Goal: Task Accomplishment & Management: Manage account settings

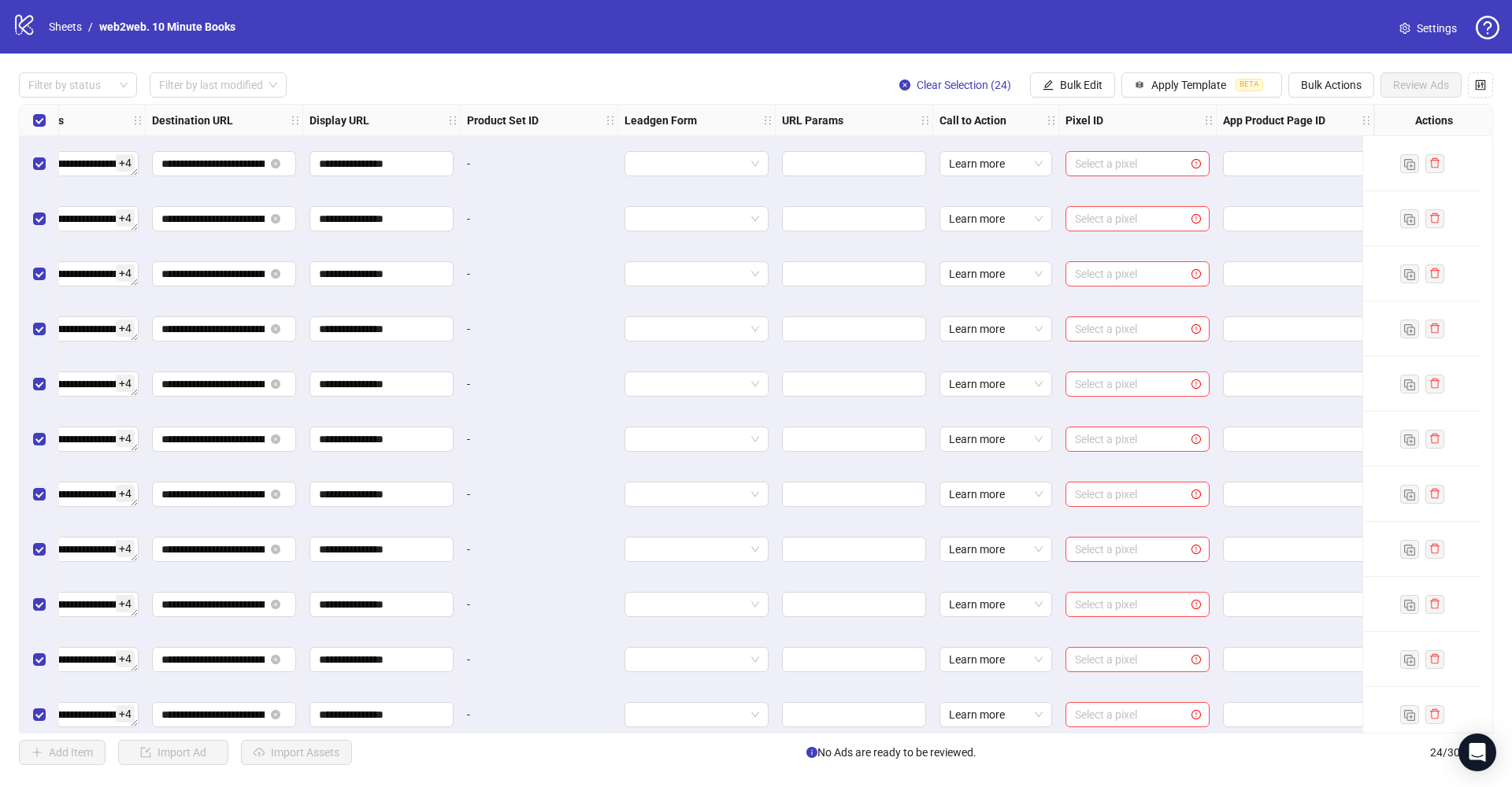
scroll to position [0, 1429]
click at [1084, 159] on div "**********" at bounding box center [756, 418] width 1474 height 630
click at [1094, 163] on input "search" at bounding box center [1130, 164] width 111 height 23
click at [1120, 196] on span "web2web. 10 Minute Books" at bounding box center [1125, 195] width 119 height 17
click at [1123, 216] on input "search" at bounding box center [1130, 218] width 111 height 23
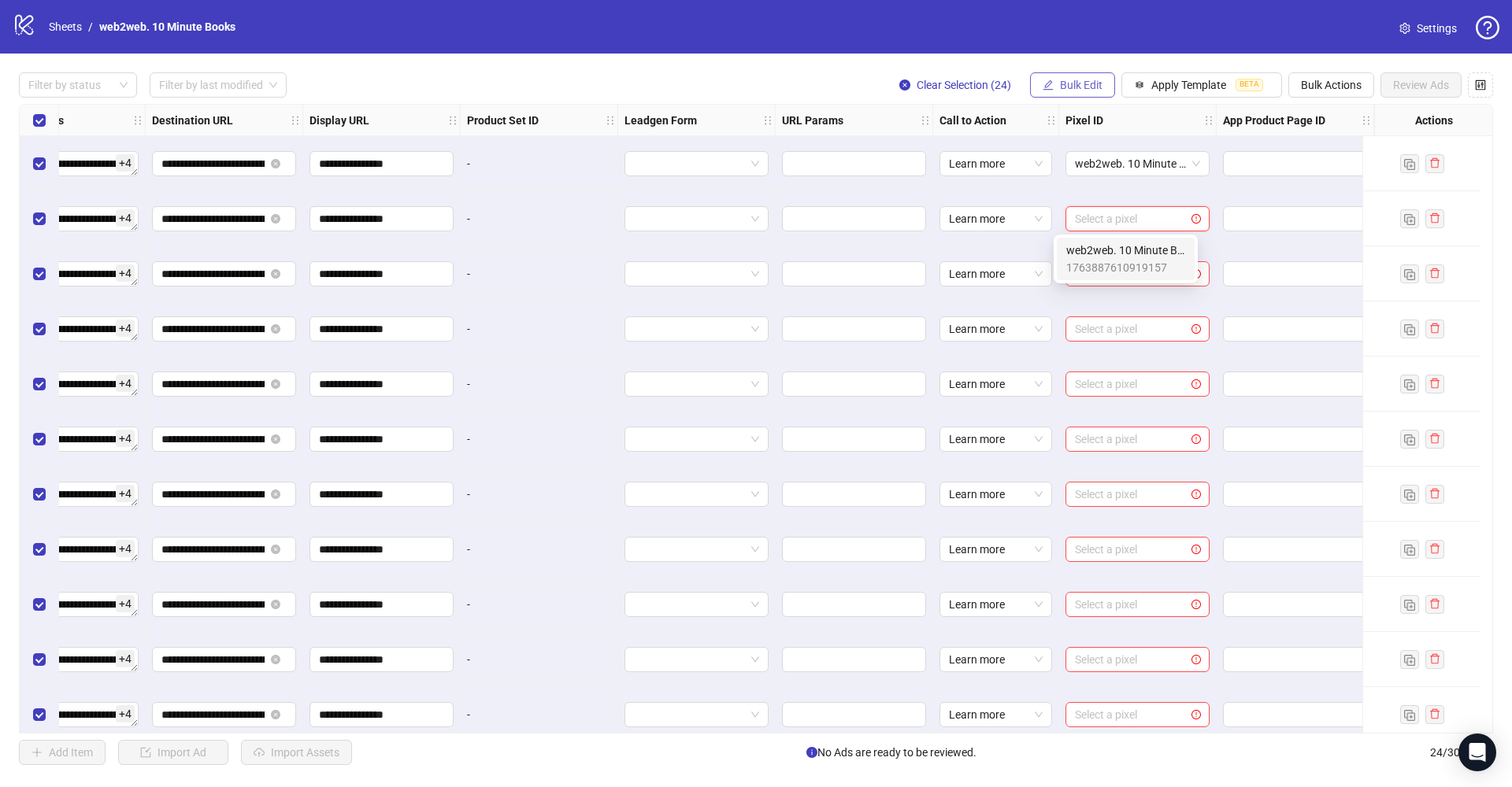
click at [1082, 77] on button "Bulk Edit" at bounding box center [1072, 85] width 85 height 25
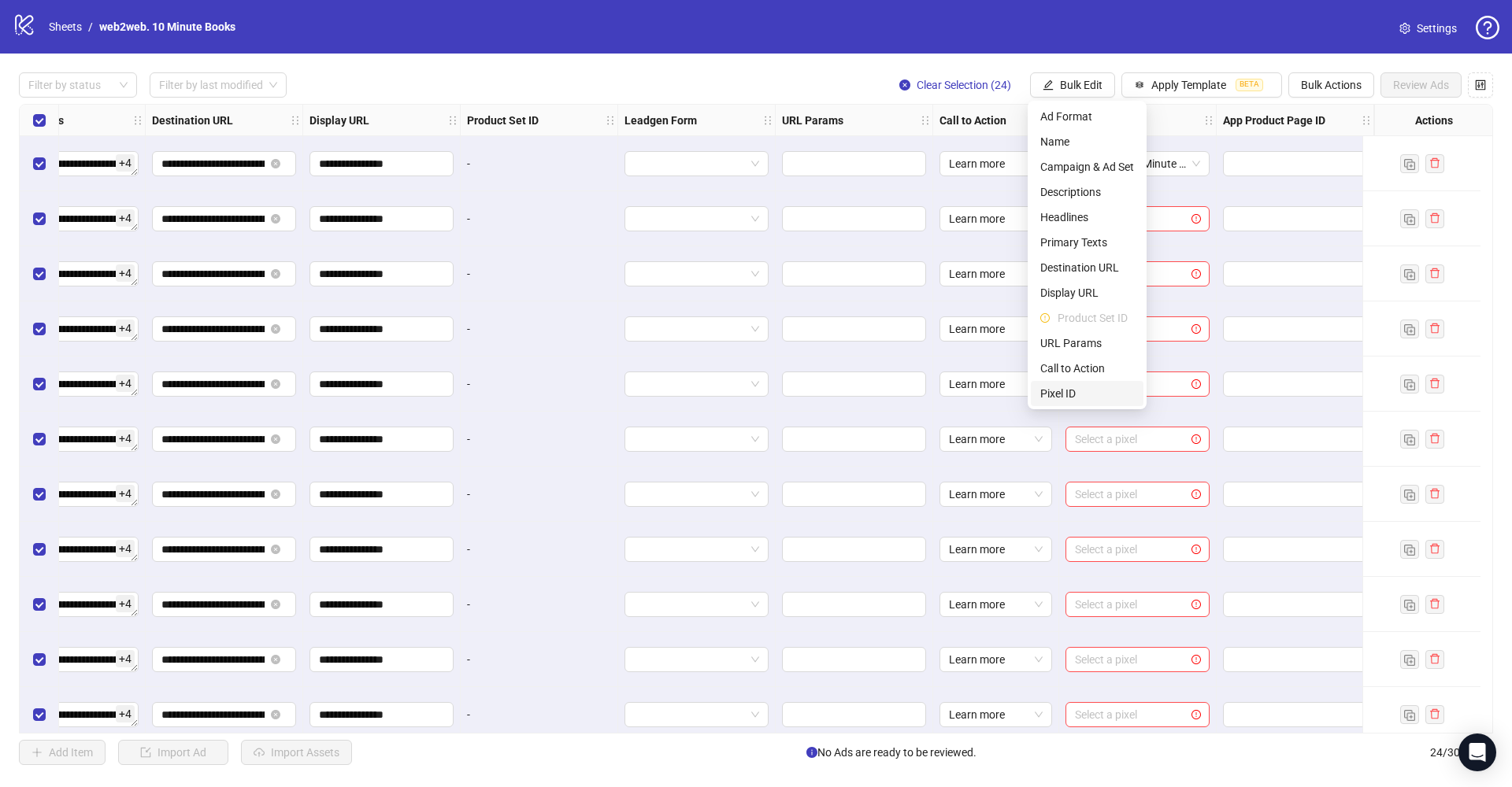
click at [1088, 399] on span "Pixel ID" at bounding box center [1087, 394] width 94 height 17
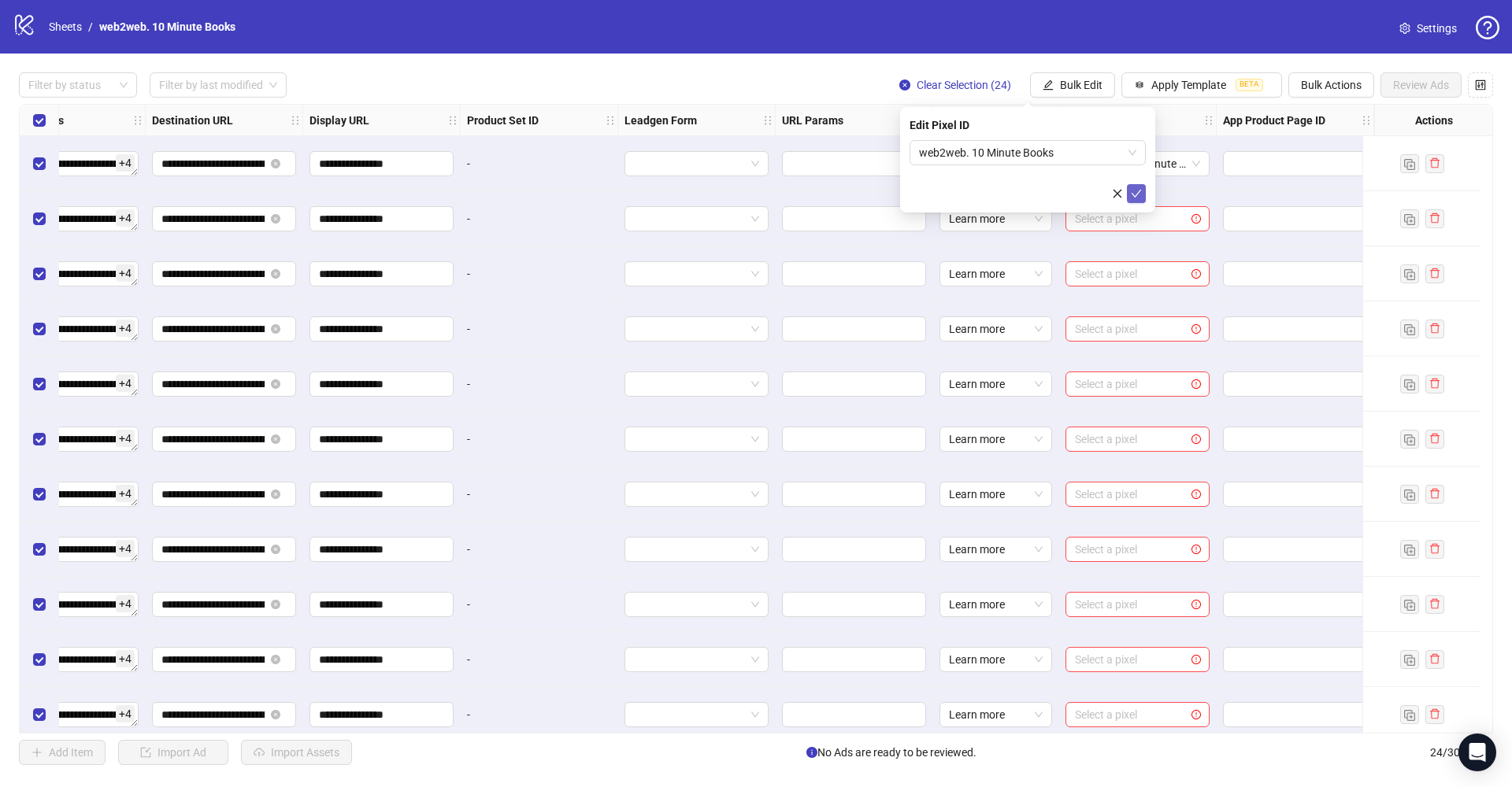
click at [1142, 192] on button "submit" at bounding box center [1136, 193] width 19 height 19
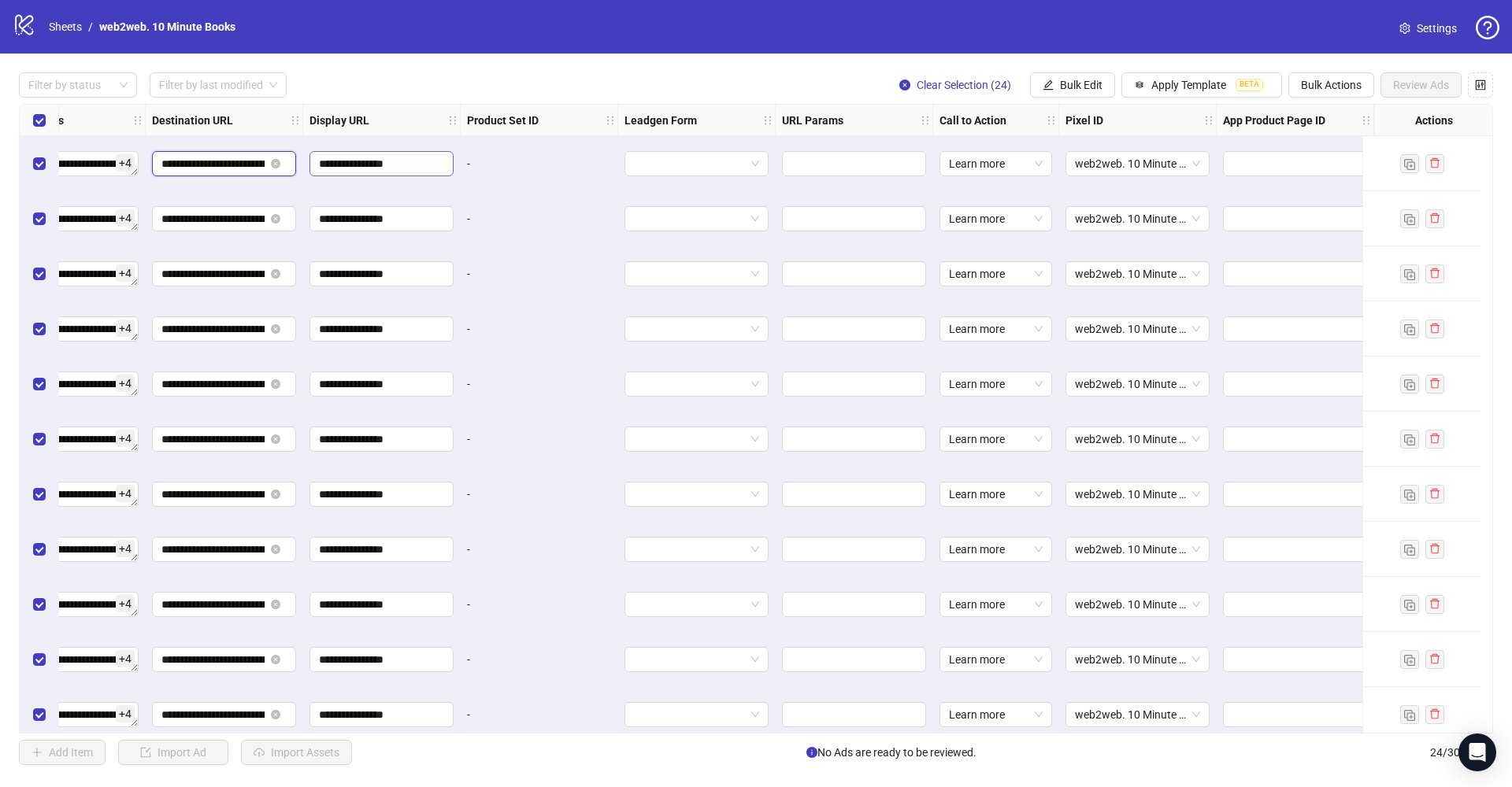
drag, startPoint x: 223, startPoint y: 171, endPoint x: 308, endPoint y: 173, distance: 85.0
click at [308, 105] on div "**********" at bounding box center [27, 105] width 2850 height 0
click at [697, 168] on input "search" at bounding box center [689, 164] width 111 height 23
click at [590, 179] on div "-" at bounding box center [540, 164] width 158 height 55
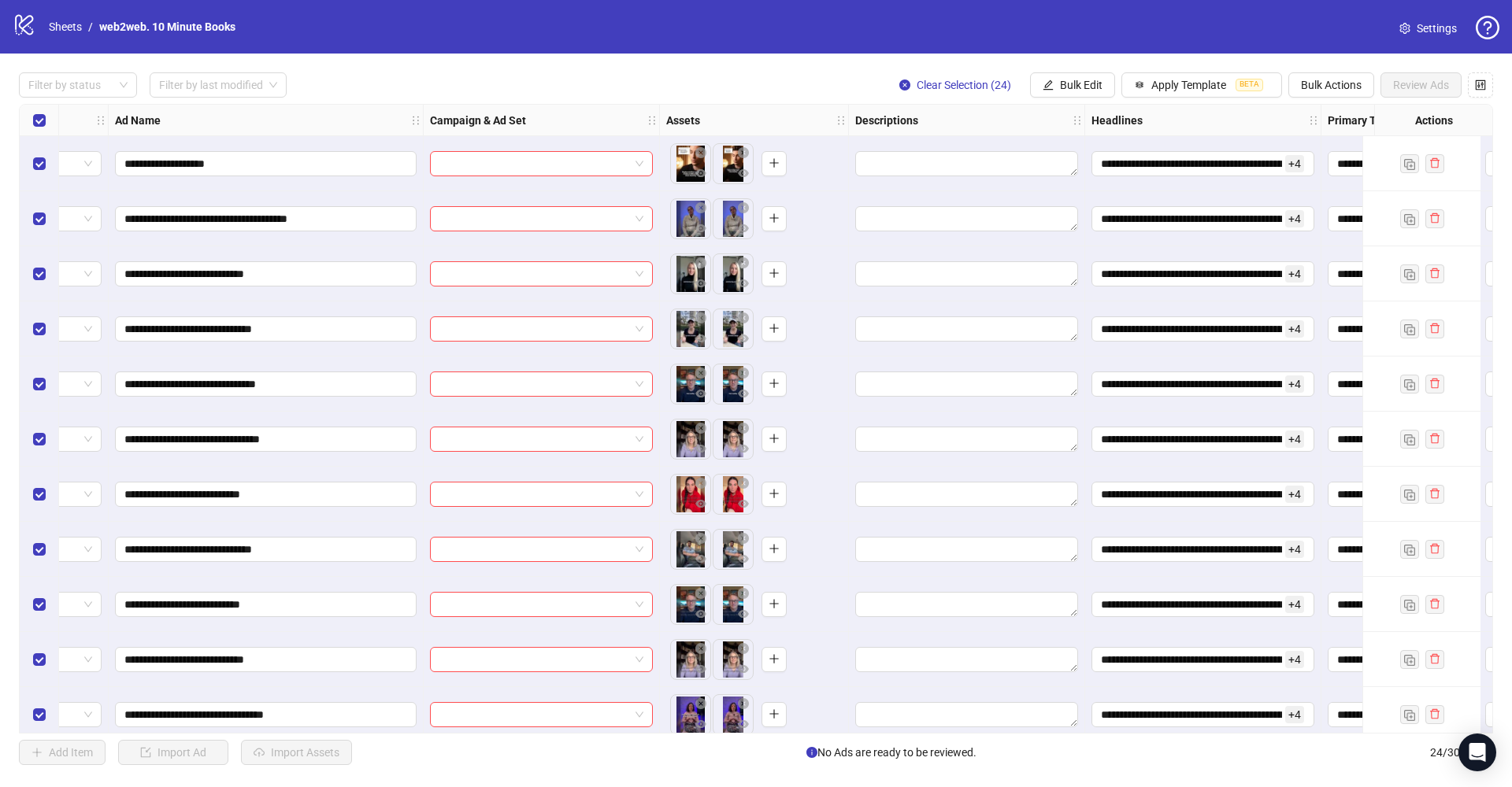
scroll to position [0, 0]
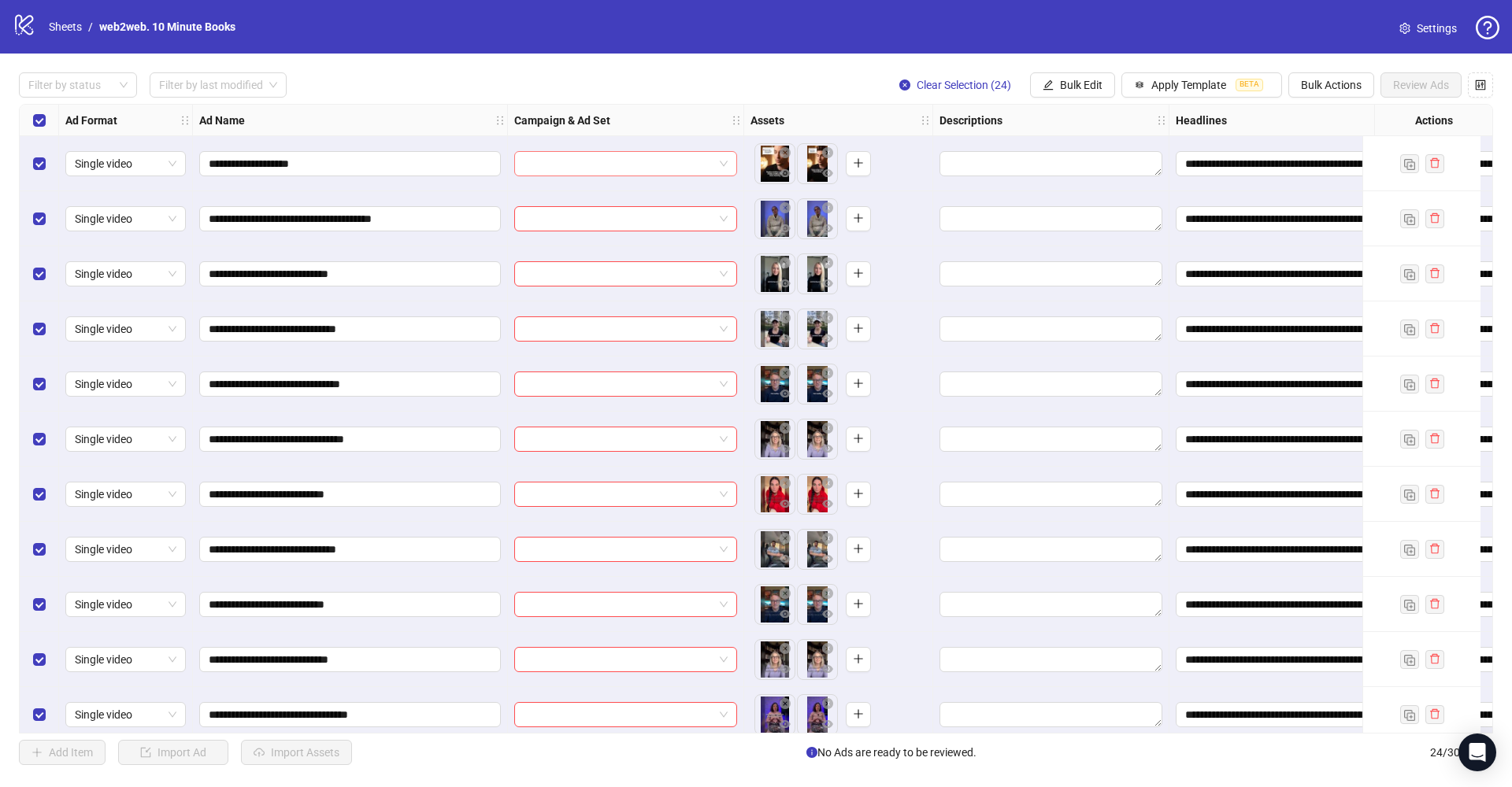
click at [693, 168] on input "search" at bounding box center [619, 164] width 190 height 23
click at [710, 167] on input "search" at bounding box center [619, 164] width 190 height 23
click at [624, 64] on div "**********" at bounding box center [756, 418] width 1512 height 731
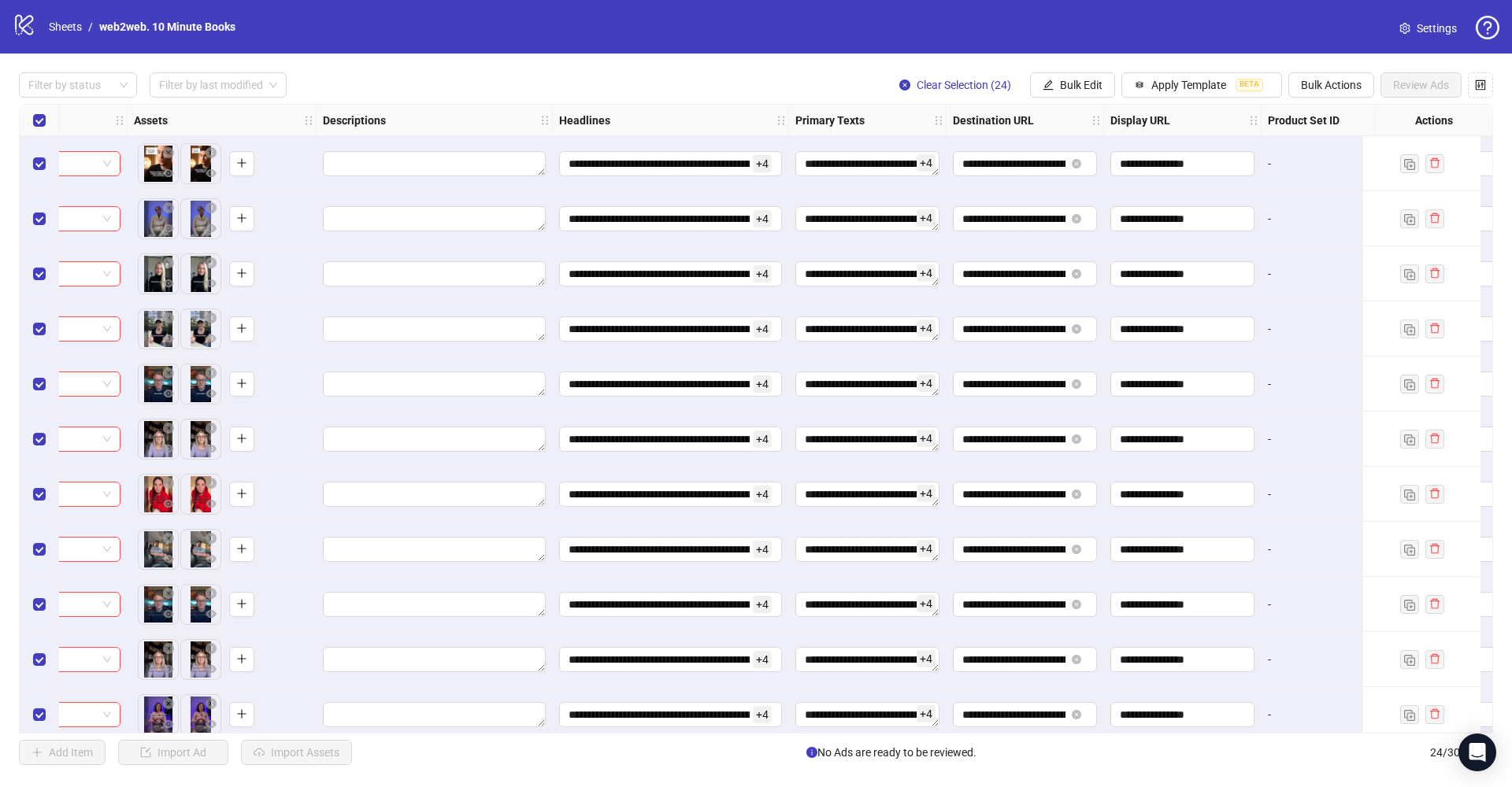
scroll to position [0, 744]
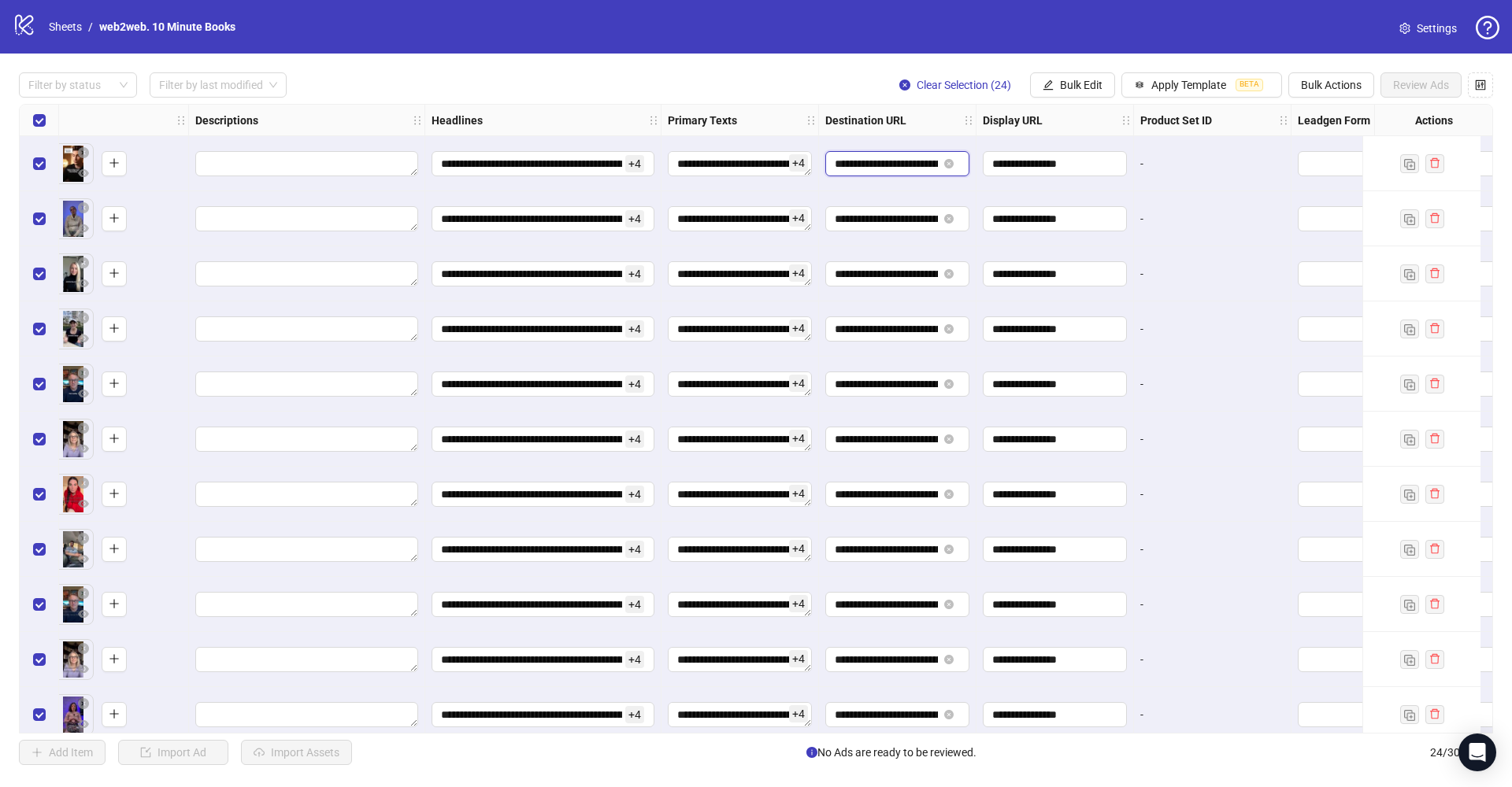
click at [901, 164] on input "**********" at bounding box center [886, 164] width 103 height 17
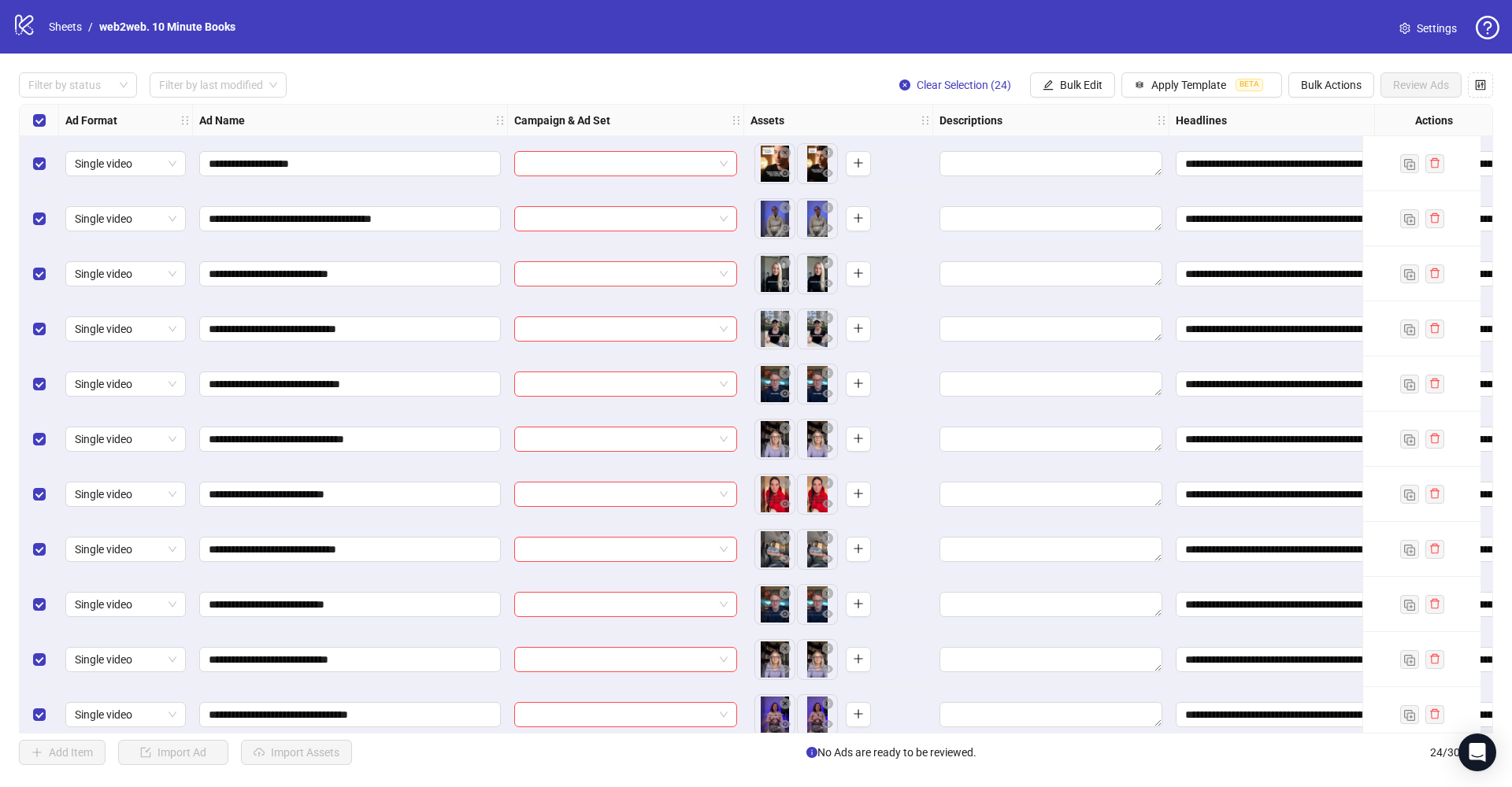
scroll to position [0, 0]
click at [613, 169] on input "search" at bounding box center [619, 164] width 190 height 23
click at [644, 97] on div "Filter by status Filter by last modified Clear Selection (24) Bulk Edit Apply T…" at bounding box center [756, 85] width 1474 height 25
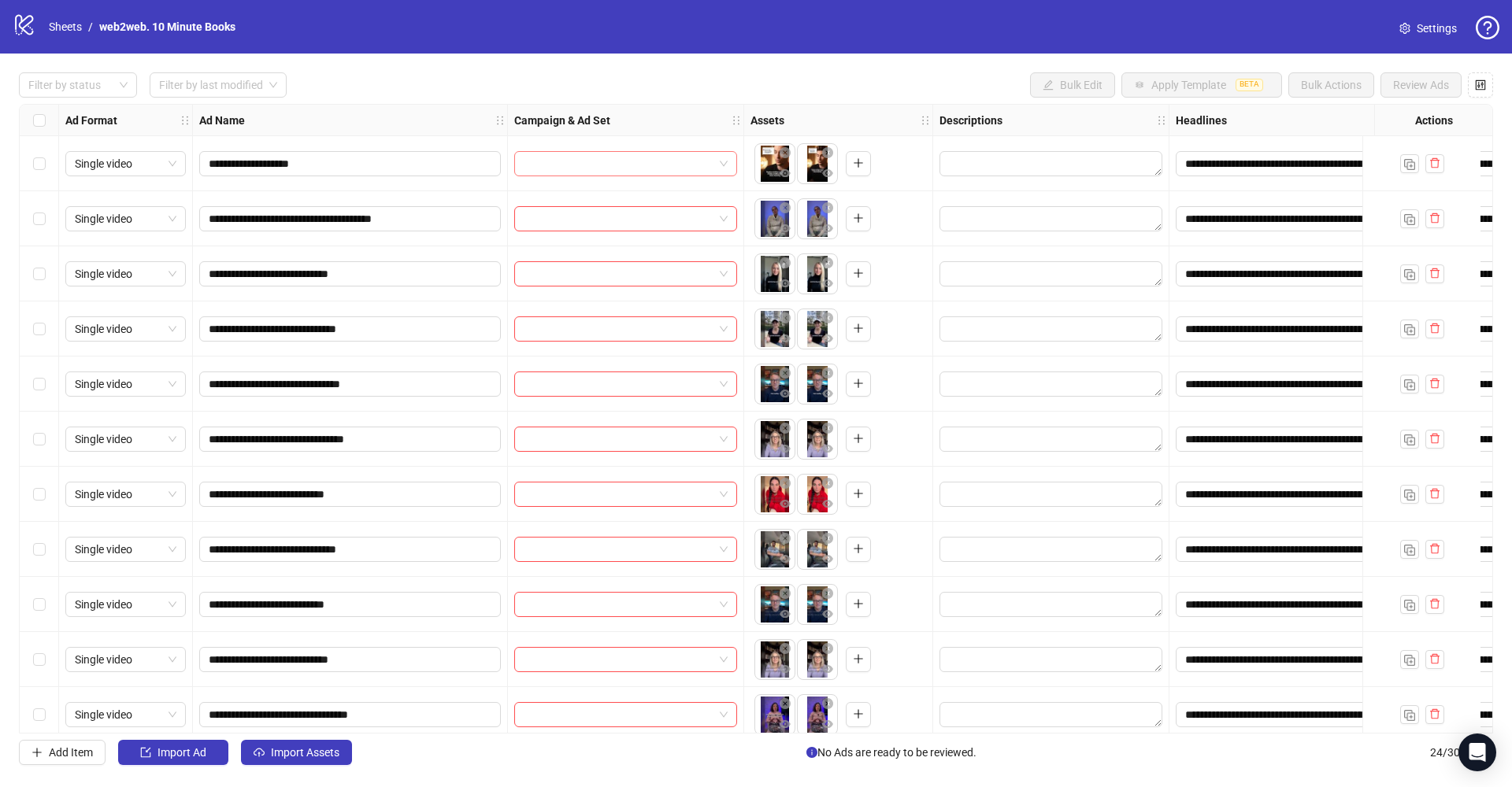
click at [704, 159] on input "search" at bounding box center [619, 164] width 190 height 23
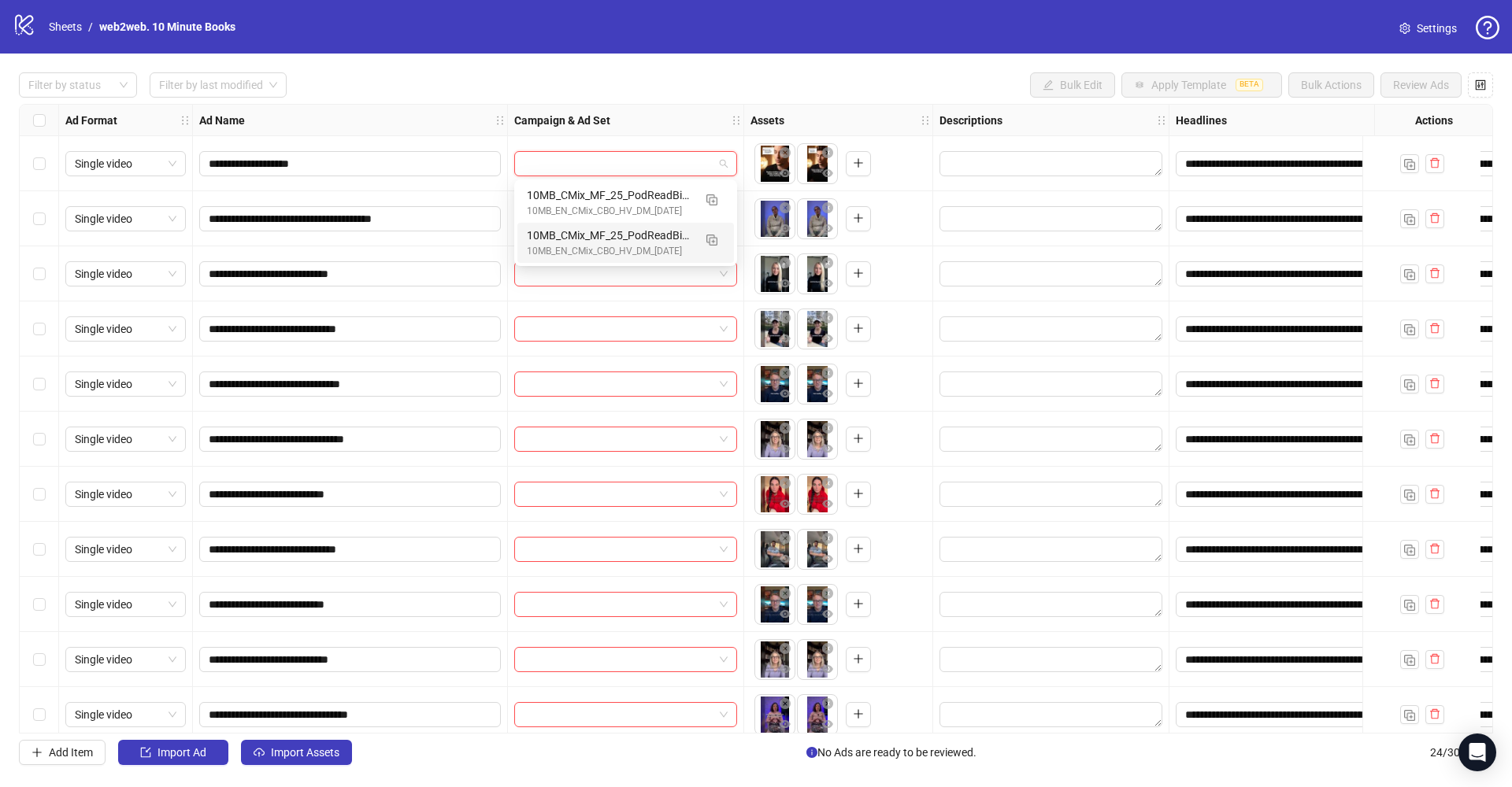
click at [667, 81] on div "Filter by status Filter by last modified Bulk Edit Apply Template BETA Bulk Act…" at bounding box center [756, 85] width 1474 height 25
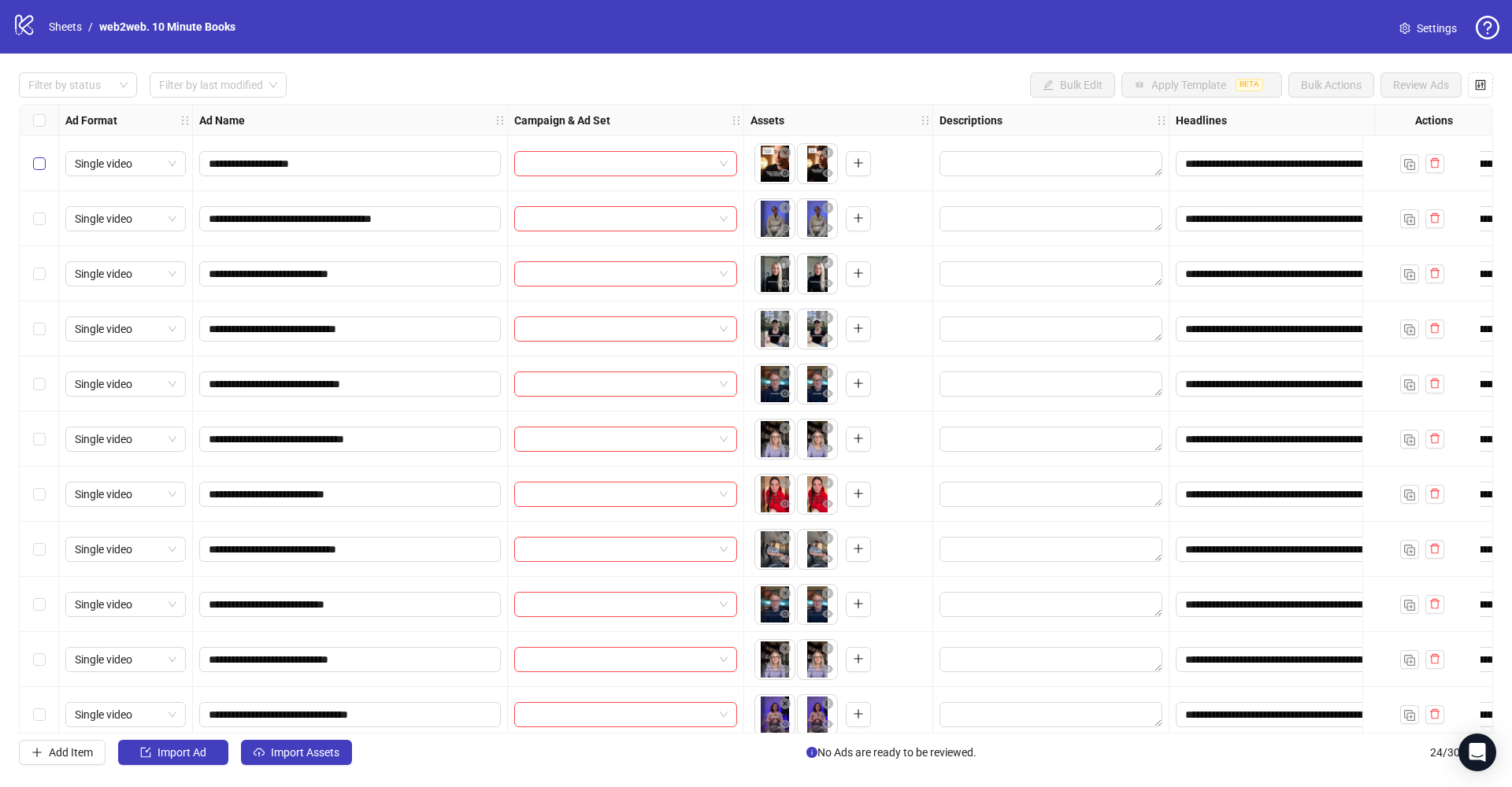
click at [44, 162] on span "Select row 1" at bounding box center [39, 164] width 12 height 12
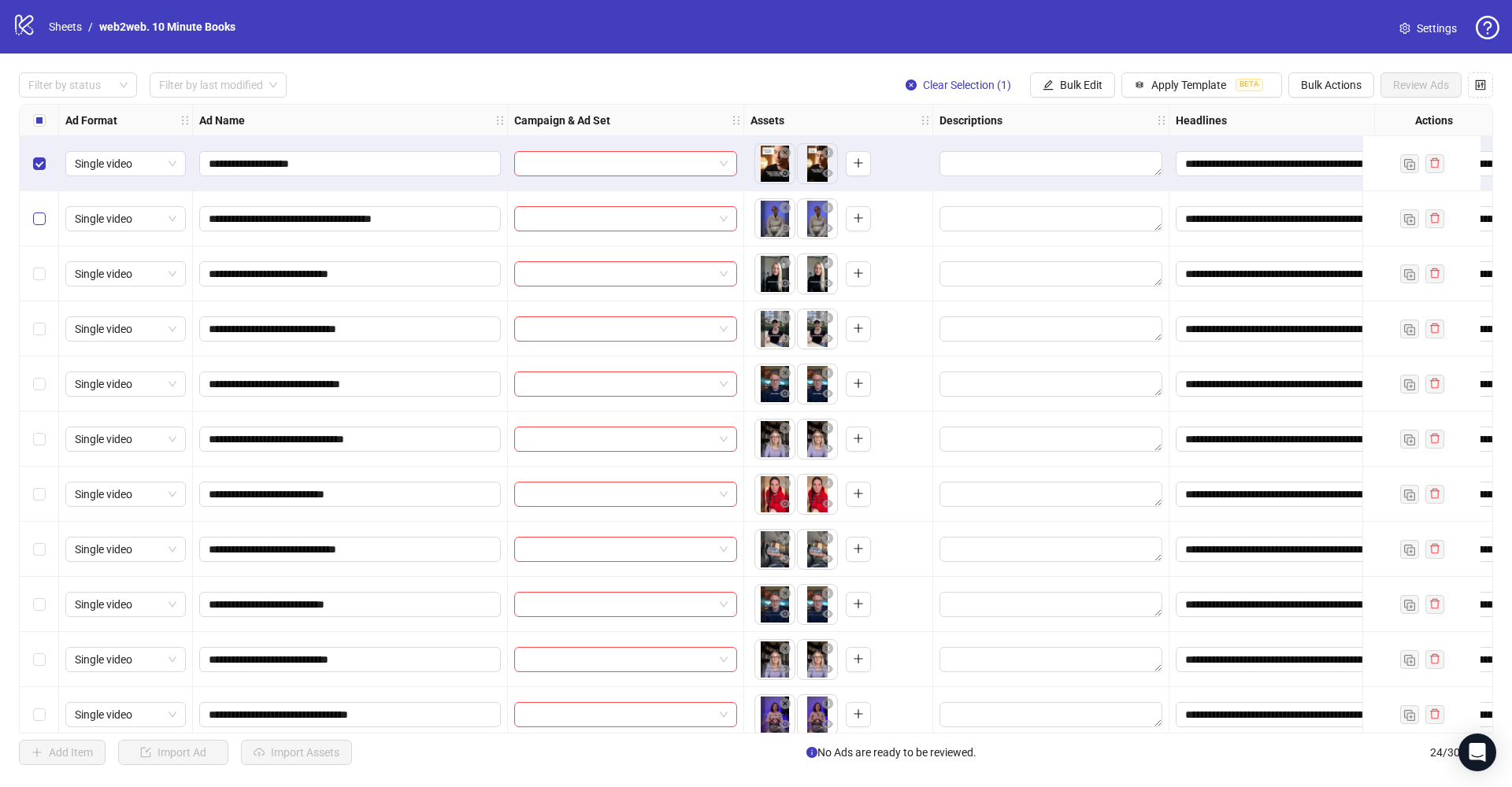
click at [44, 221] on span "Select row 2" at bounding box center [39, 218] width 12 height 12
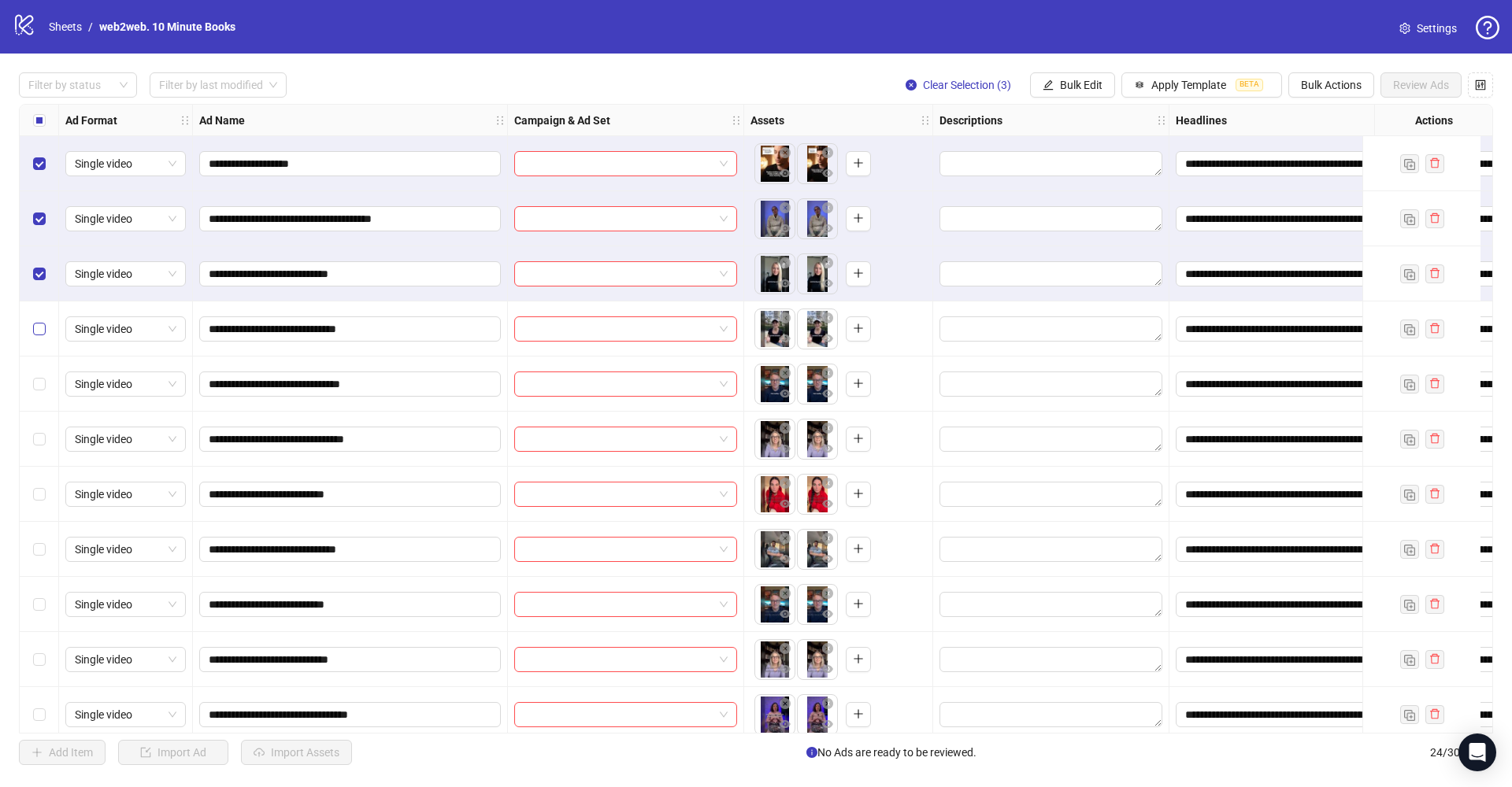
click at [42, 328] on span "Select row 4" at bounding box center [39, 329] width 12 height 12
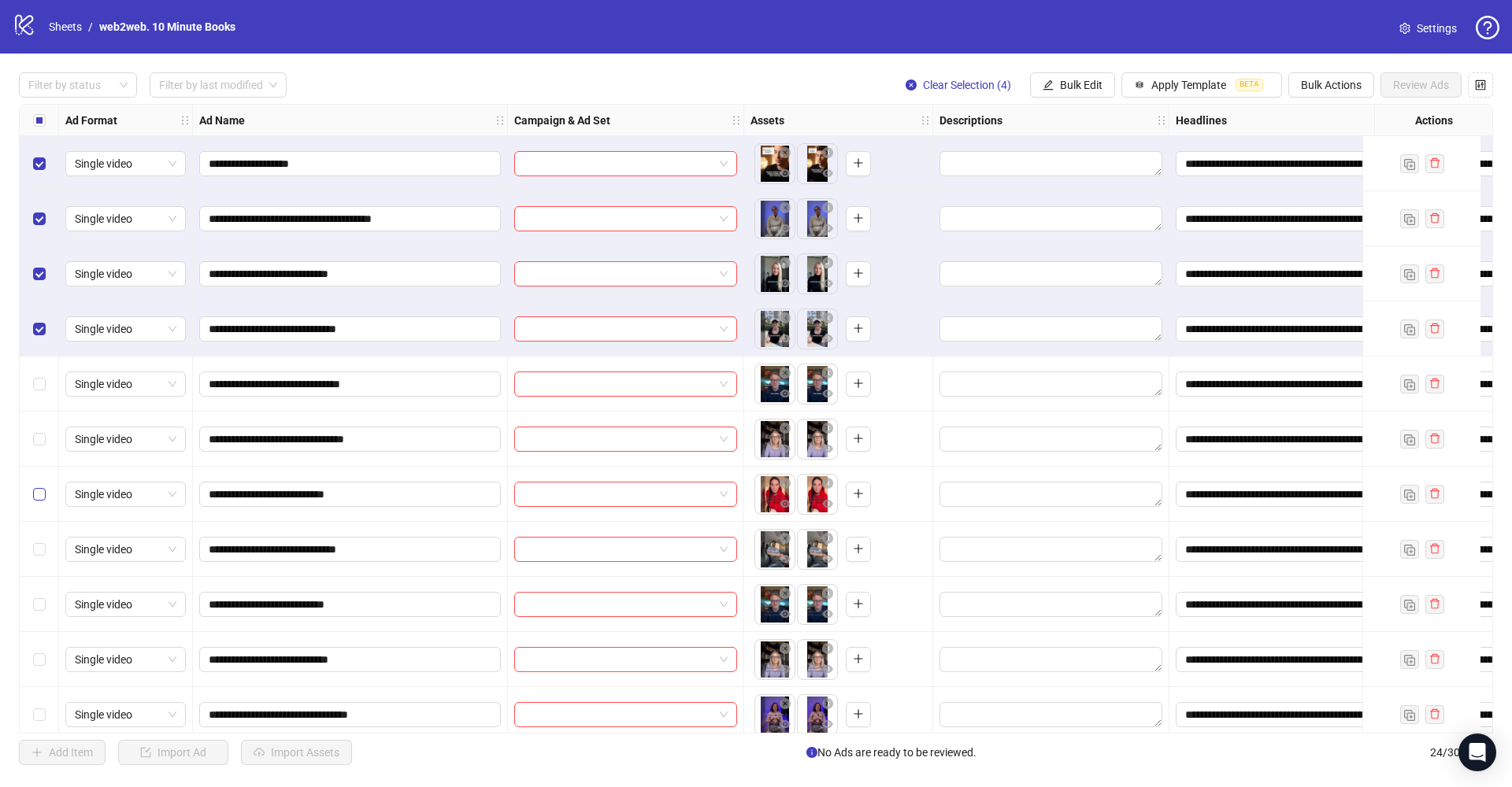
click at [45, 495] on span "Select row 7" at bounding box center [39, 494] width 12 height 12
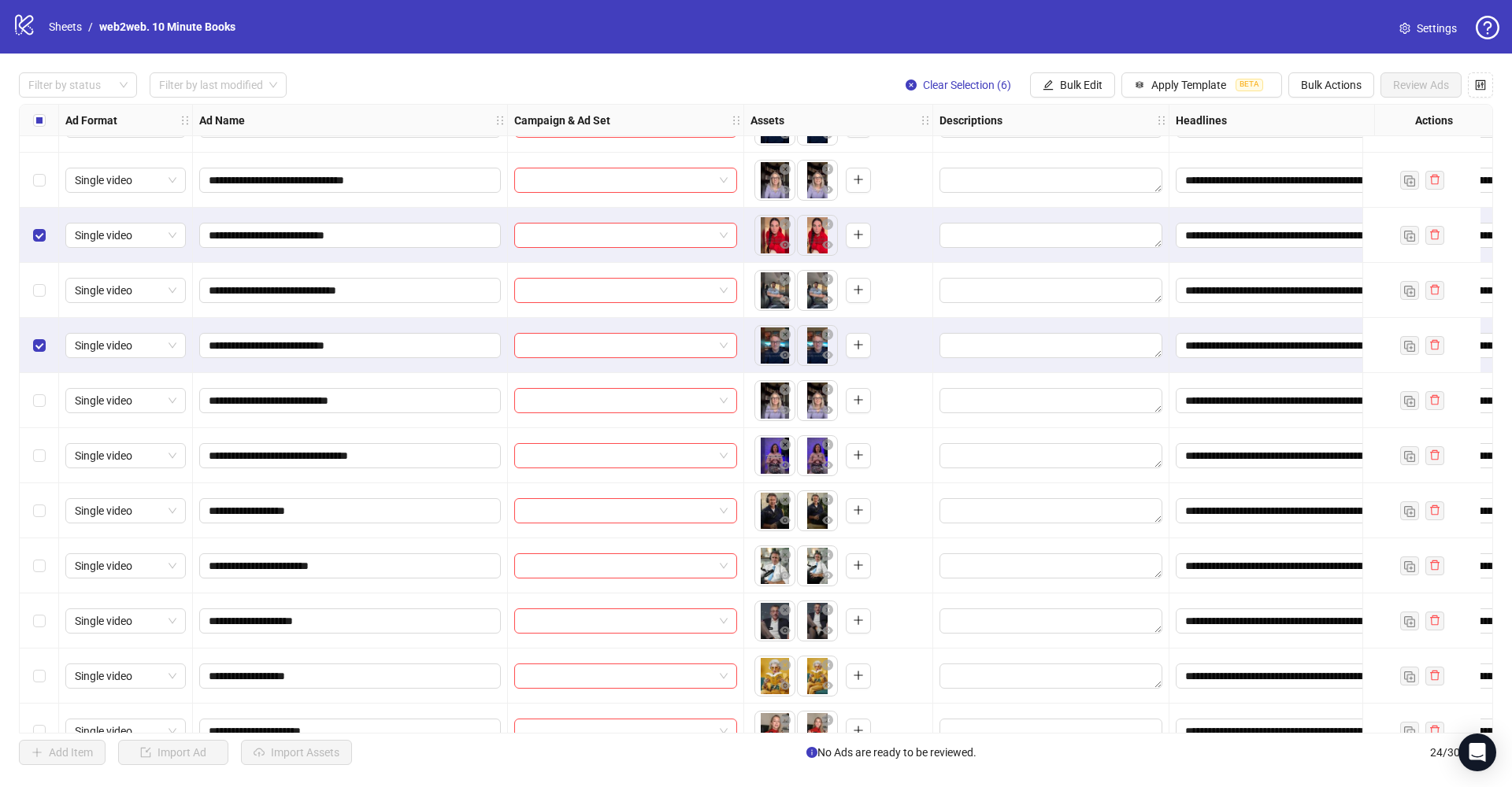
scroll to position [311, 0]
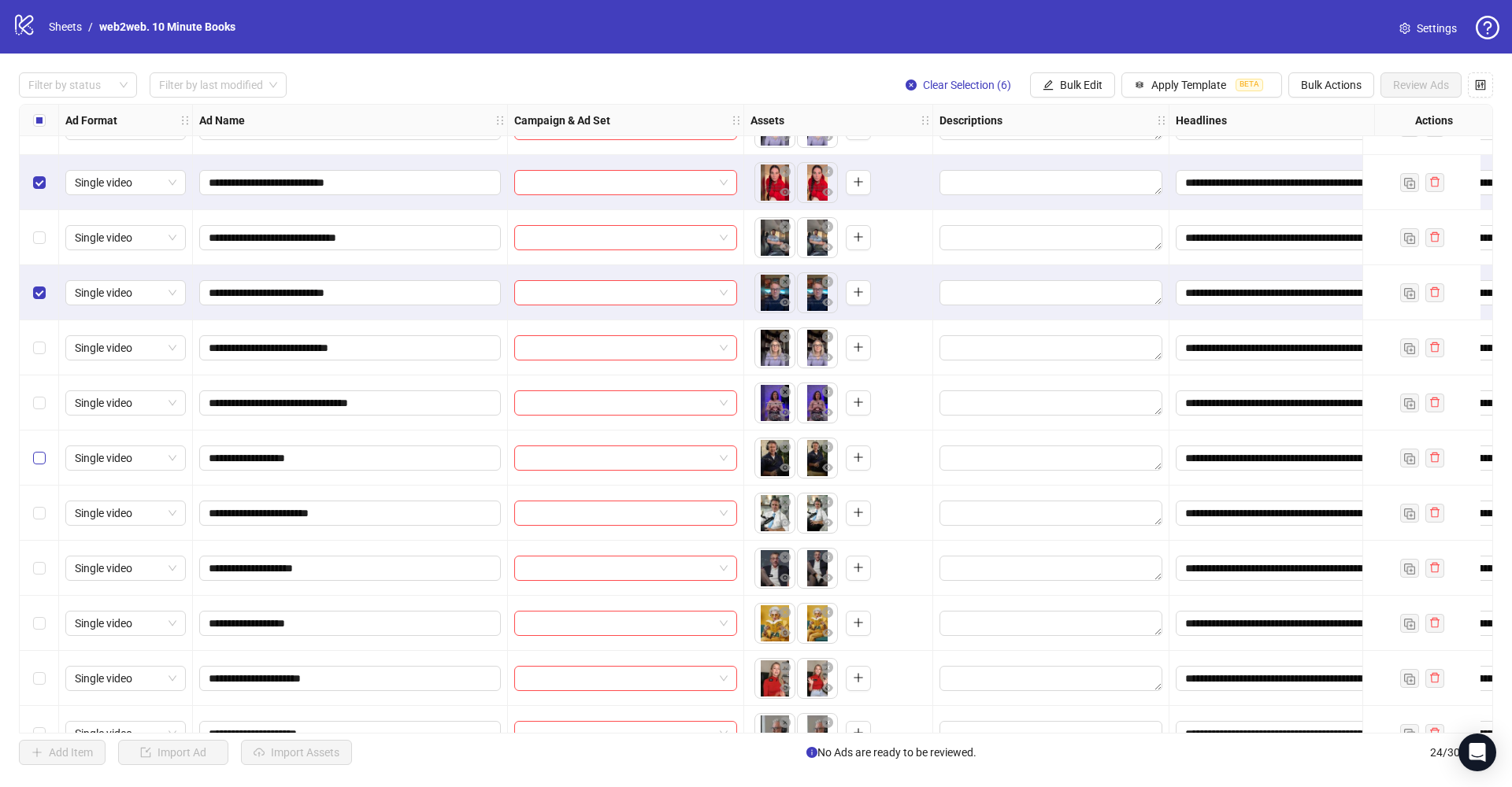
click at [42, 461] on span "Select row 12" at bounding box center [39, 457] width 12 height 12
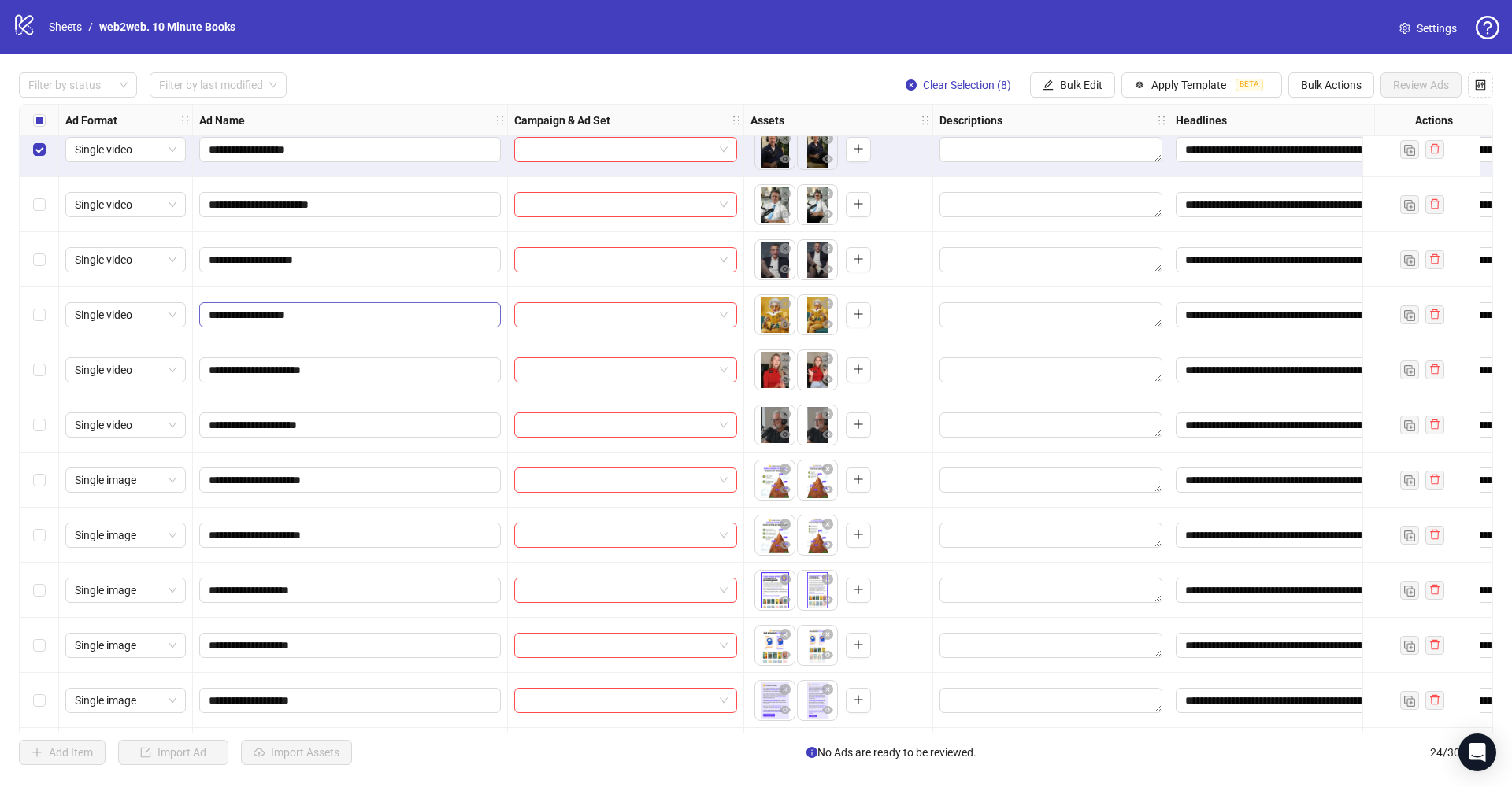
scroll to position [622, 0]
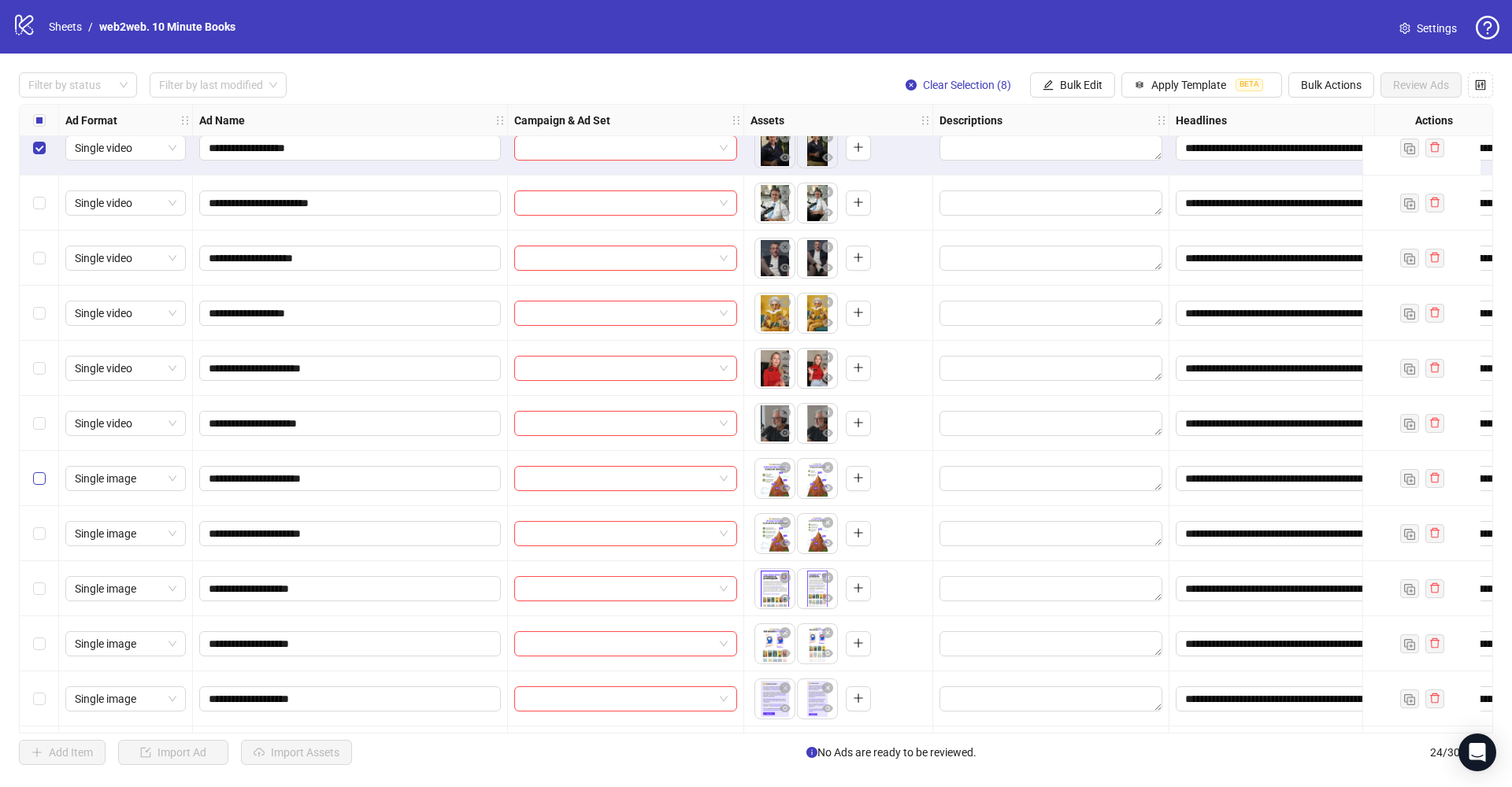
click at [36, 481] on span "Select row 18" at bounding box center [39, 478] width 12 height 12
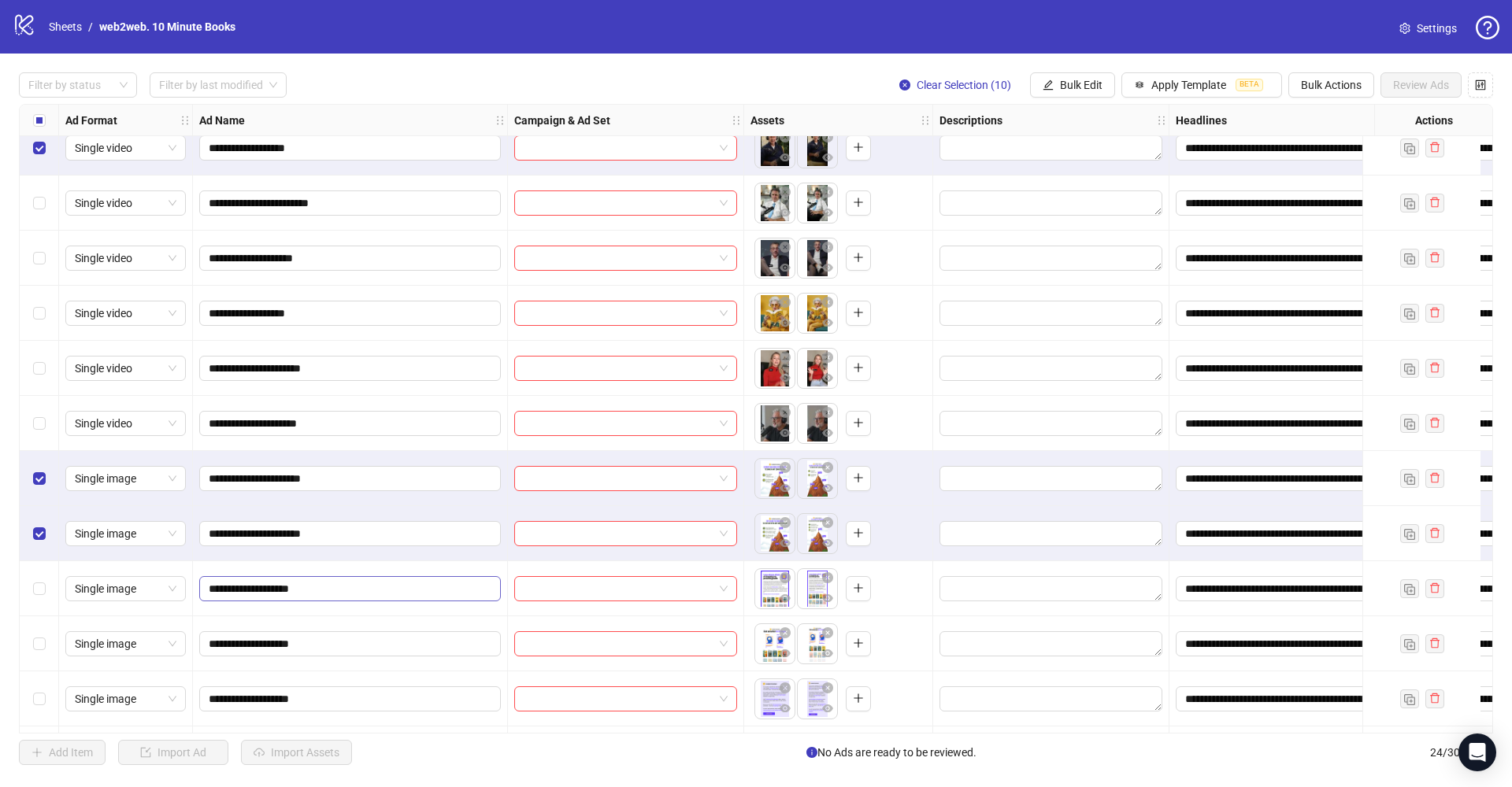
scroll to position [732, 0]
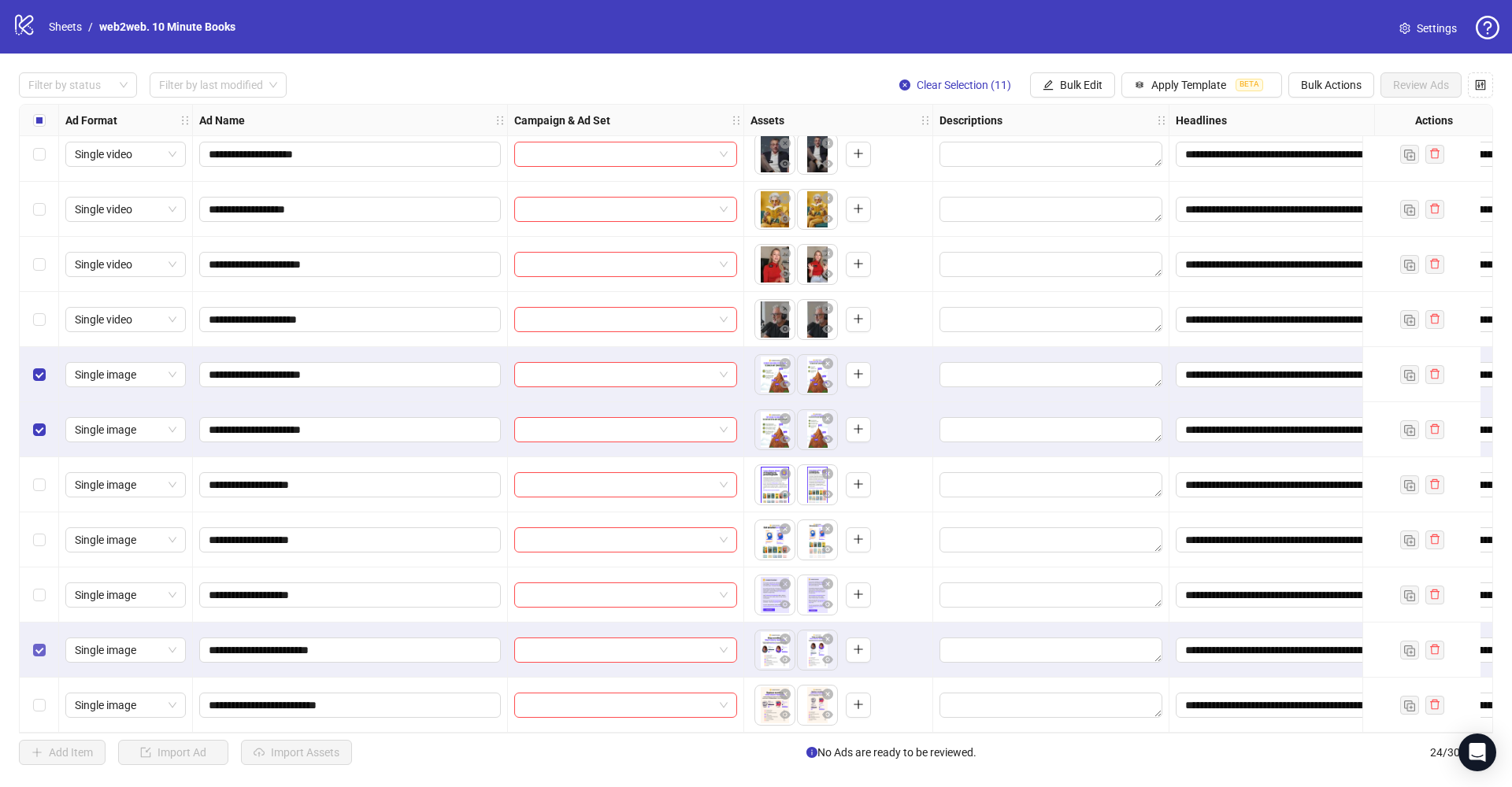
click at [40, 648] on span "Select row 23" at bounding box center [39, 650] width 12 height 12
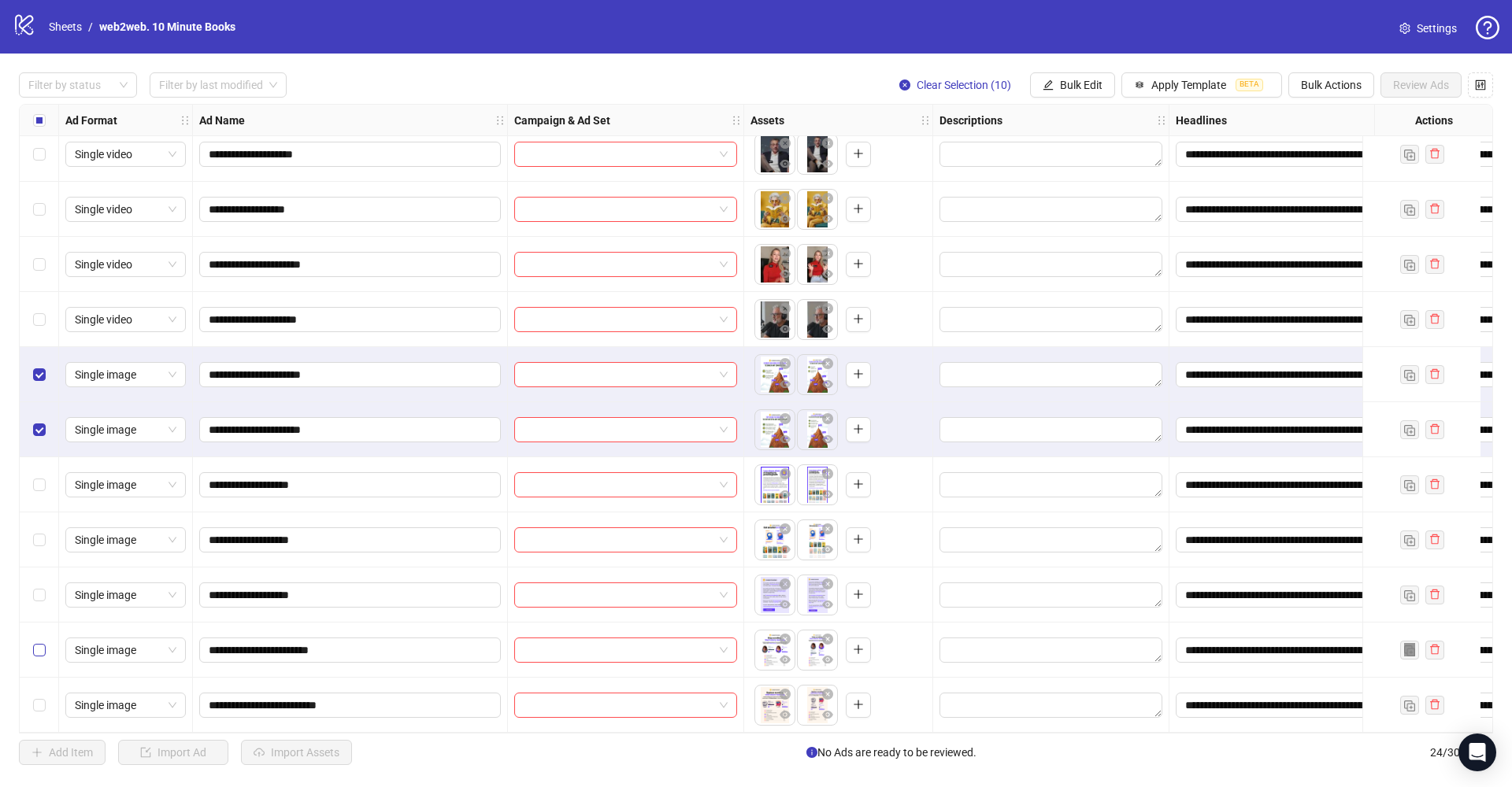
click at [40, 648] on span "Select row 23" at bounding box center [39, 650] width 12 height 12
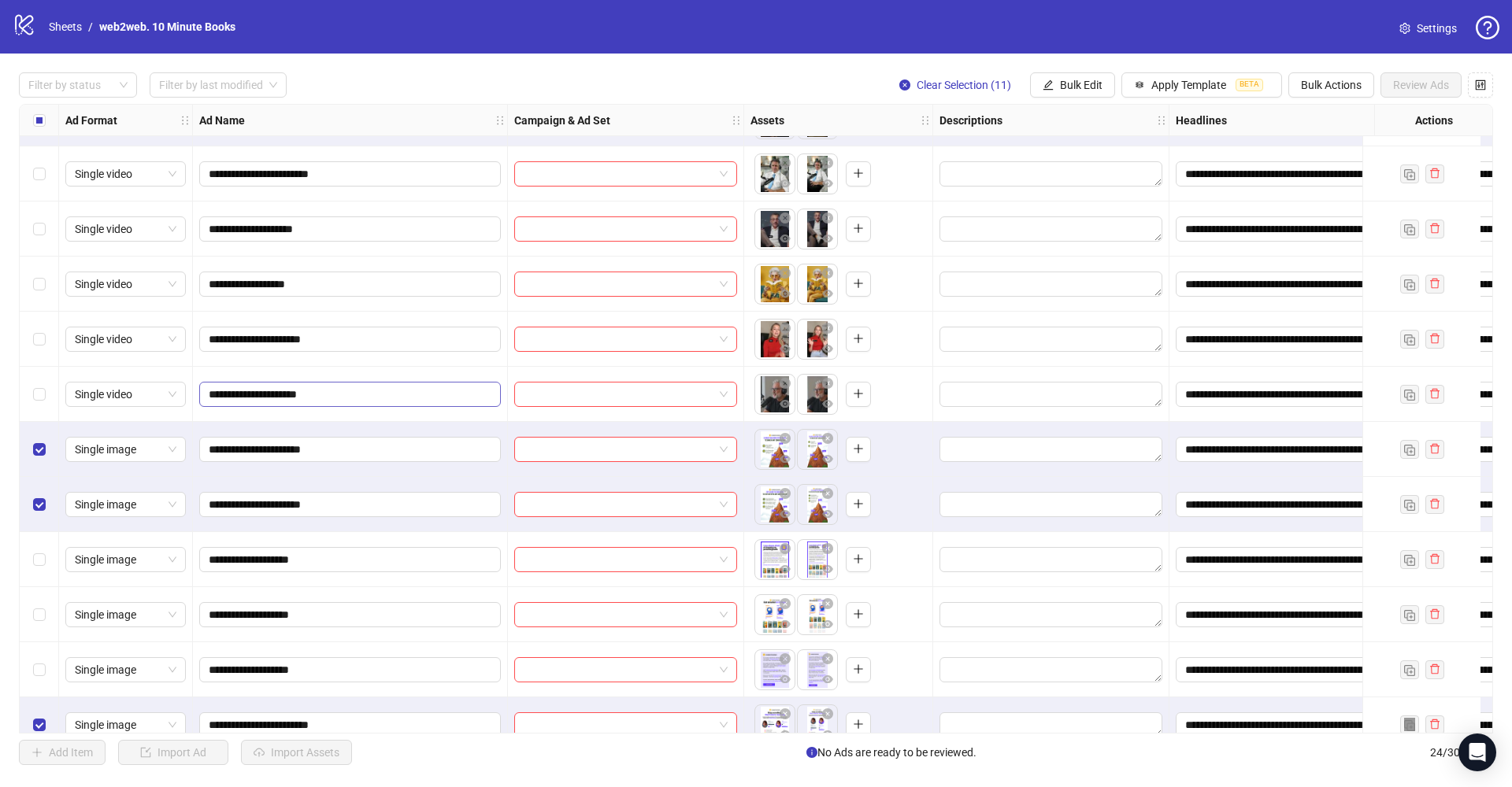
scroll to position [654, 0]
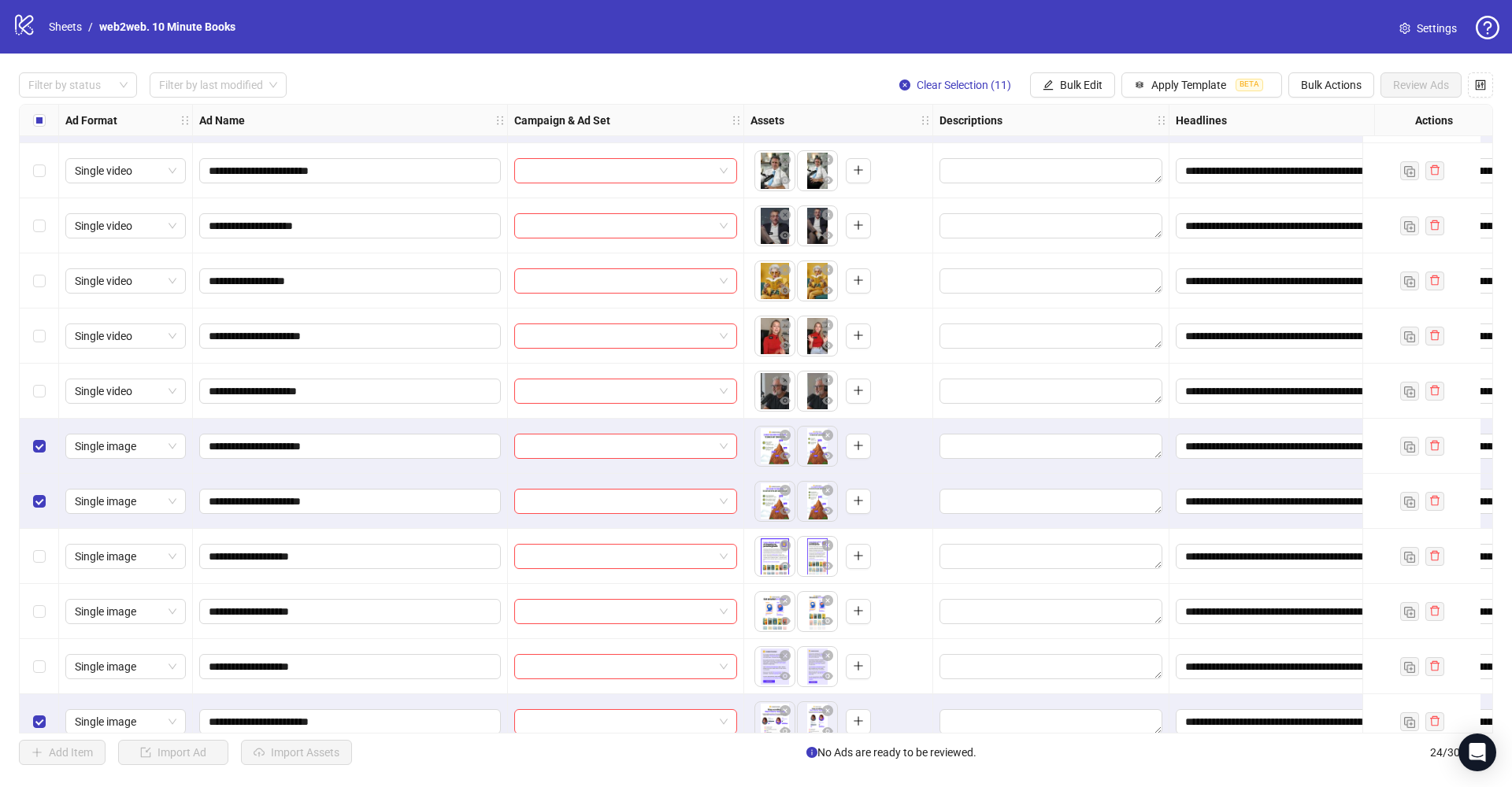
click at [47, 227] on div "Select row 14" at bounding box center [39, 226] width 39 height 55
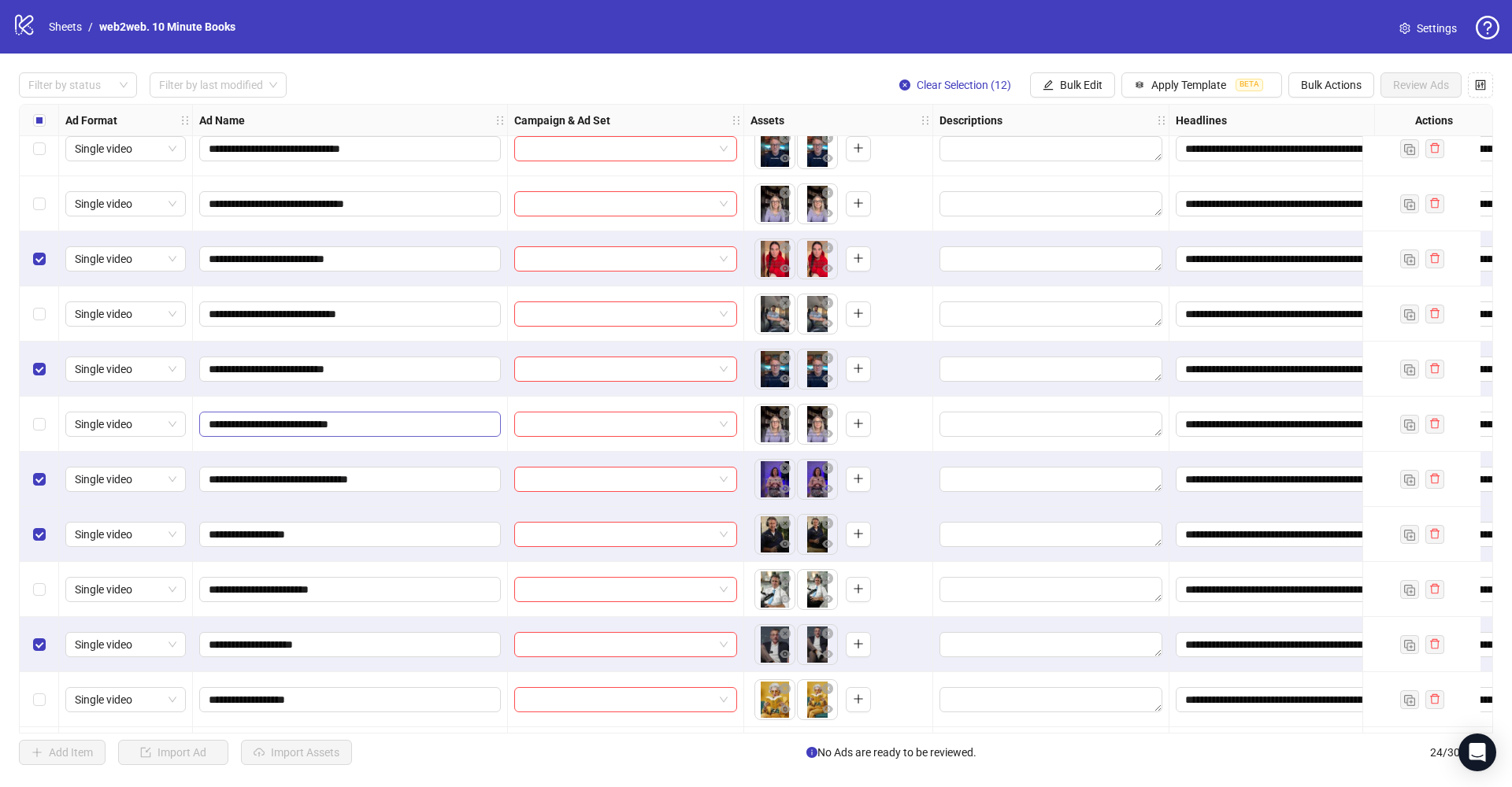
scroll to position [0, 0]
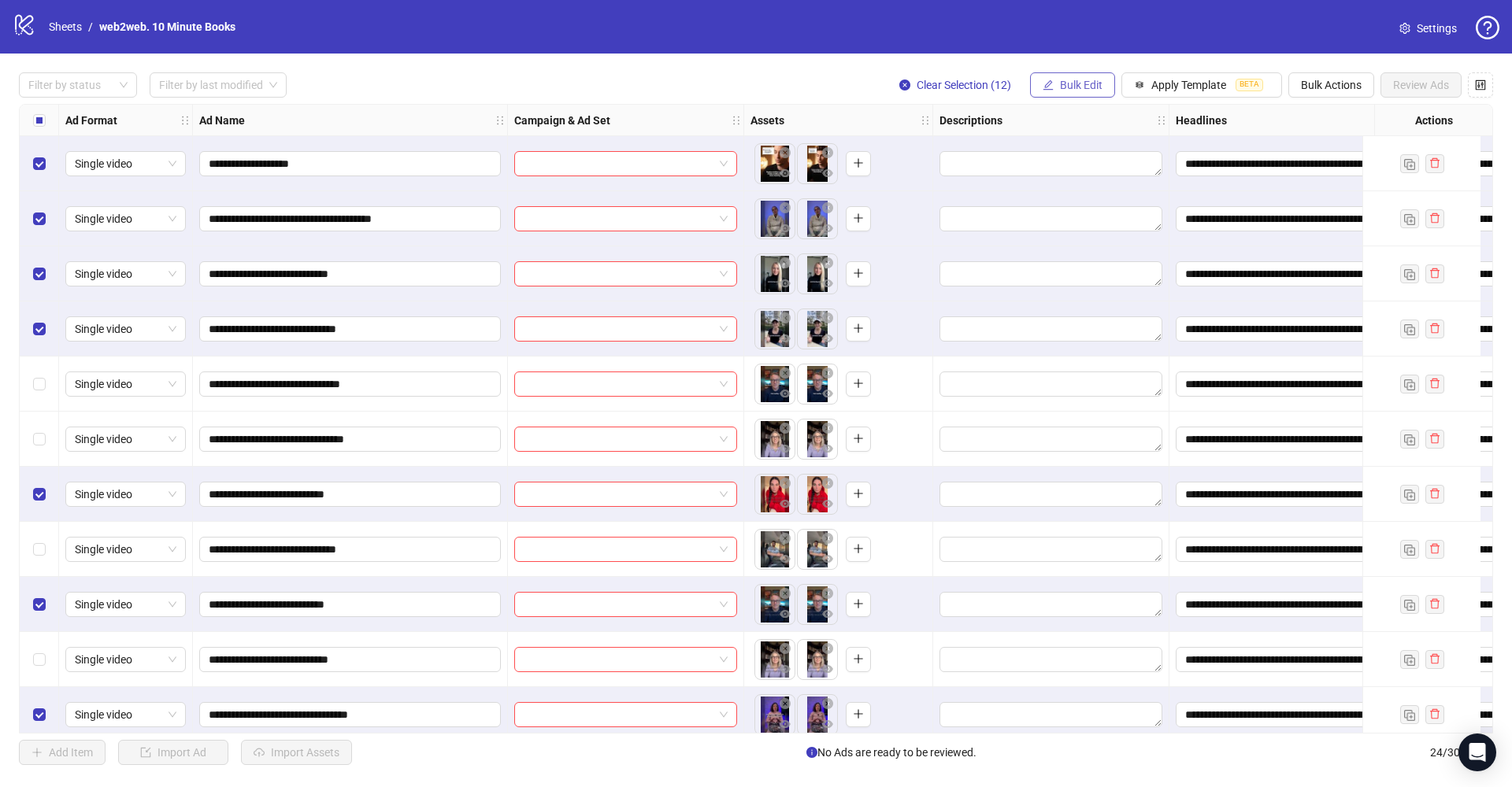
click at [1043, 84] on icon "edit" at bounding box center [1047, 85] width 11 height 11
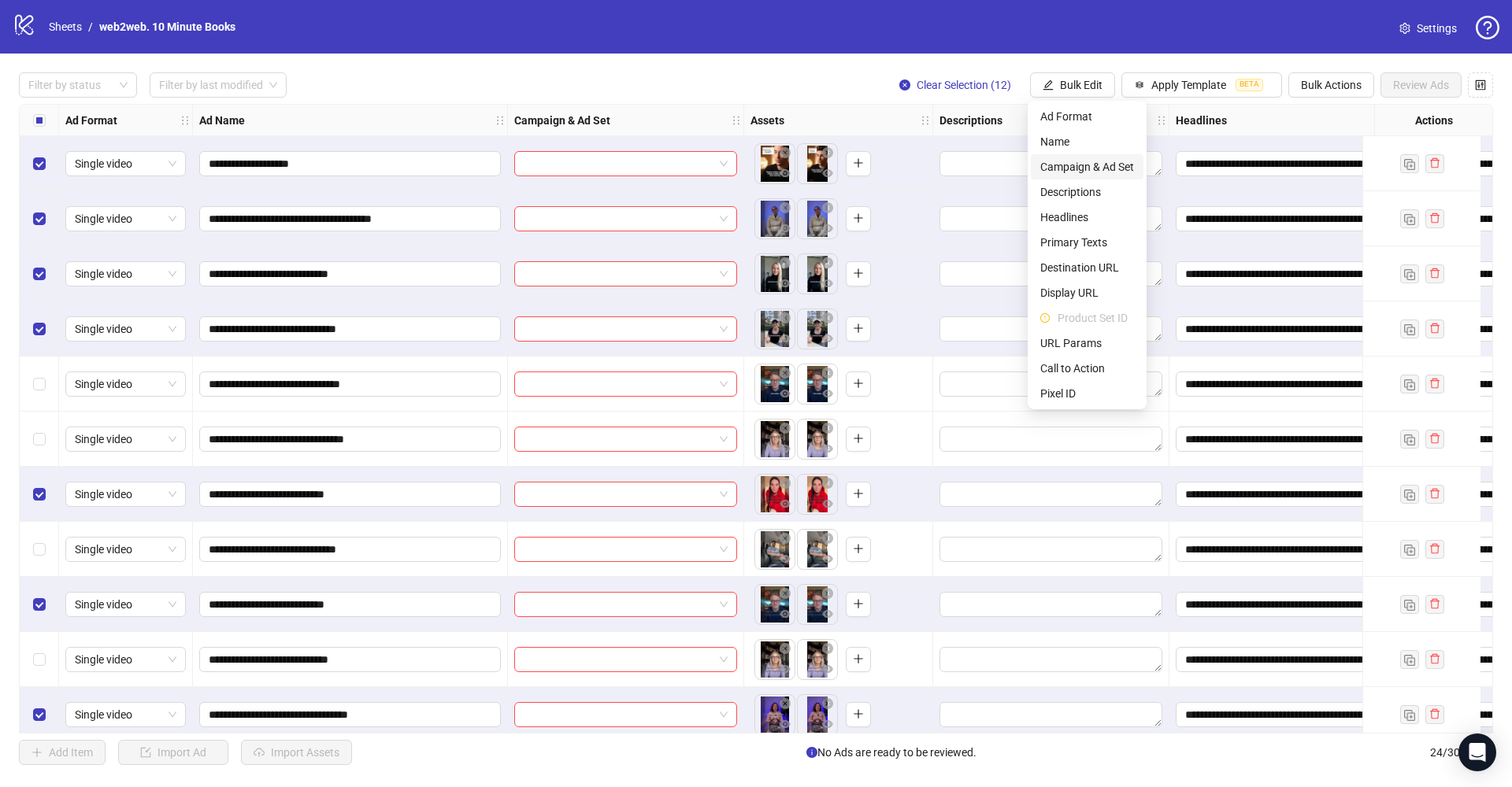
click at [1106, 164] on span "Campaign & Ad Set" at bounding box center [1087, 167] width 94 height 17
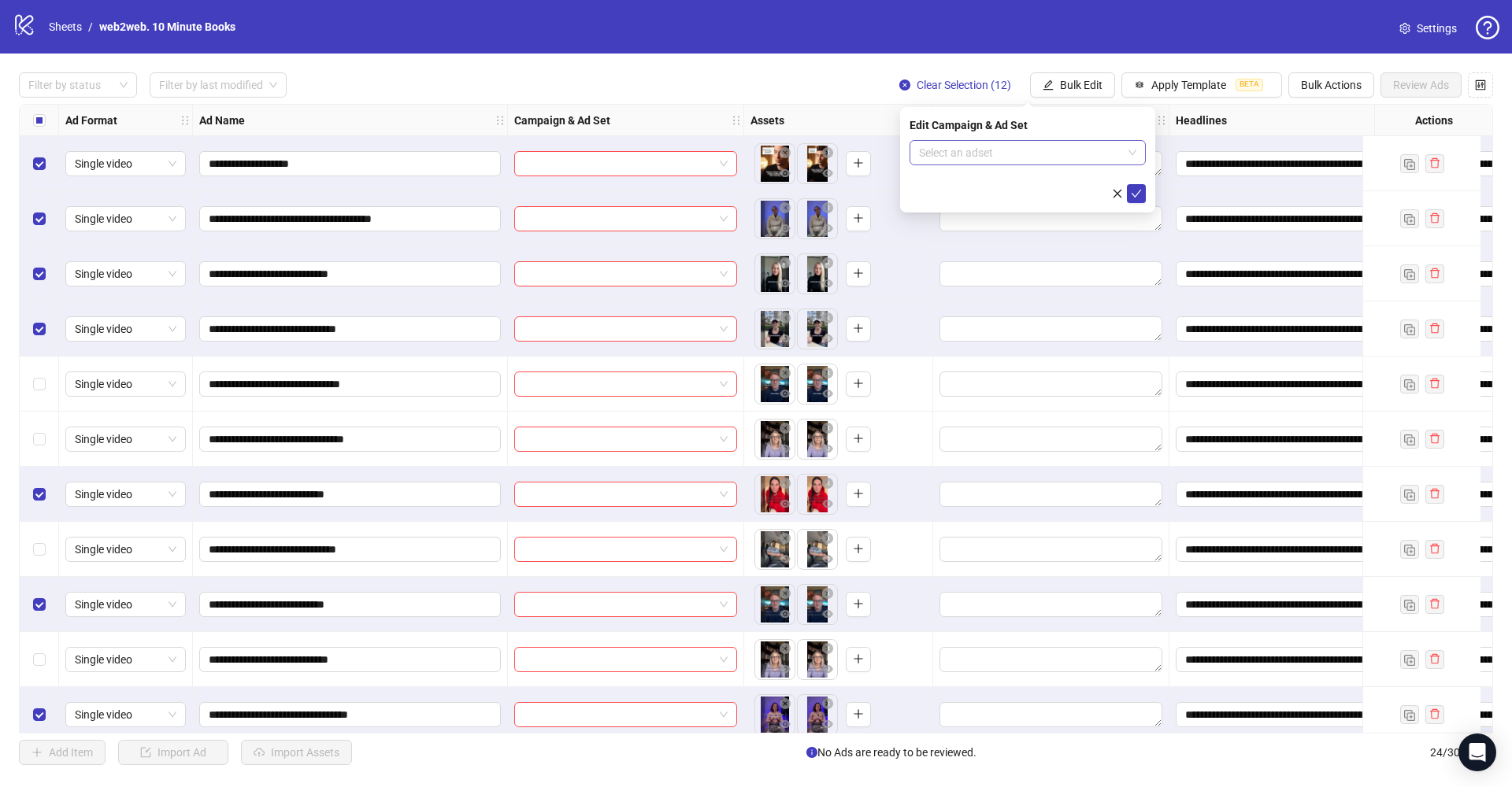
click at [1039, 160] on input "search" at bounding box center [1020, 153] width 203 height 23
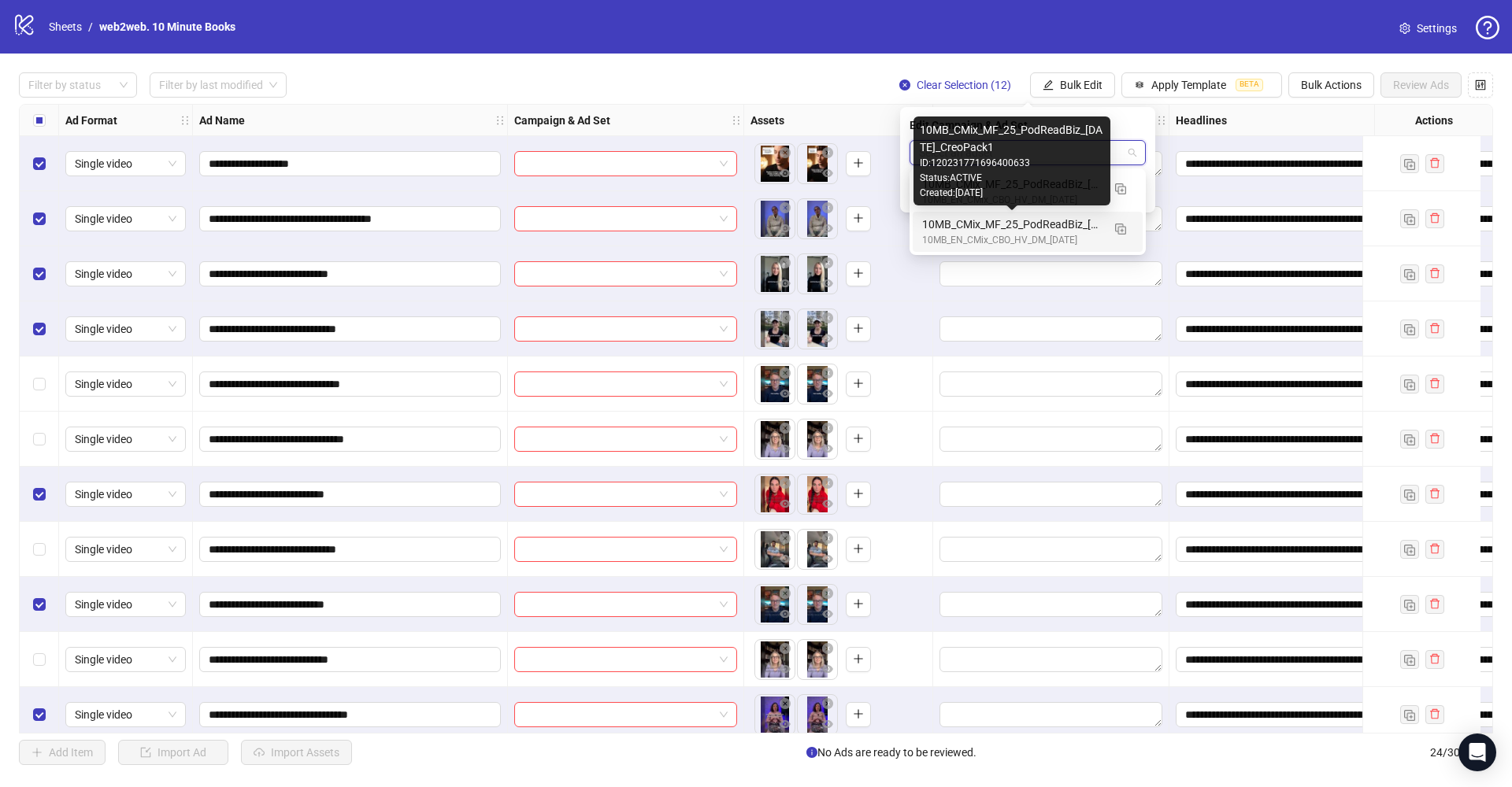
click at [1049, 224] on div "10MB_CMix_MF_25_PodReadBiz_03.09.25_CreoPack1" at bounding box center [1011, 224] width 179 height 17
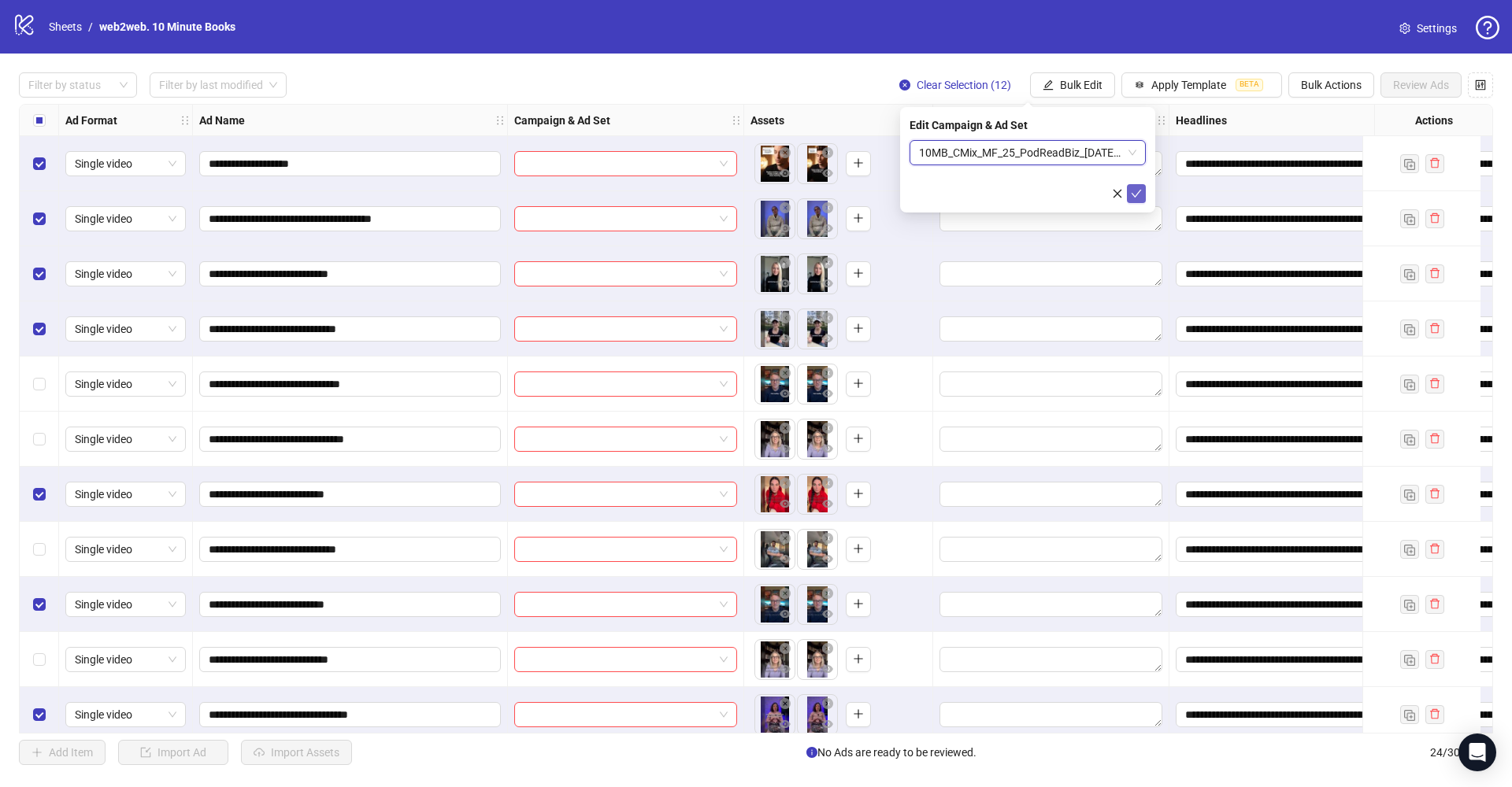
click at [1137, 193] on icon "check" at bounding box center [1136, 193] width 11 height 11
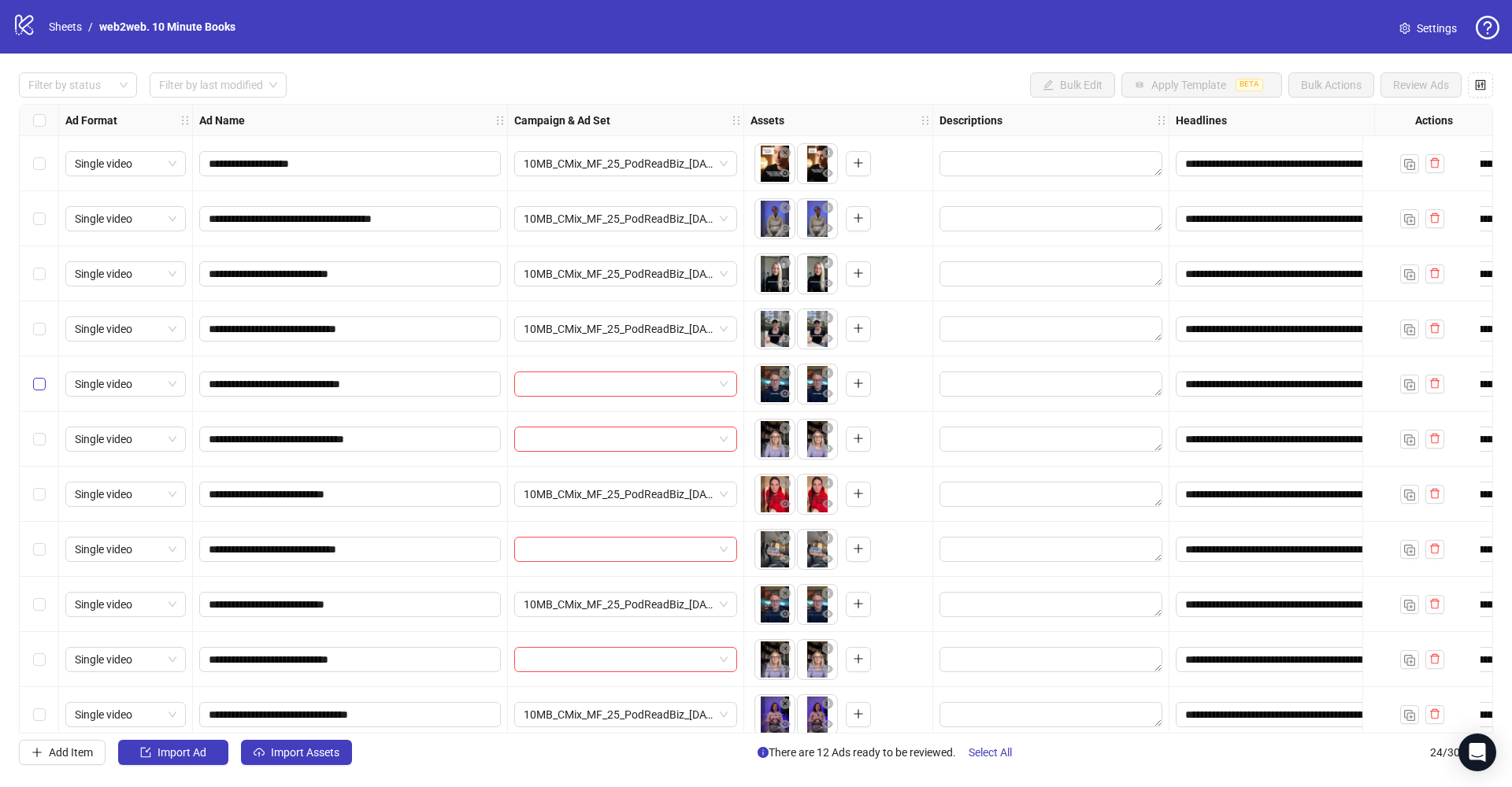
click at [40, 391] on label "Select row 5" at bounding box center [39, 384] width 12 height 17
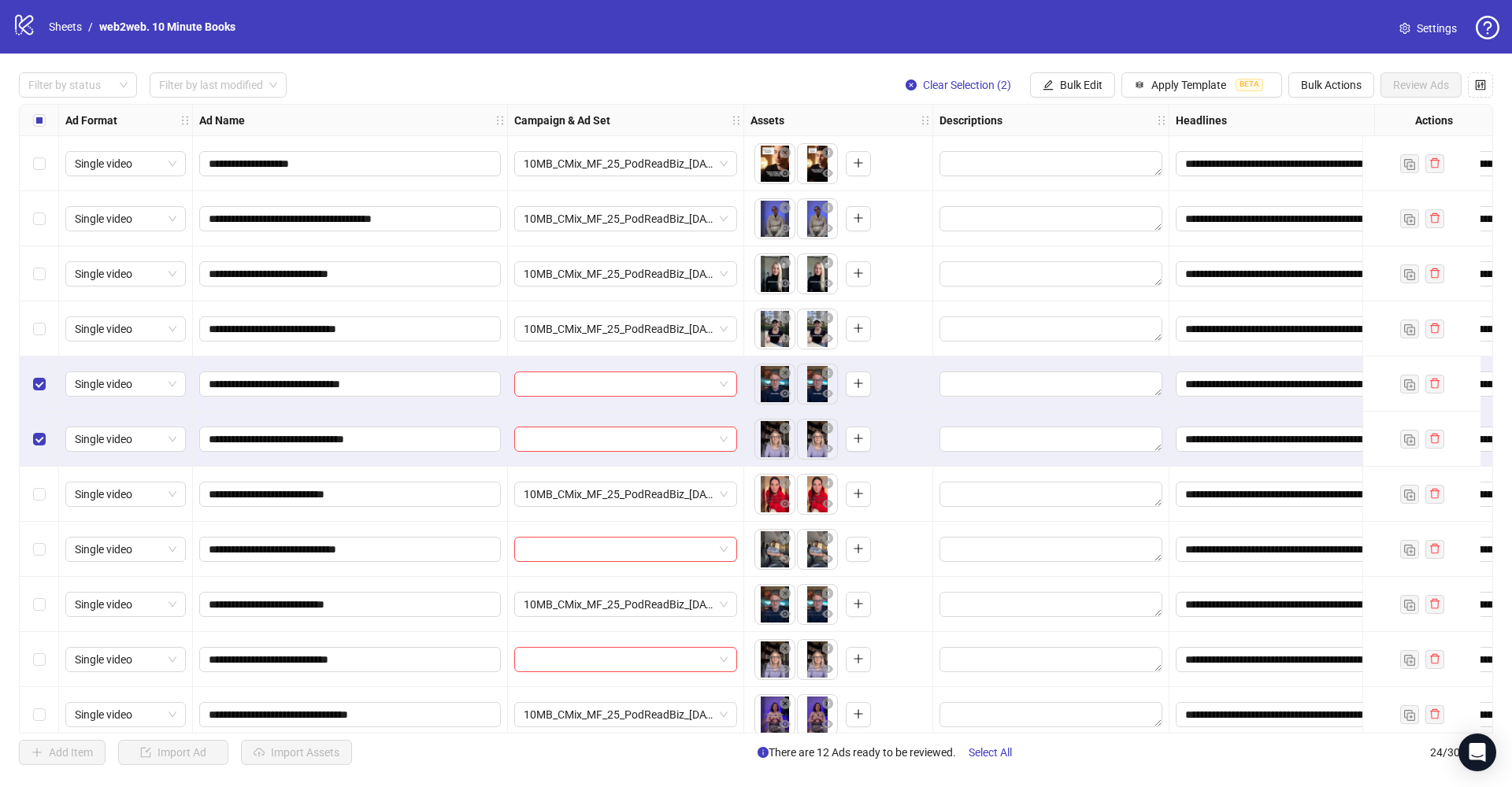
scroll to position [90, 0]
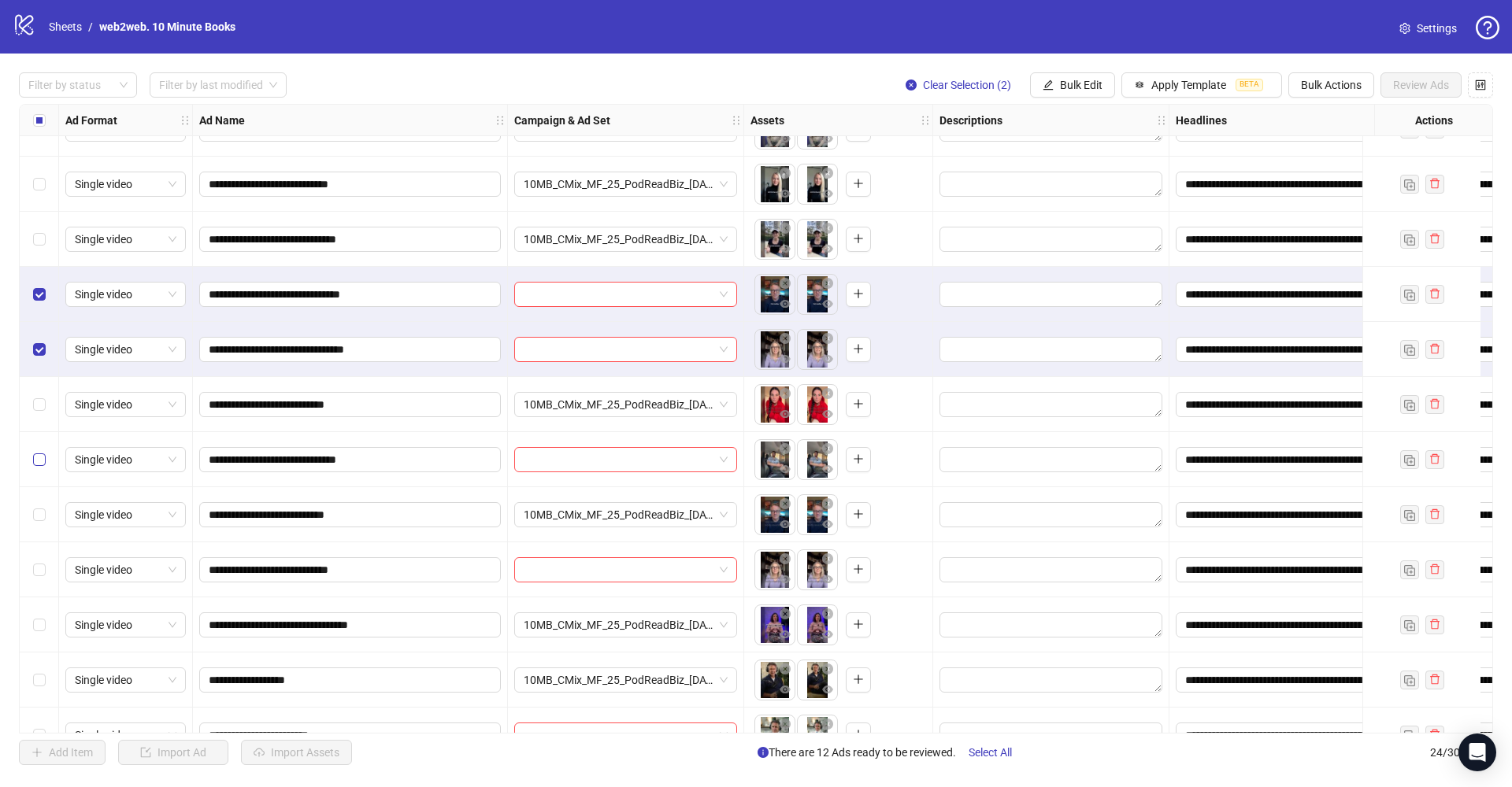
click at [44, 463] on span "Select row 8" at bounding box center [39, 459] width 12 height 12
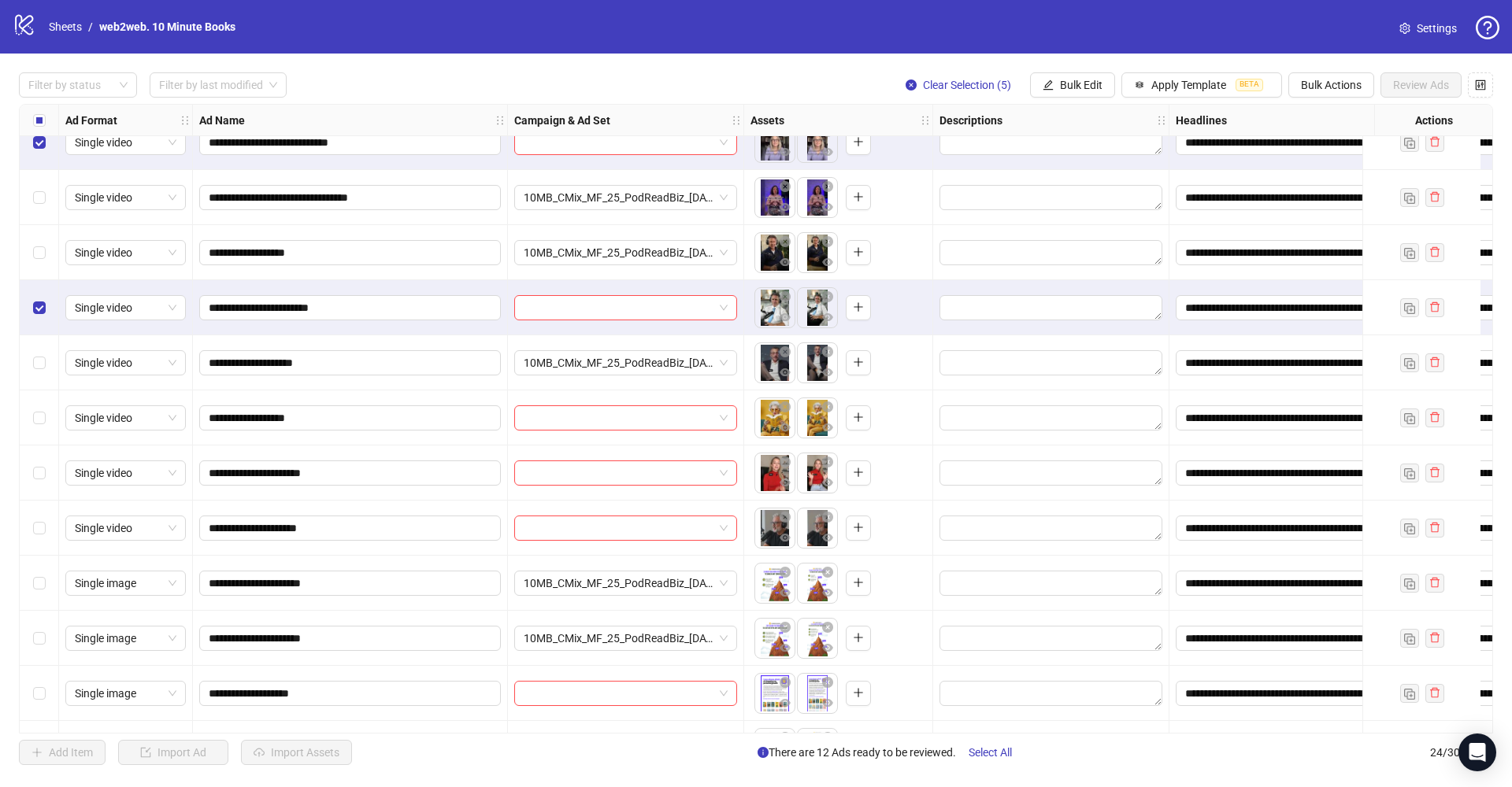
scroll to position [529, 0]
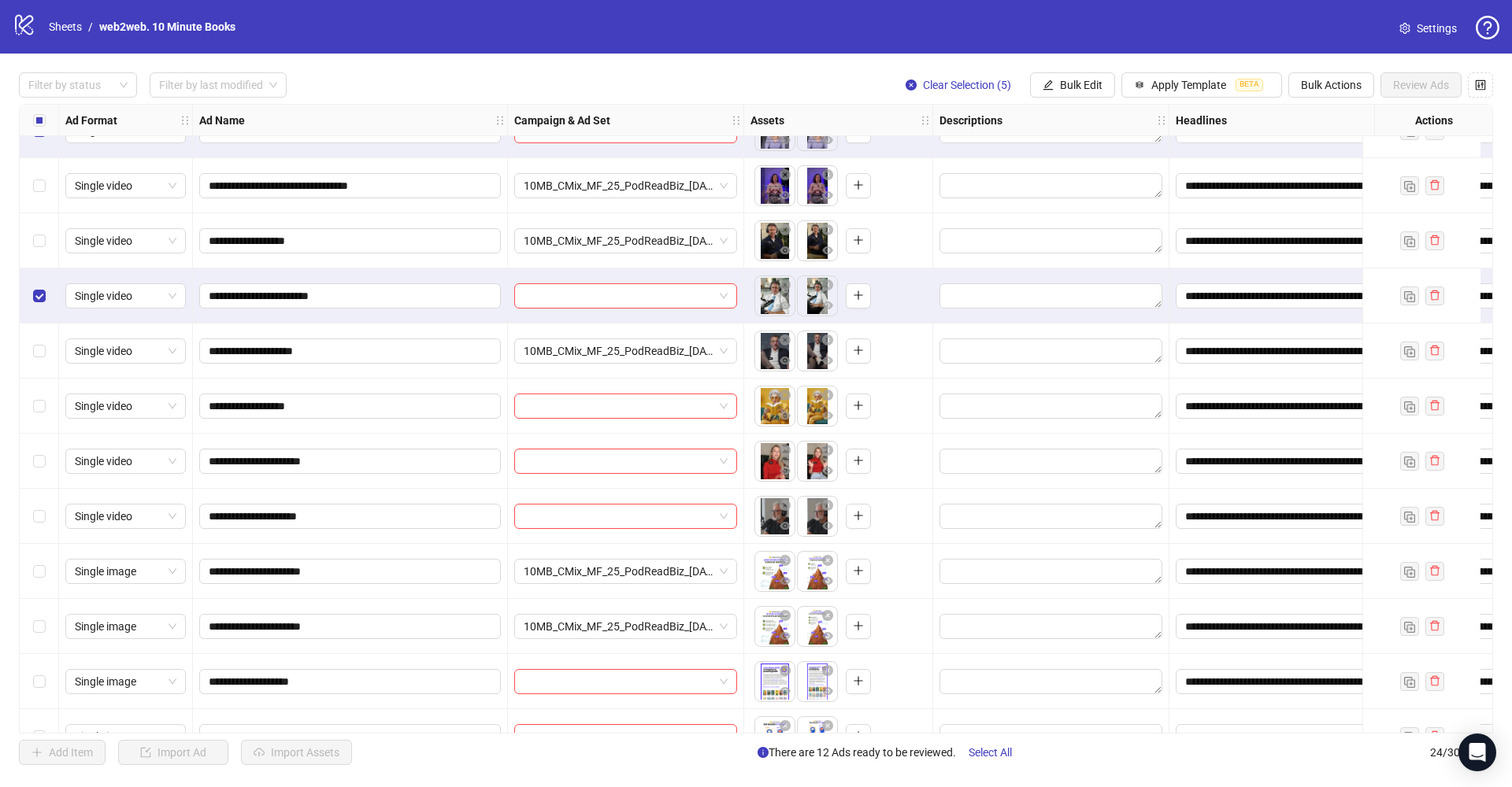
click at [46, 404] on div "Select row 15" at bounding box center [39, 406] width 39 height 55
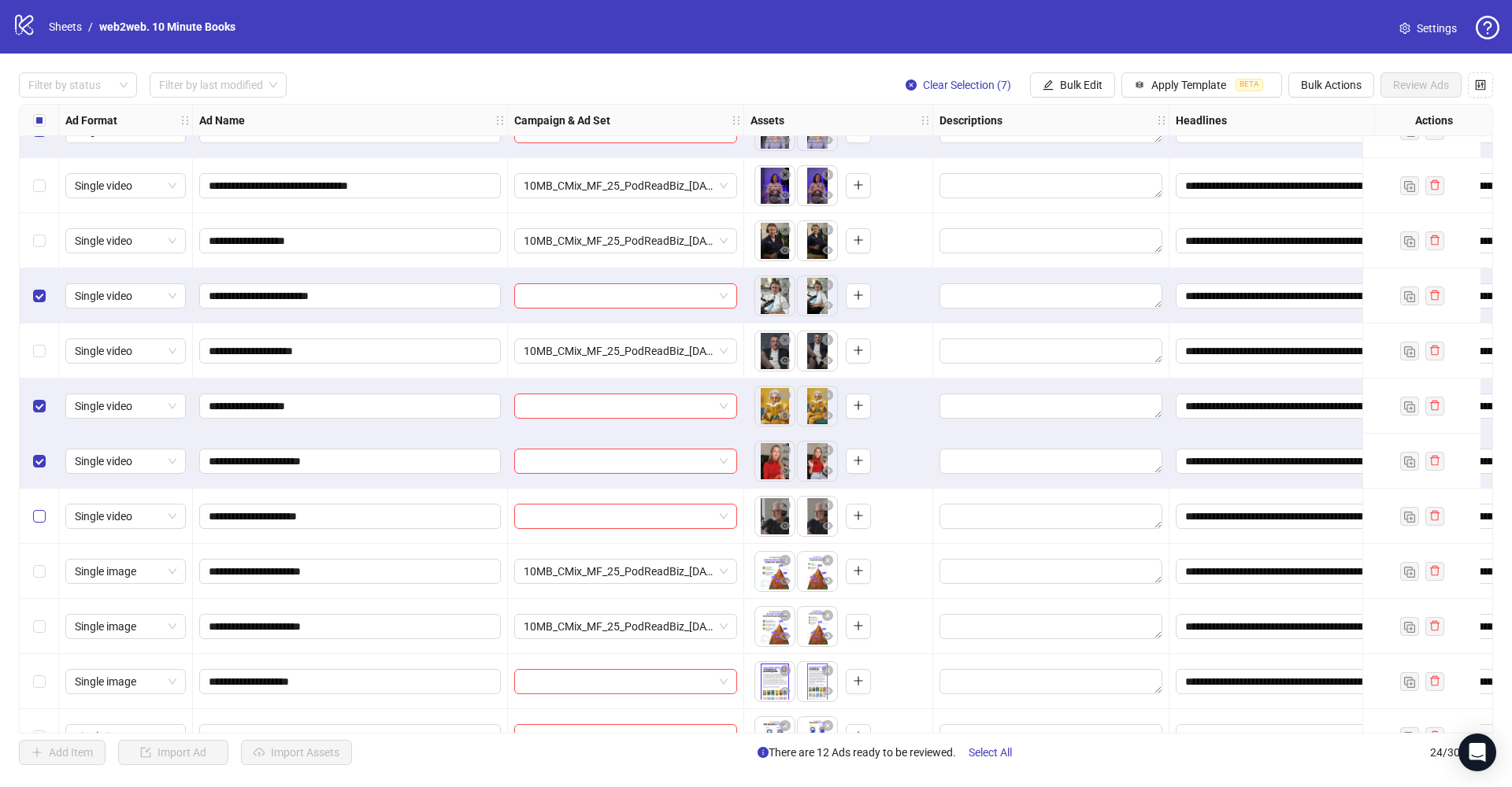
click at [43, 522] on span "Select row 17" at bounding box center [39, 516] width 12 height 12
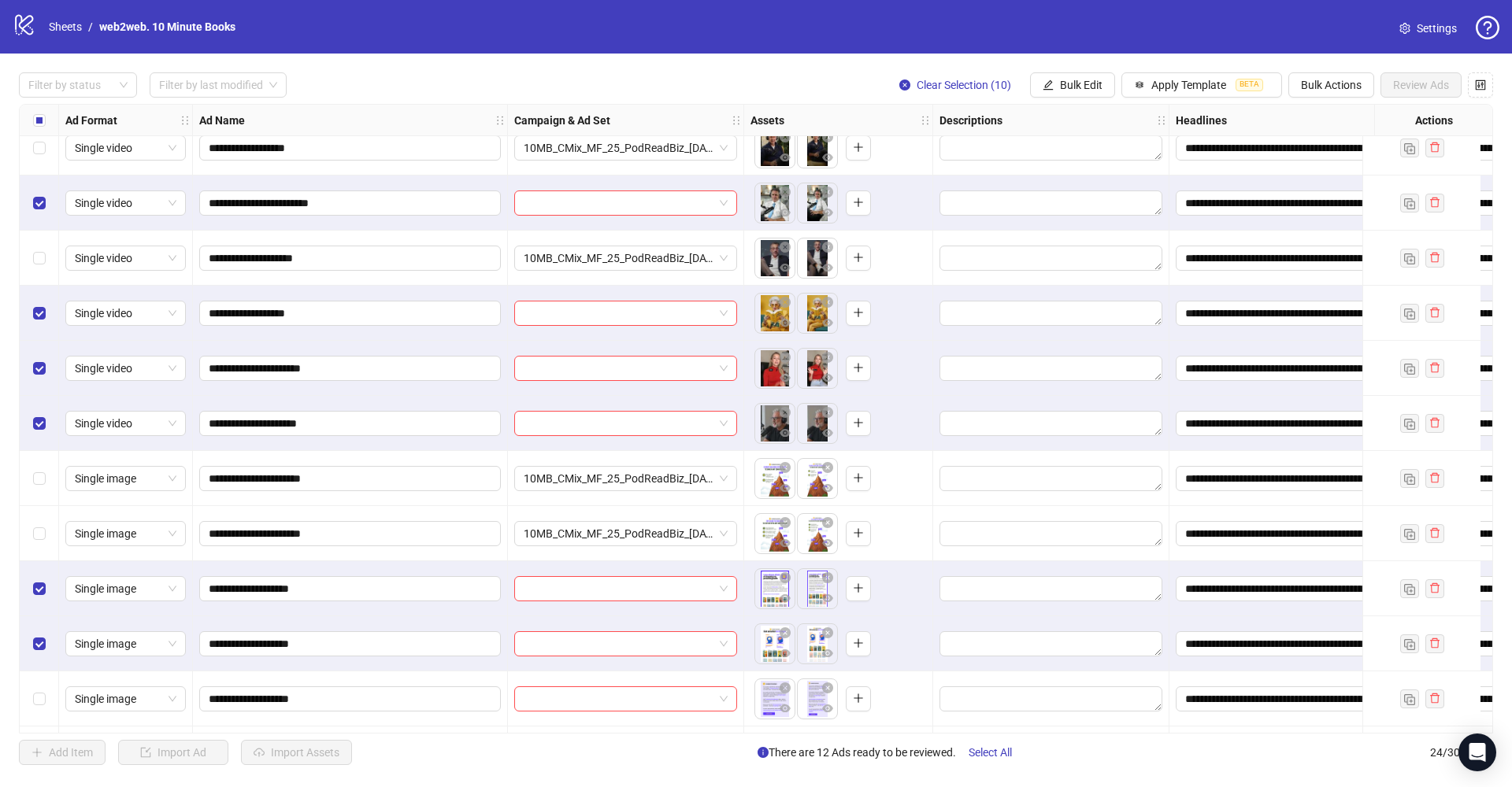
scroll to position [732, 0]
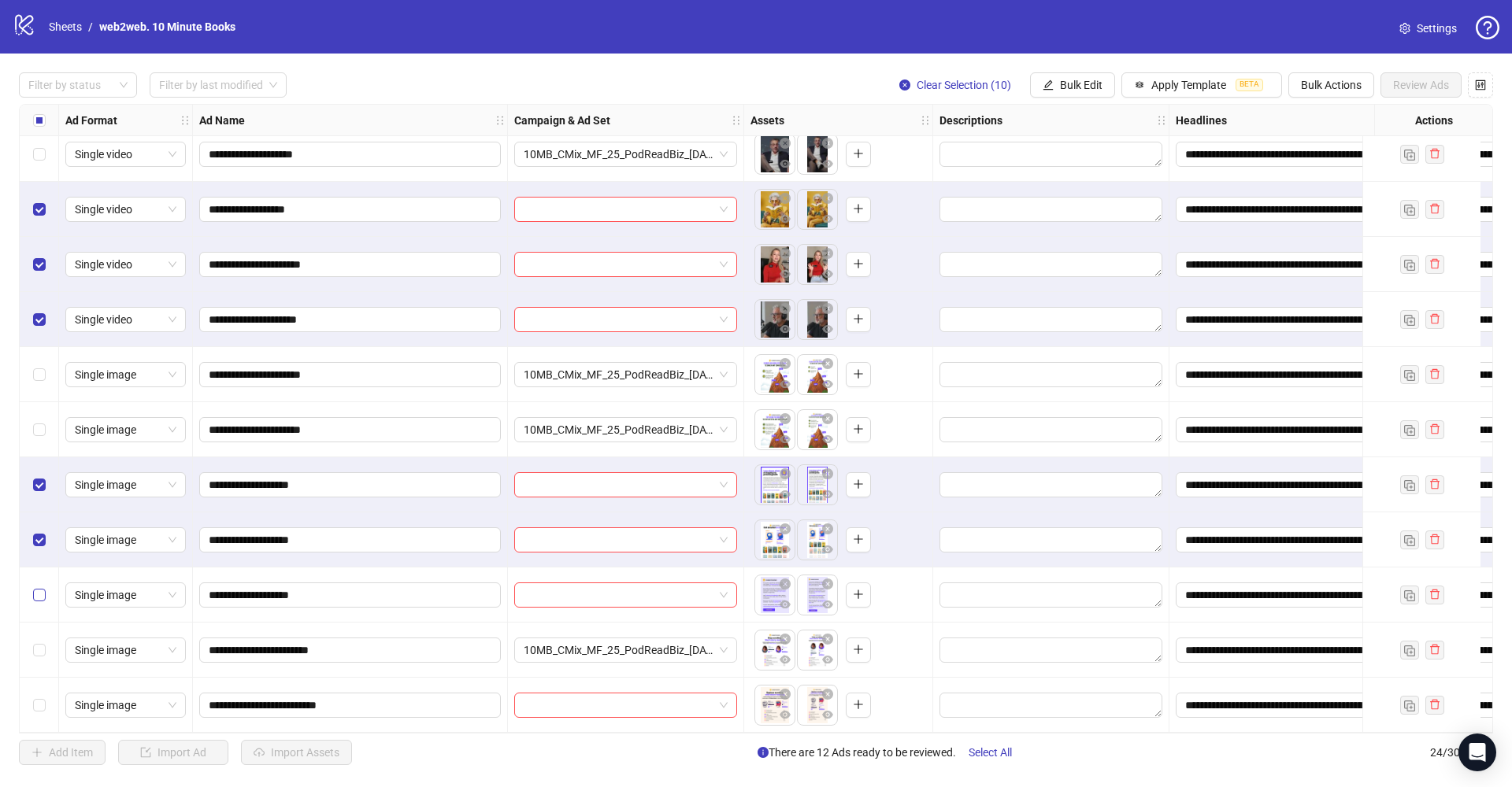
click at [44, 586] on label "Select row 22" at bounding box center [39, 594] width 12 height 17
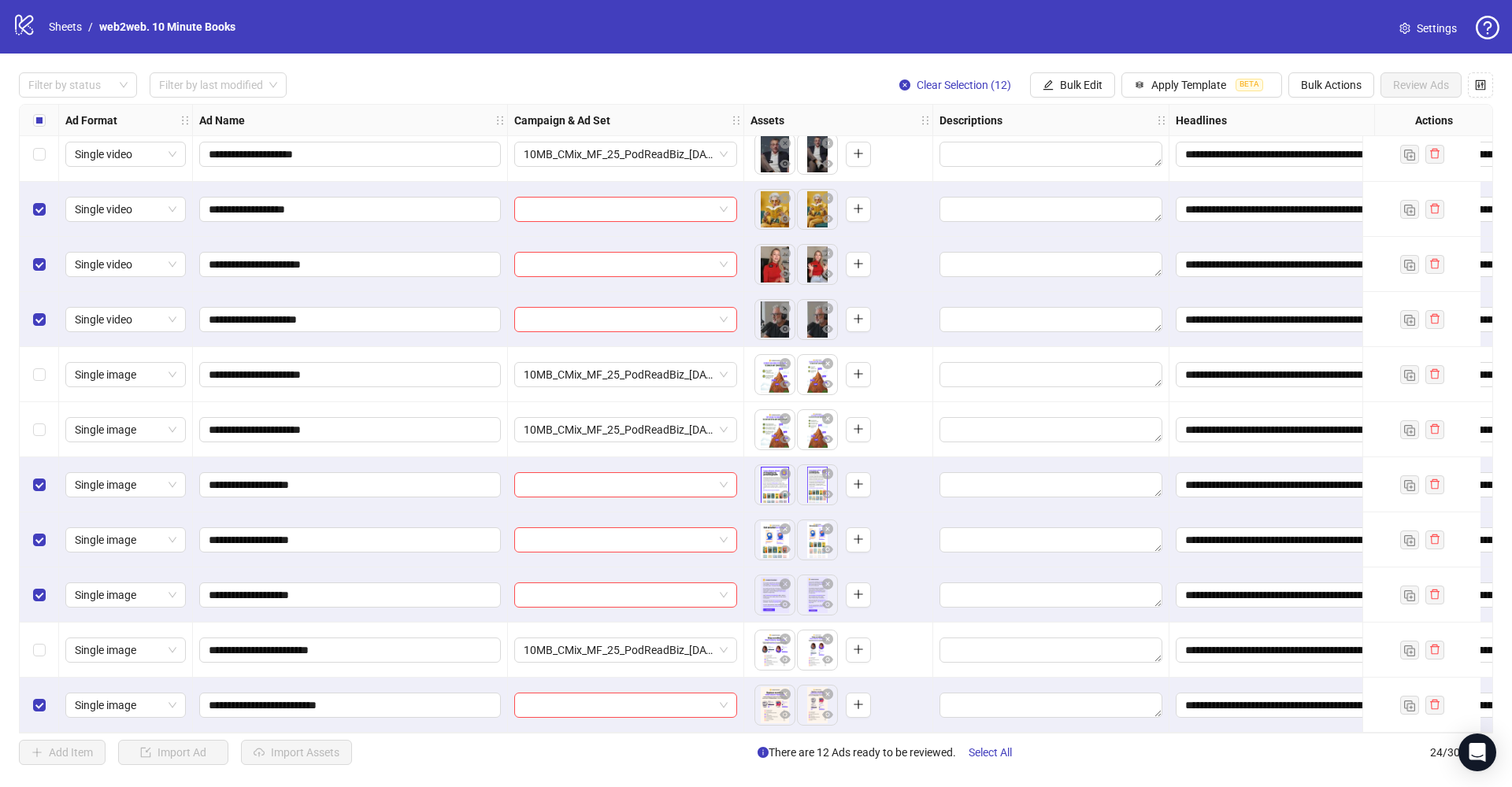
scroll to position [0, 0]
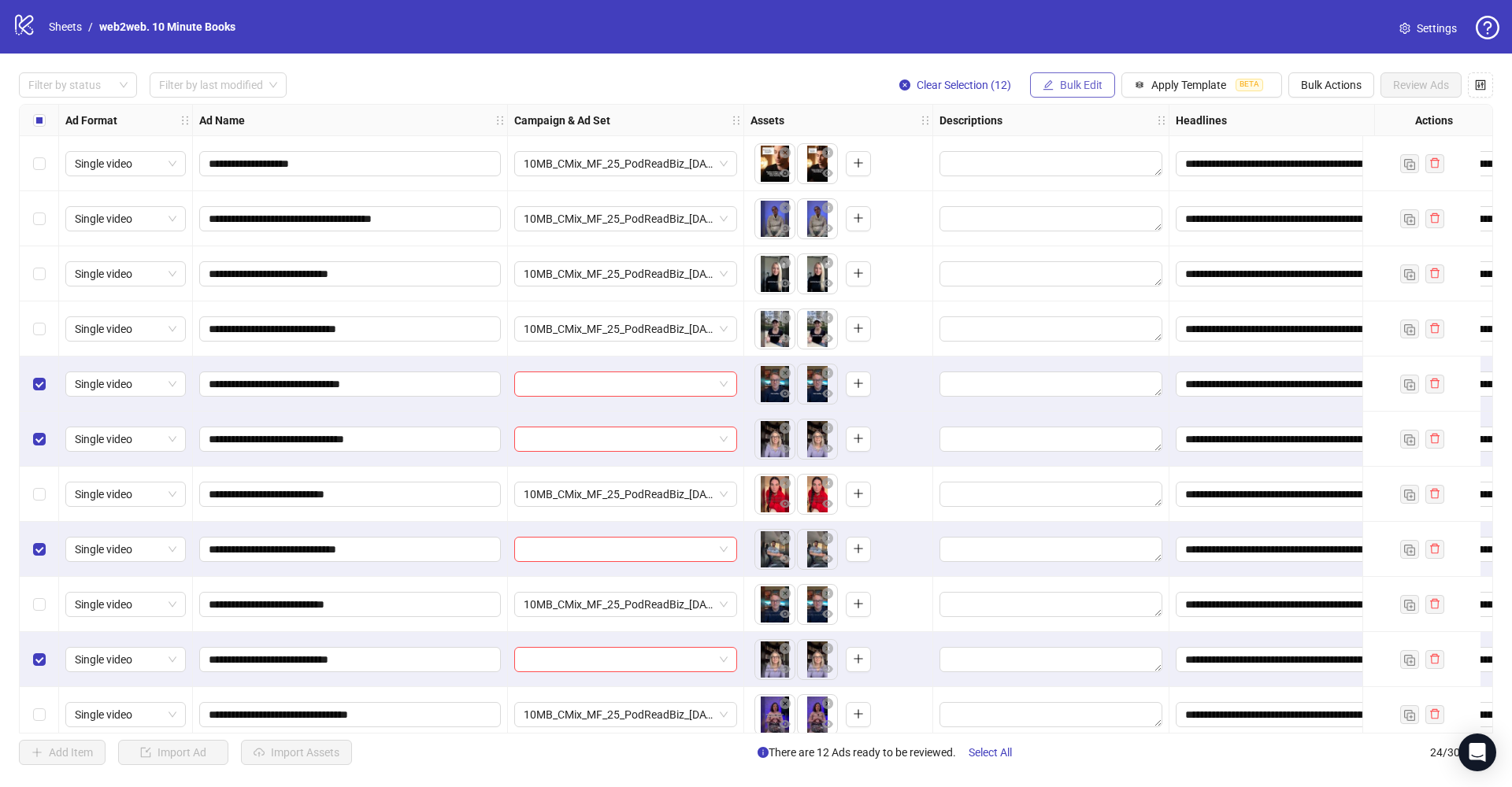
click at [1101, 86] on button "Bulk Edit" at bounding box center [1072, 85] width 85 height 25
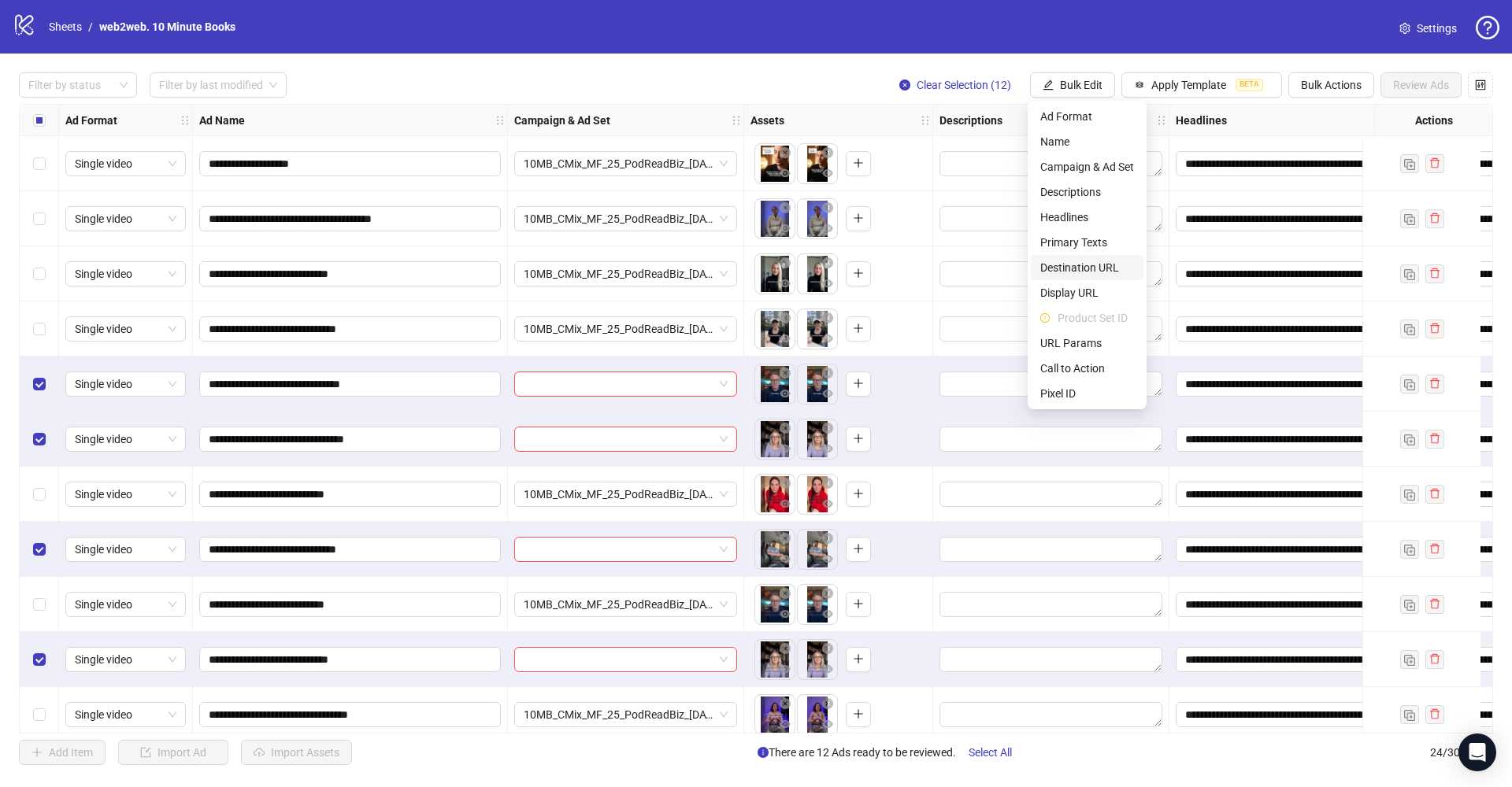
click at [1103, 269] on span "Destination URL" at bounding box center [1087, 267] width 94 height 17
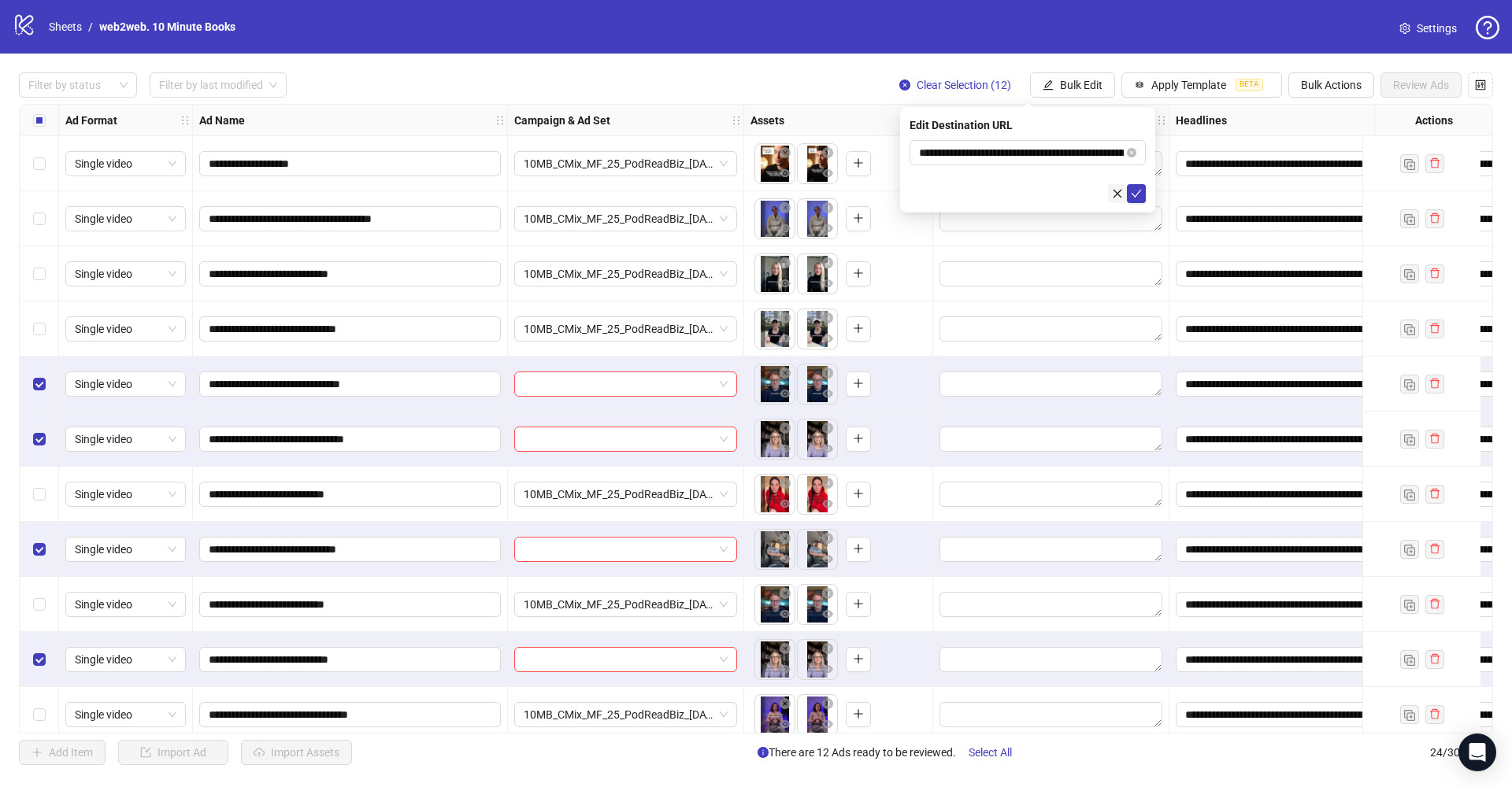
click at [1110, 193] on button "button" at bounding box center [1117, 193] width 19 height 19
click at [1065, 84] on span "Bulk Edit" at bounding box center [1080, 85] width 42 height 12
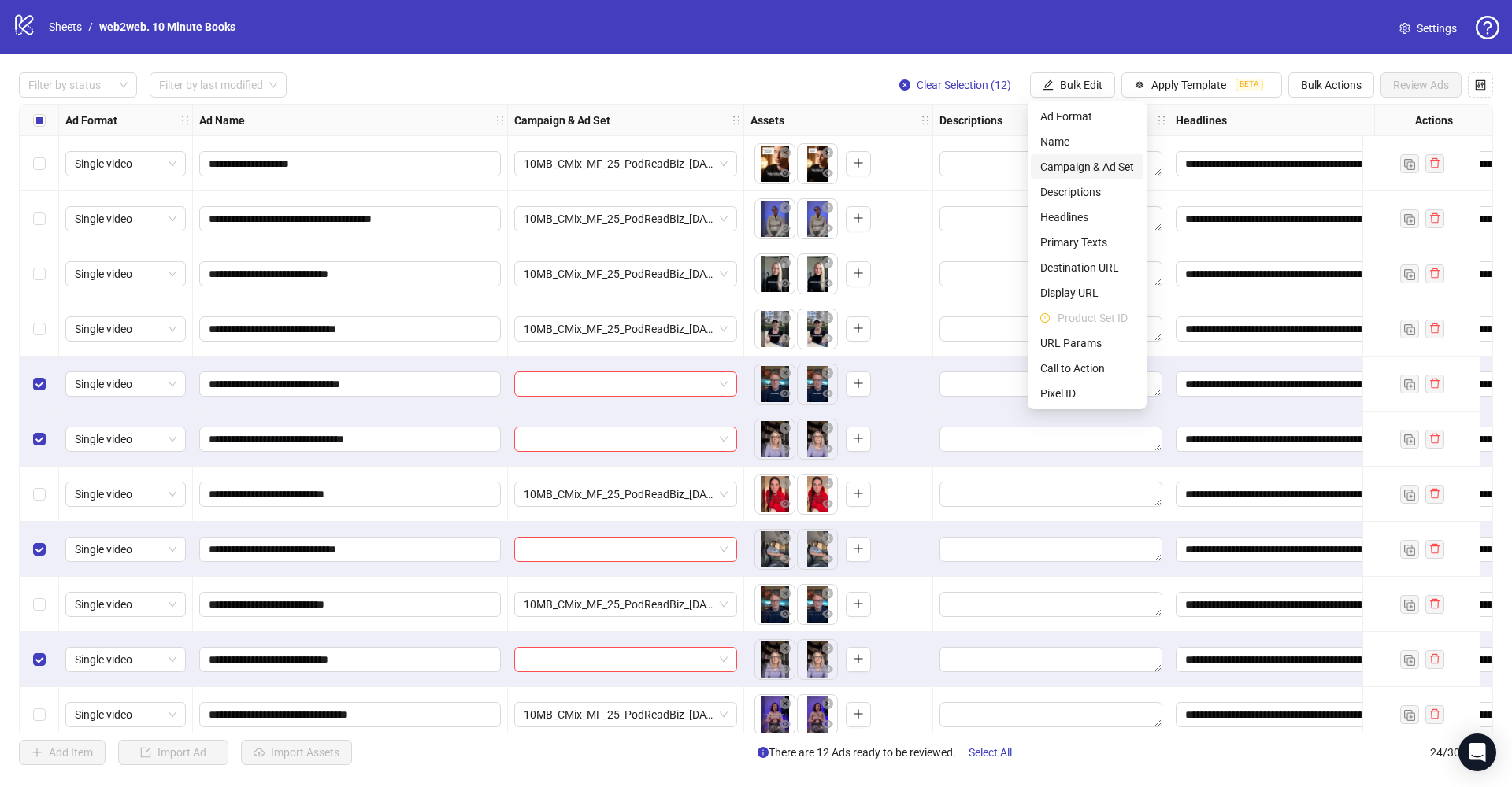
click at [1086, 166] on span "Campaign & Ad Set" at bounding box center [1087, 167] width 94 height 17
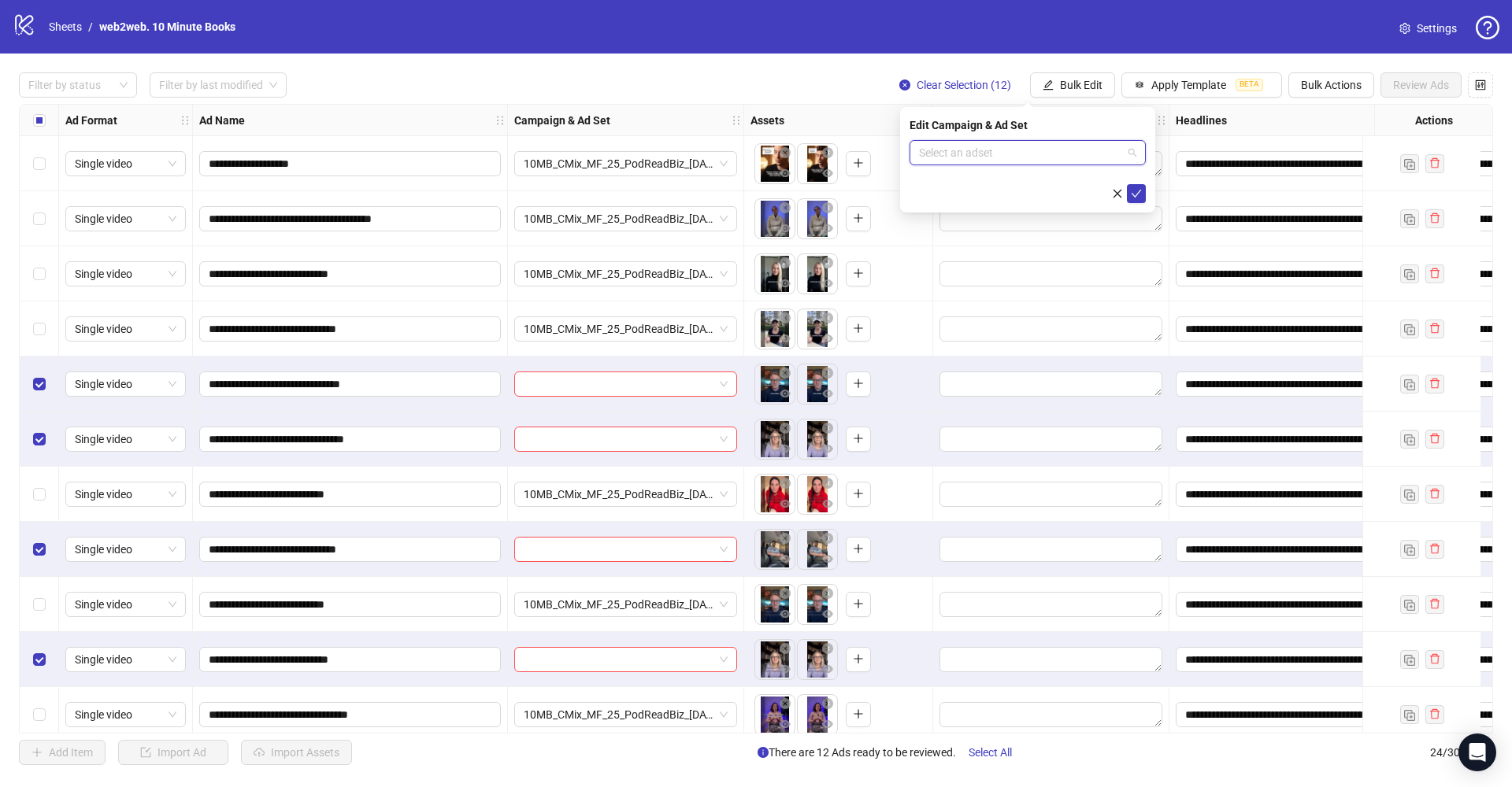
click at [1010, 149] on input "search" at bounding box center [1020, 153] width 203 height 23
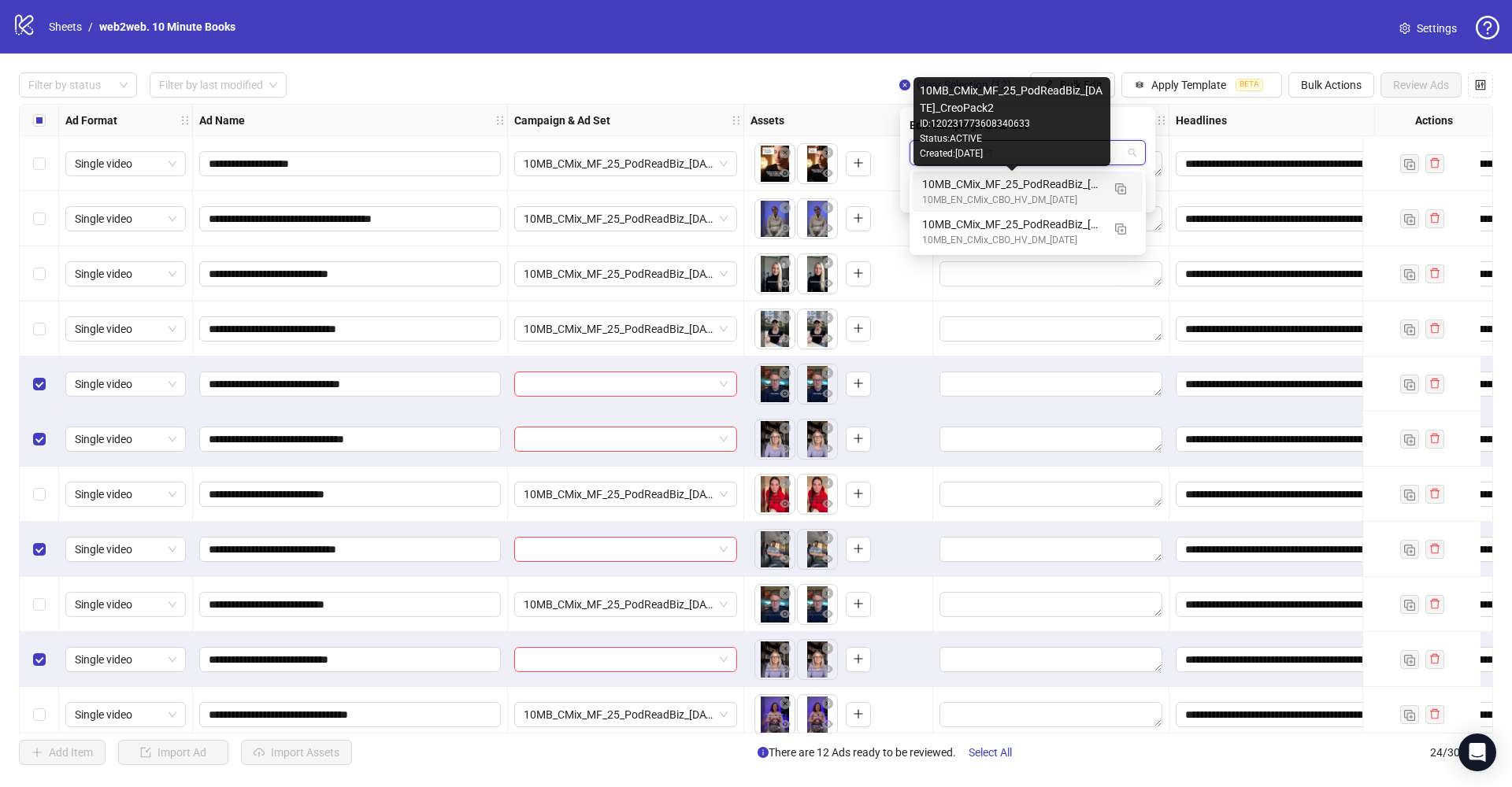
click at [1024, 177] on div "10MB_CMix_MF_25_PodReadBiz_03.09.25_CreoPack2" at bounding box center [1011, 183] width 179 height 17
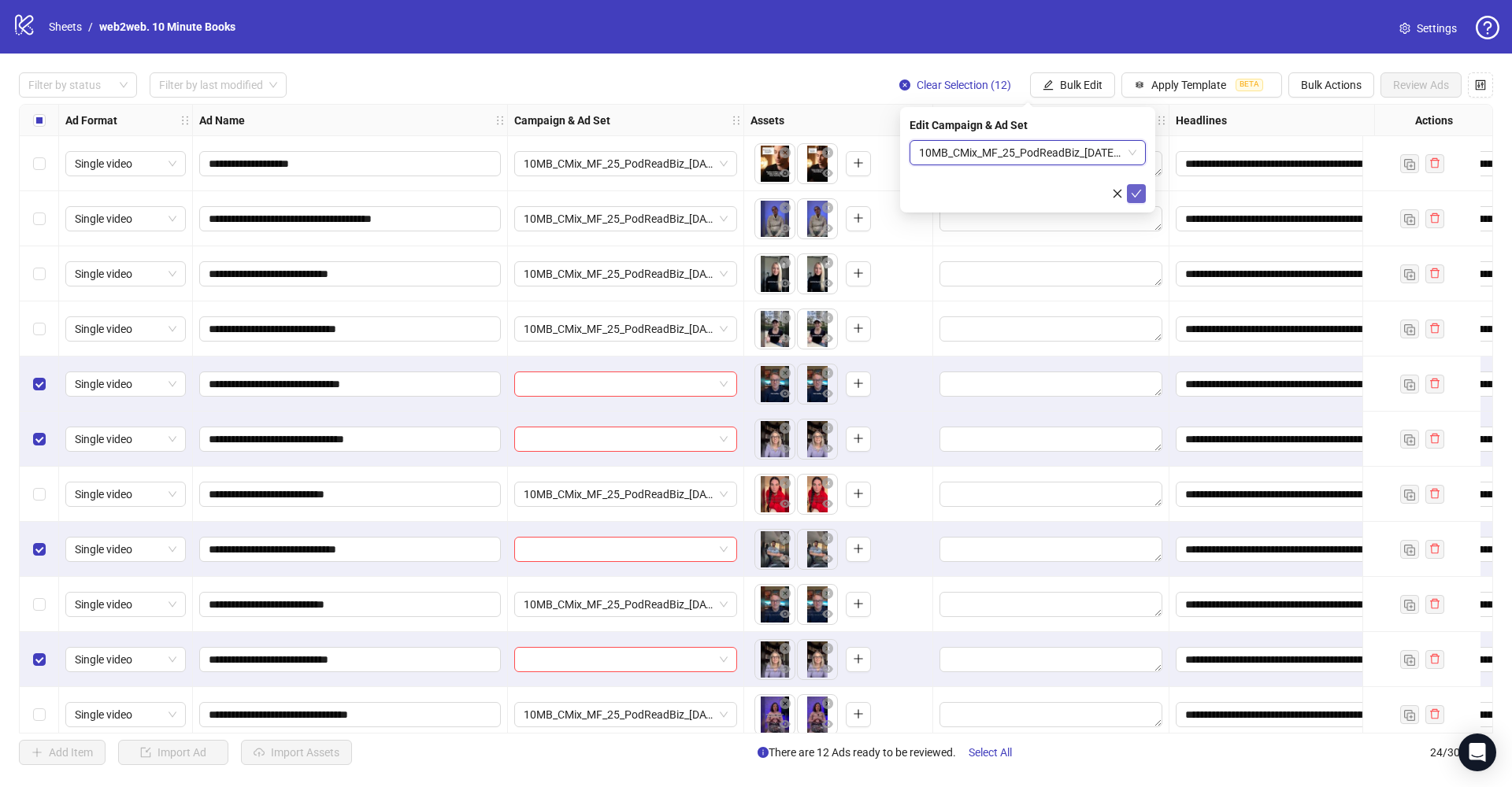
click at [1136, 188] on icon "check" at bounding box center [1136, 193] width 11 height 11
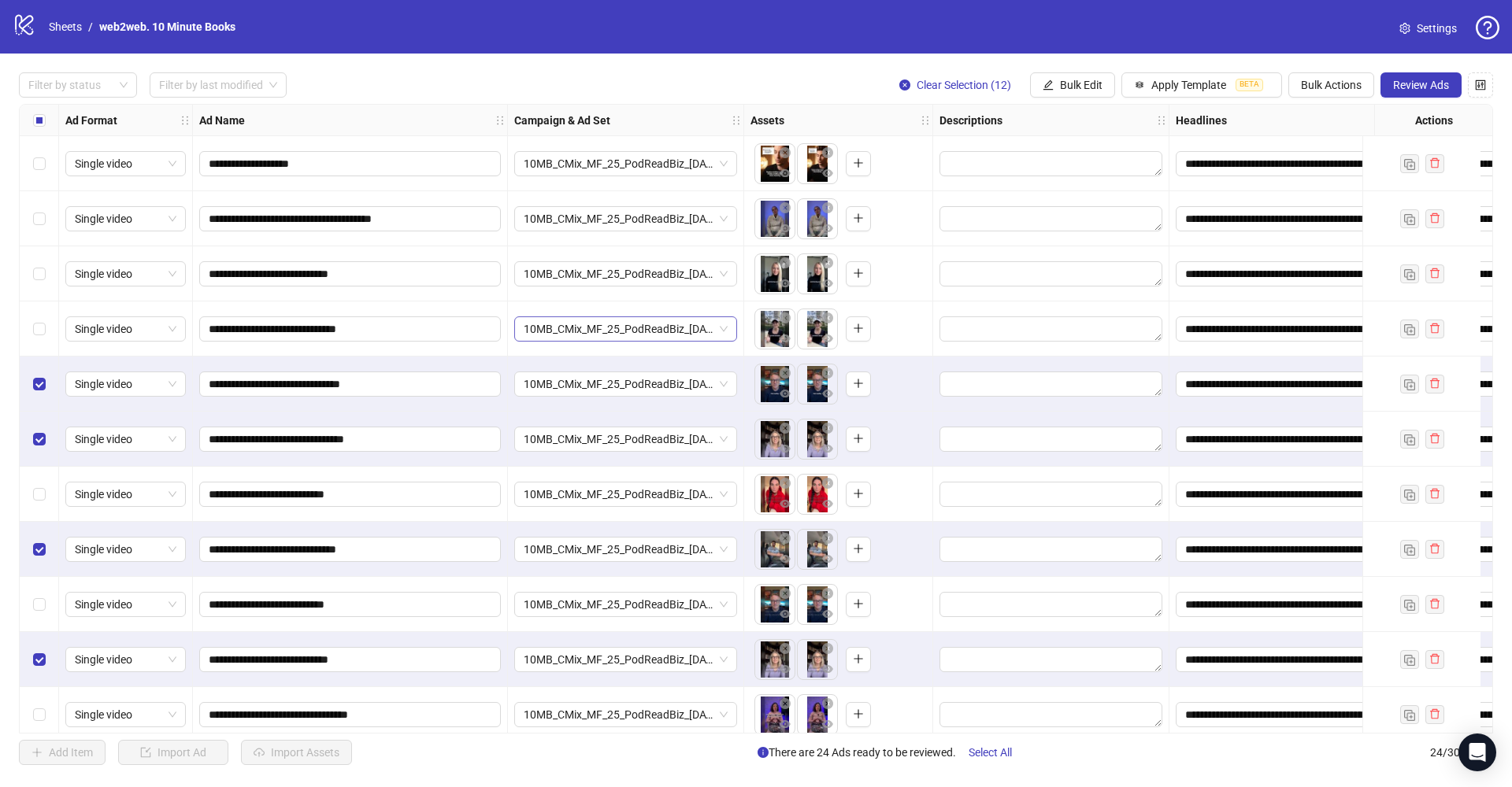
click at [693, 329] on span "10MB_CMix_MF_25_PodReadBiz_03.09.25_CreoPack1" at bounding box center [626, 329] width 204 height 23
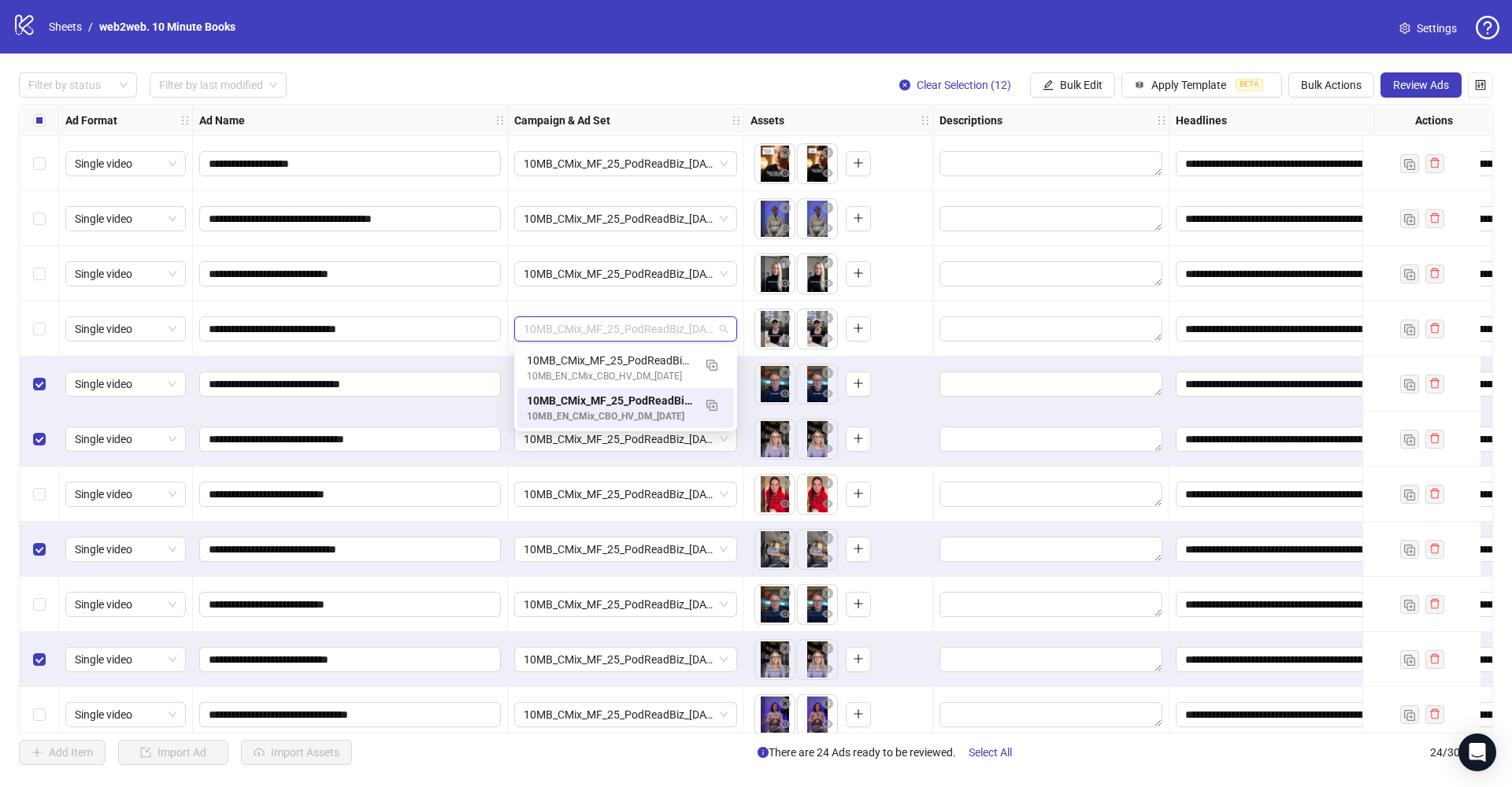
click at [708, 86] on div "Filter by status Filter by last modified Clear Selection (12) Bulk Edit Apply T…" at bounding box center [756, 85] width 1474 height 25
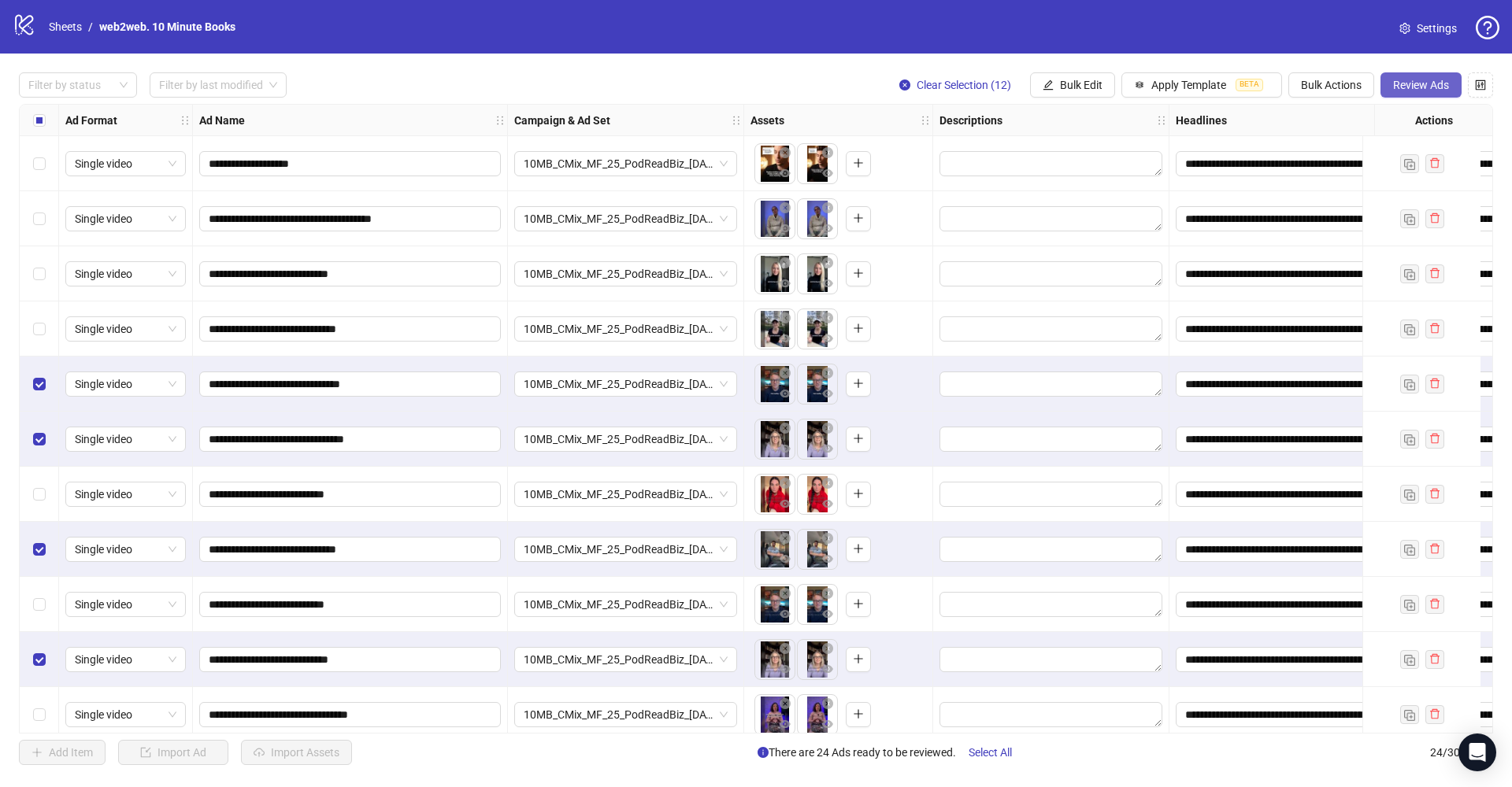
click at [1402, 86] on span "Review Ads" at bounding box center [1420, 85] width 56 height 12
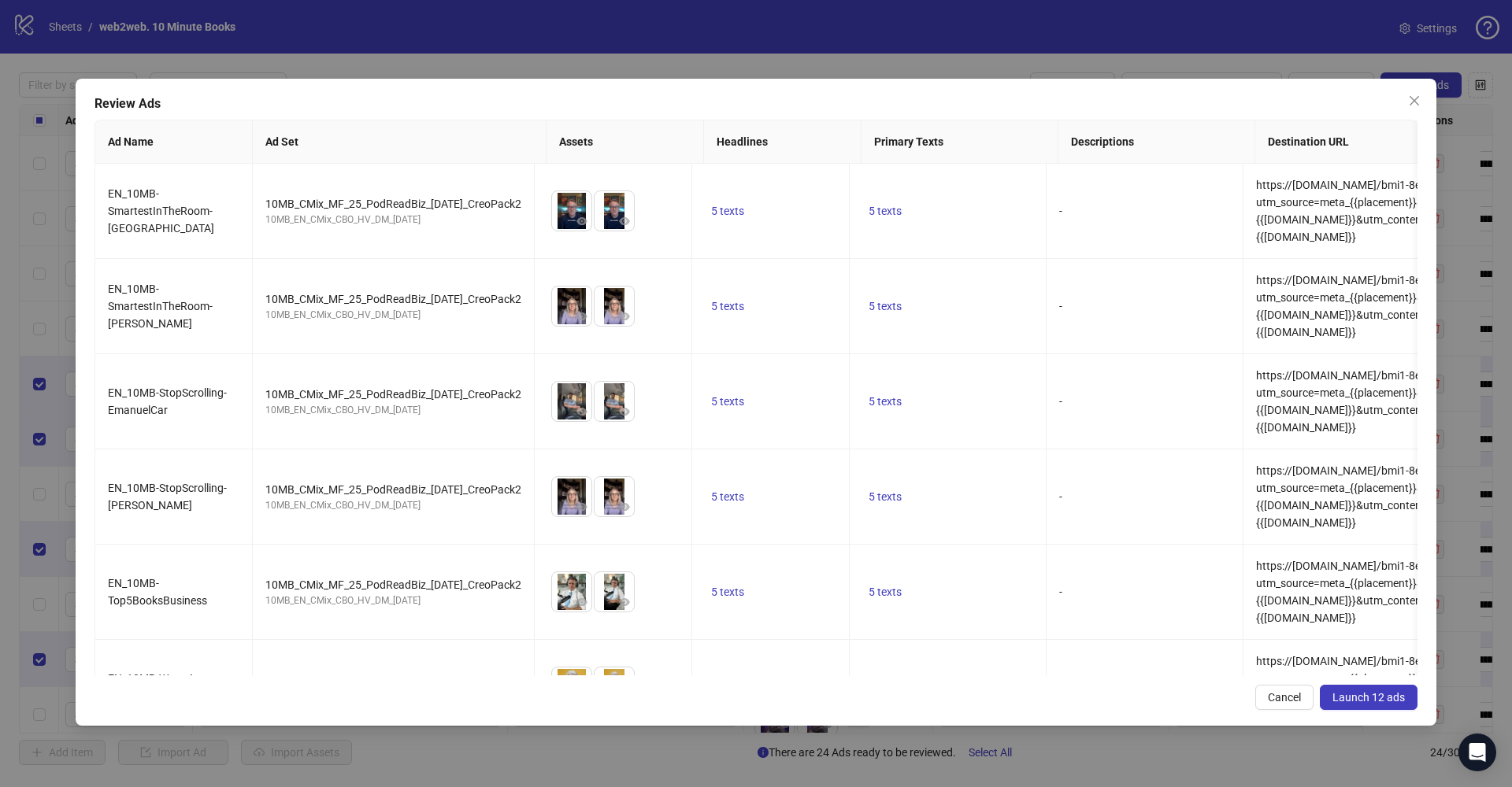
click at [1376, 702] on span "Launch 12 ads" at bounding box center [1368, 697] width 72 height 12
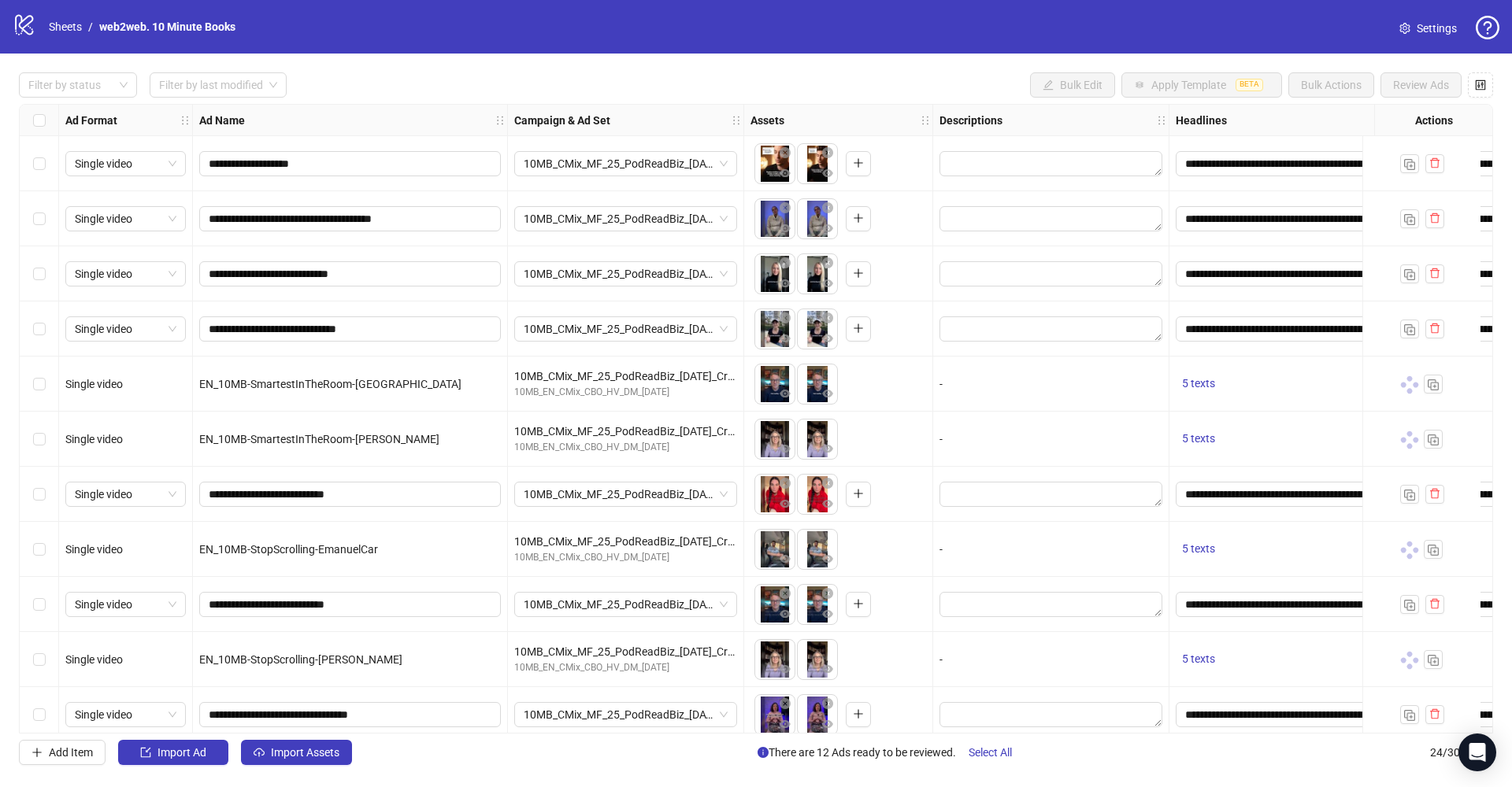
click at [54, 170] on div "Select row 1" at bounding box center [39, 164] width 39 height 55
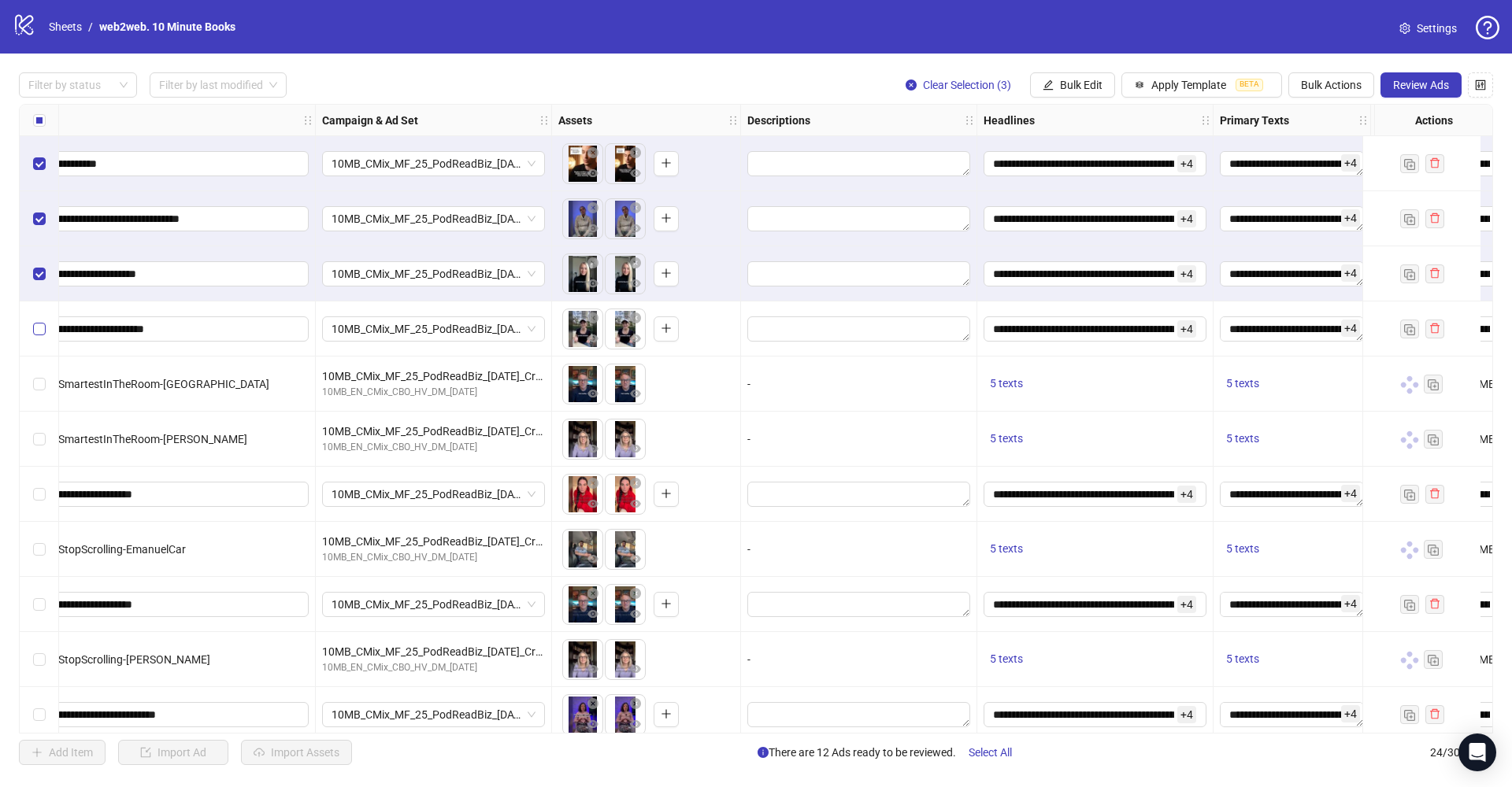
click at [42, 328] on span "Select row 4" at bounding box center [39, 329] width 12 height 12
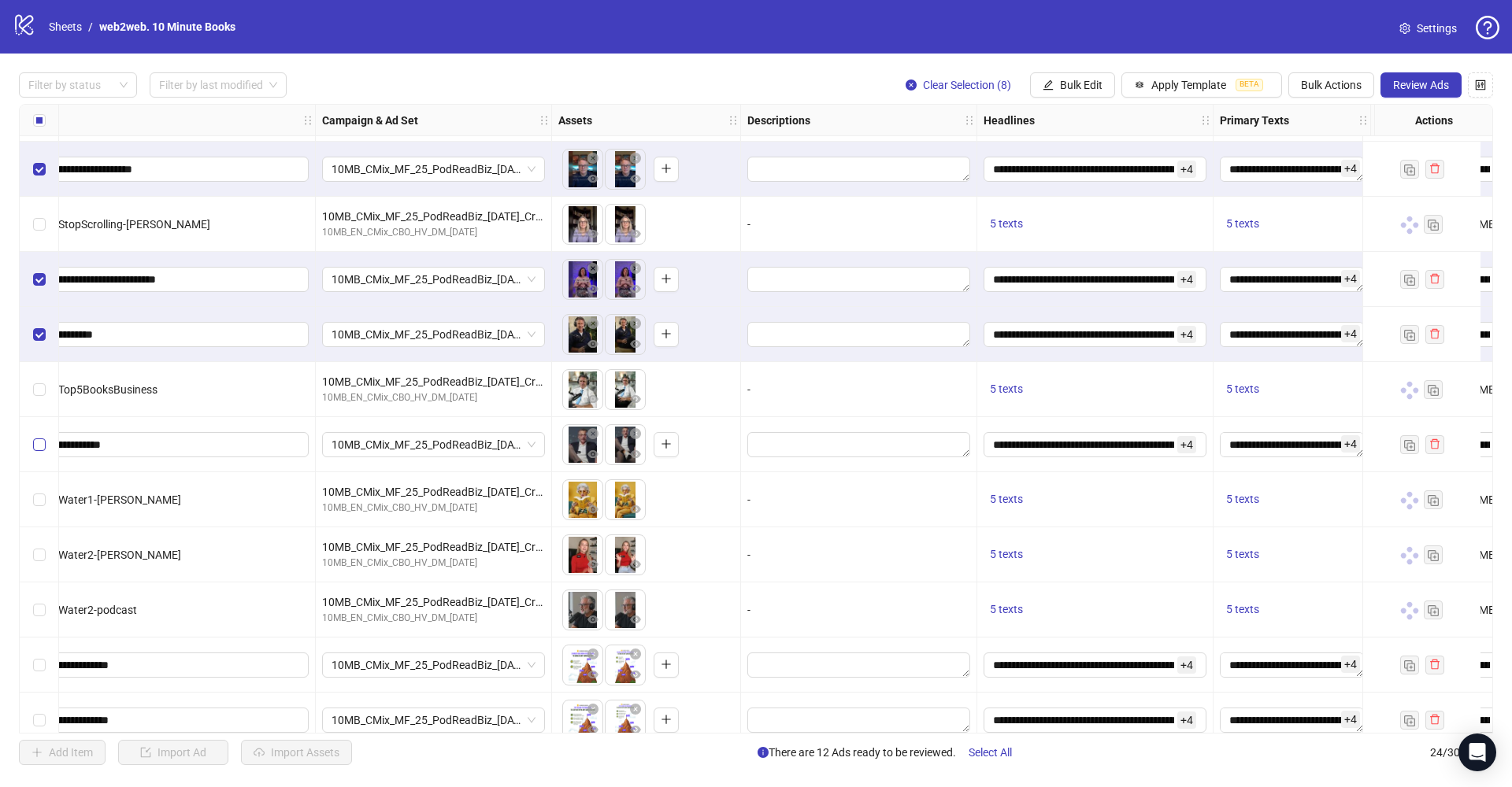
click at [42, 448] on span "Select row 14" at bounding box center [39, 444] width 12 height 12
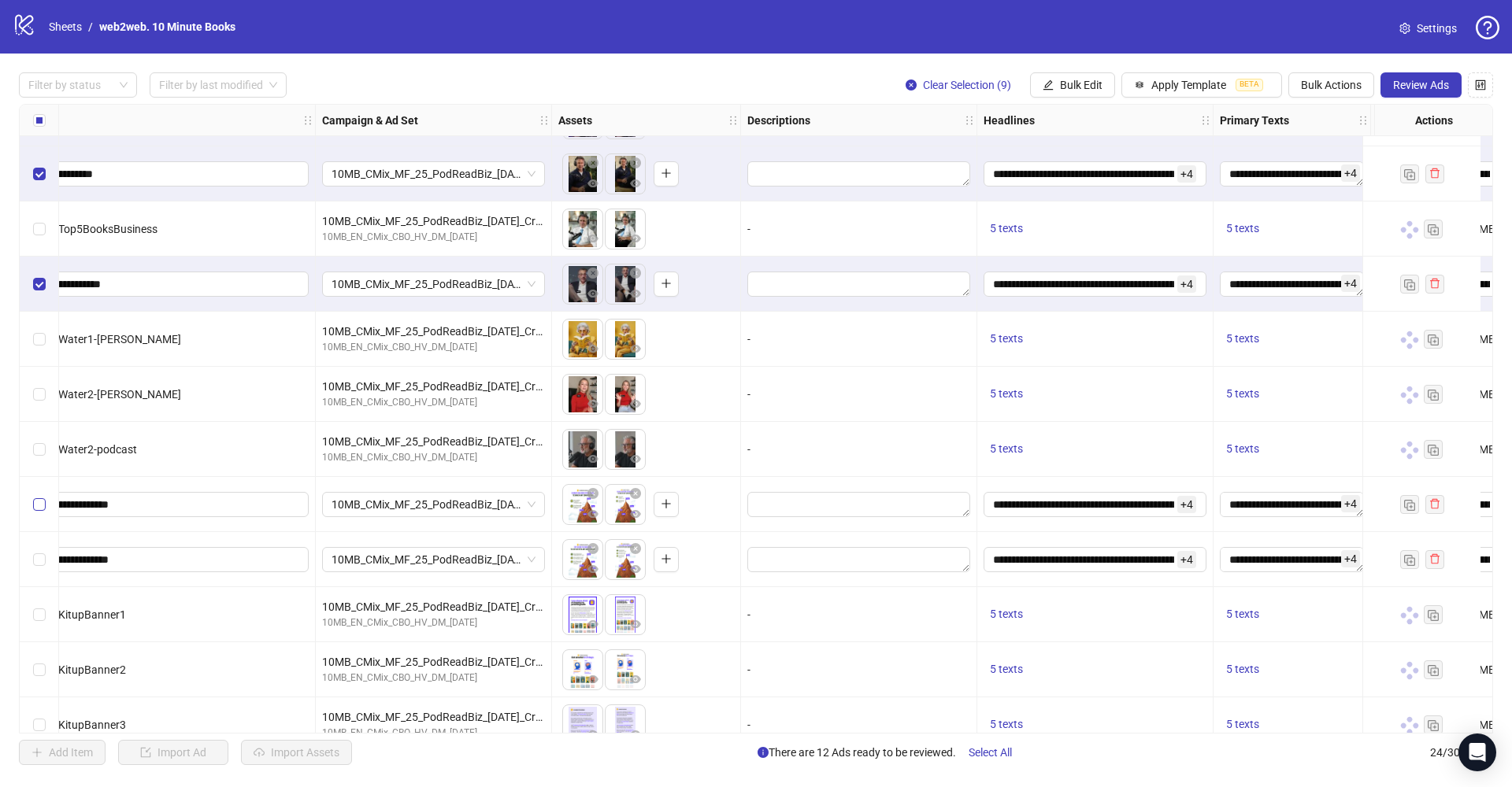
click at [37, 508] on span "Select row 18" at bounding box center [39, 504] width 12 height 12
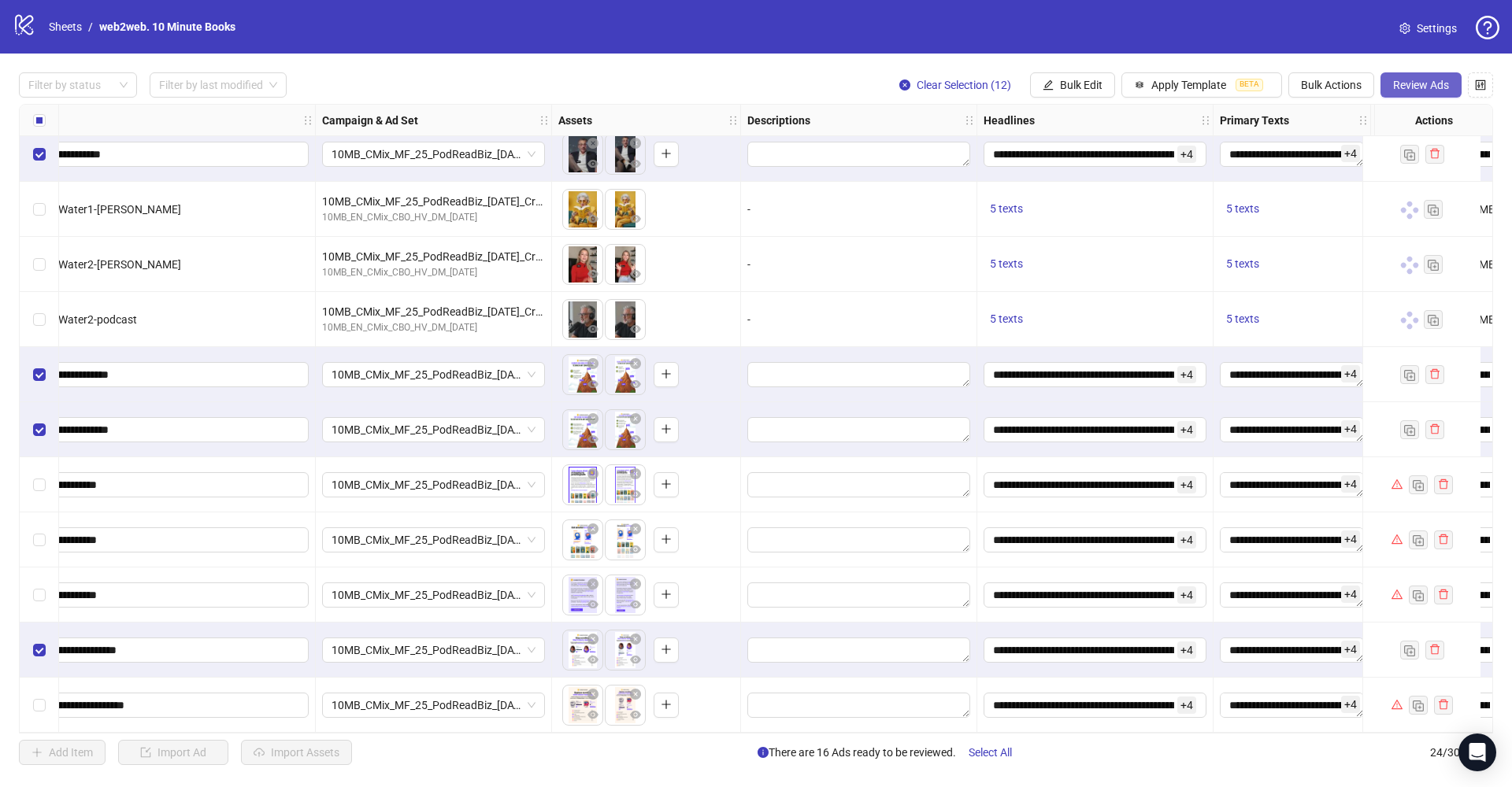
click at [1420, 89] on span "Review Ads" at bounding box center [1420, 85] width 56 height 12
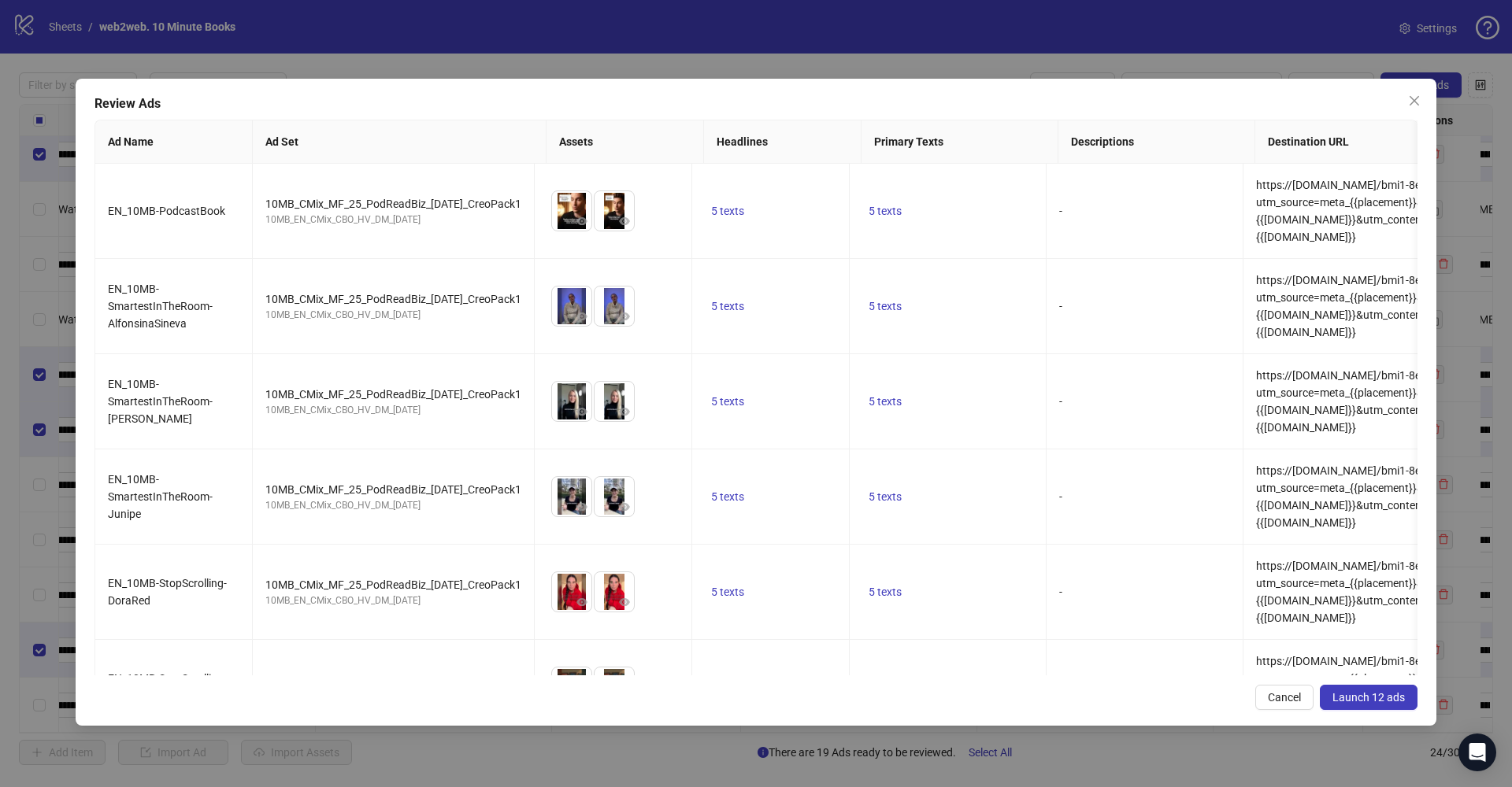
click at [1393, 702] on span "Launch 12 ads" at bounding box center [1368, 697] width 72 height 12
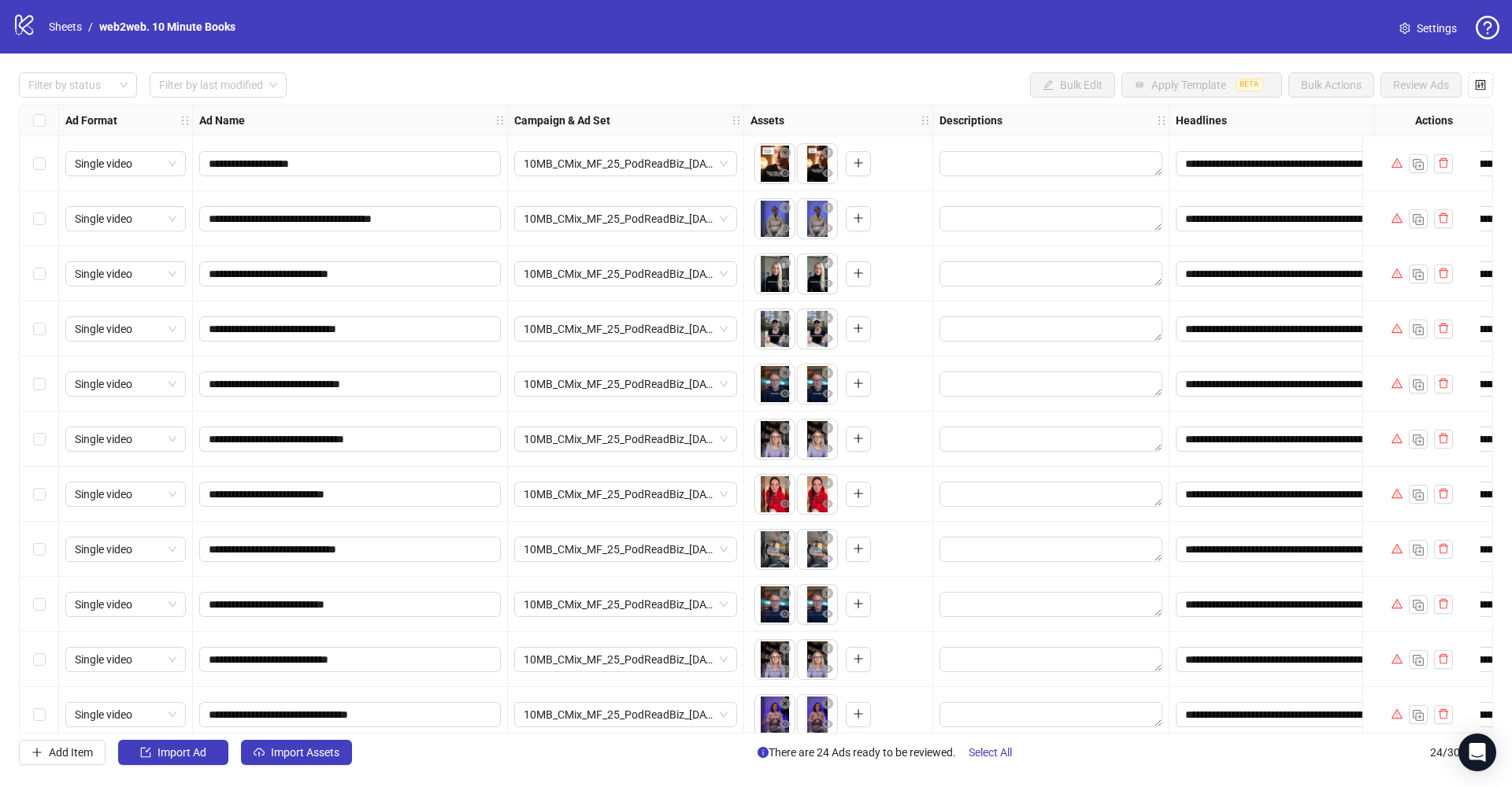
click at [1233, 49] on div "logo/logo-mobile Sheets / web2web. 10 Minute Books Settings" at bounding box center [756, 27] width 1512 height 53
click at [161, 33] on link "web2web. 10 Minute Books" at bounding box center [168, 27] width 143 height 17
click at [66, 29] on link "Sheets" at bounding box center [65, 27] width 39 height 17
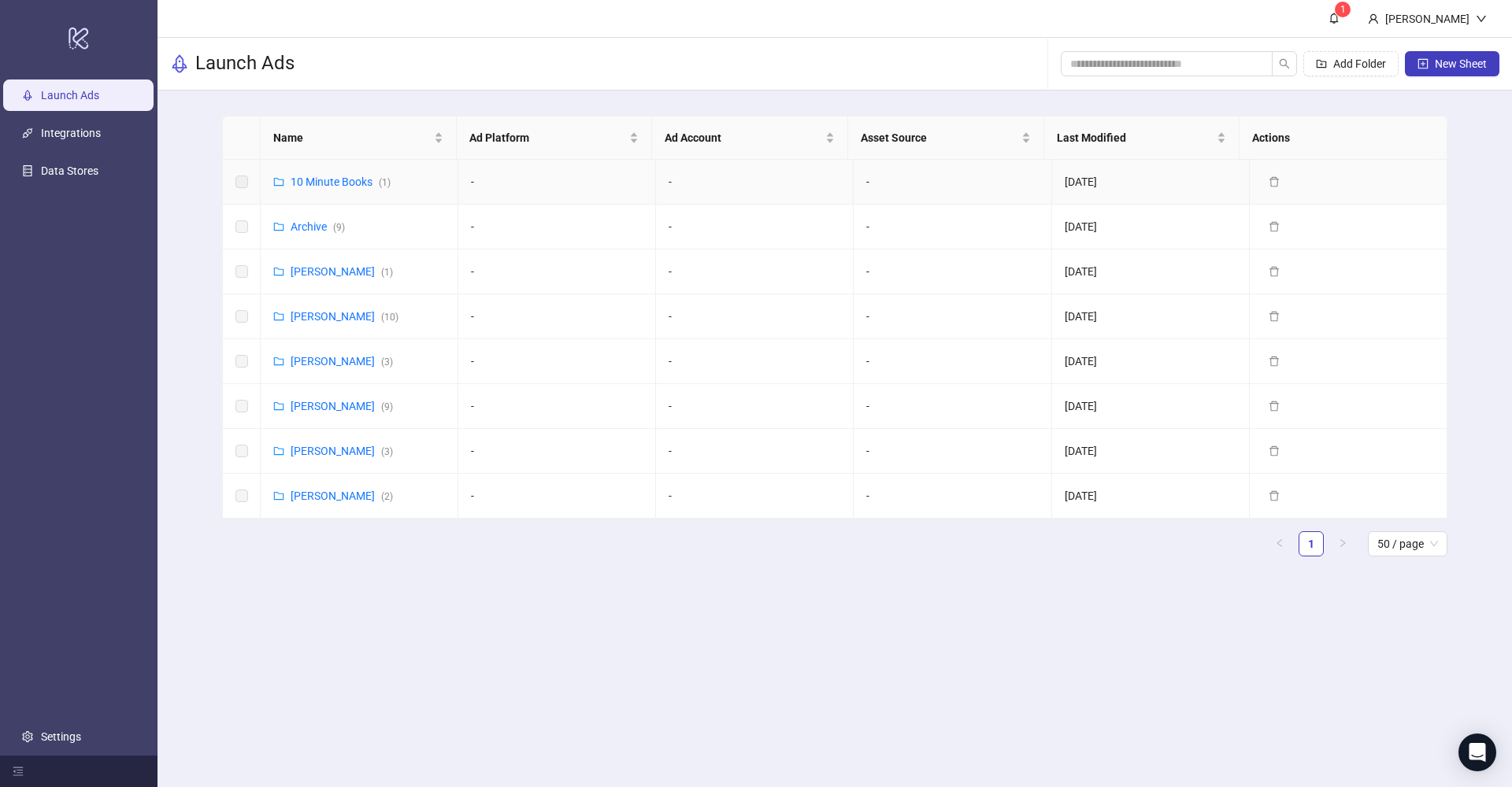
click at [242, 183] on label at bounding box center [242, 182] width 12 height 17
click at [296, 183] on link "10 Minute Books ( 1 )" at bounding box center [340, 181] width 100 height 12
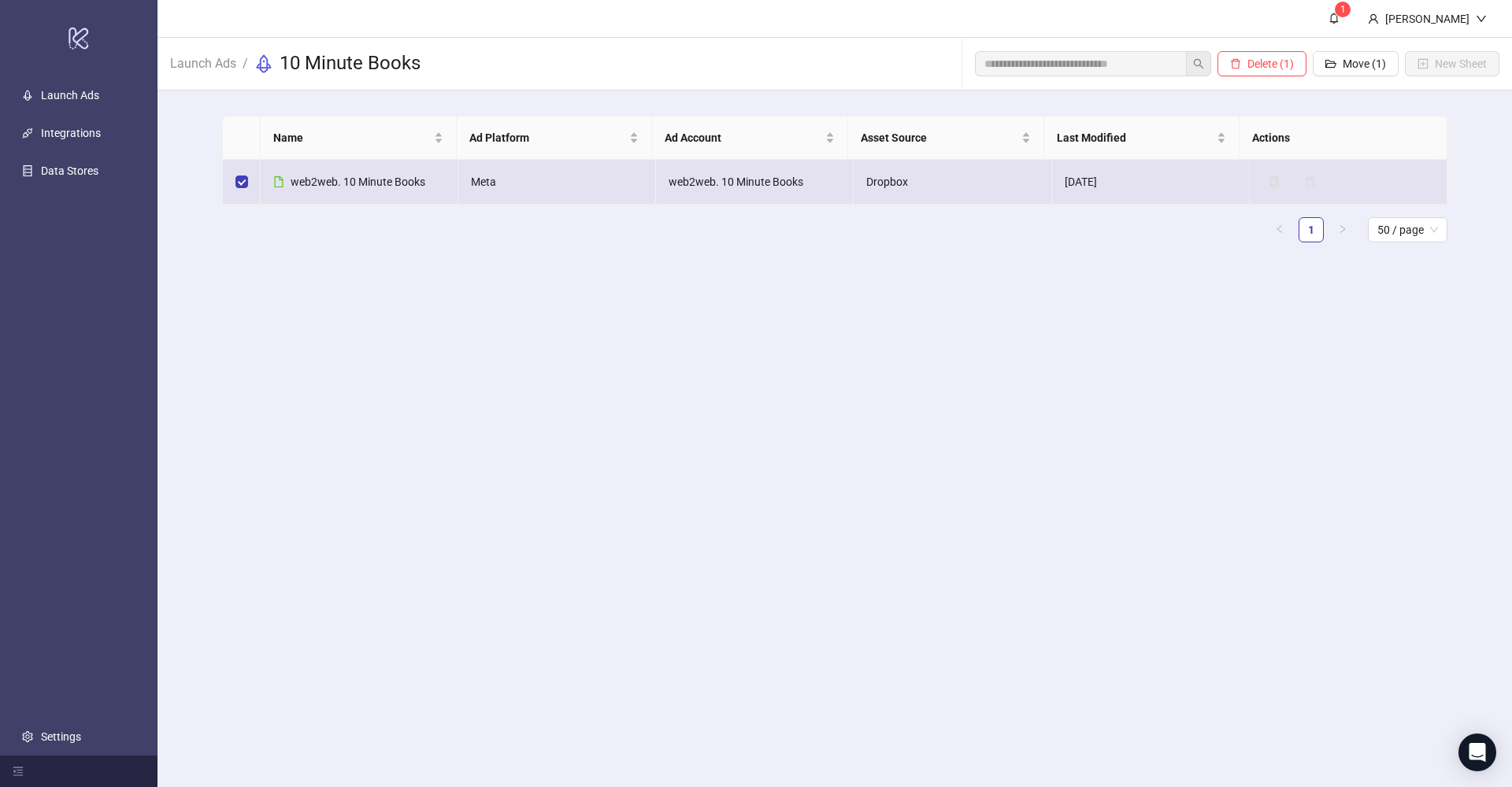
click at [369, 190] on td "web2web. 10 Minute Books" at bounding box center [360, 182] width 198 height 45
click at [421, 186] on span "web2web. 10 Minute Books" at bounding box center [358, 181] width 135 height 12
click at [267, 182] on td "web2web. 10 Minute Books" at bounding box center [360, 182] width 198 height 45
click at [291, 181] on span "web2web. 10 Minute Books" at bounding box center [358, 181] width 135 height 12
drag, startPoint x: 319, startPoint y: 185, endPoint x: 296, endPoint y: 187, distance: 23.1
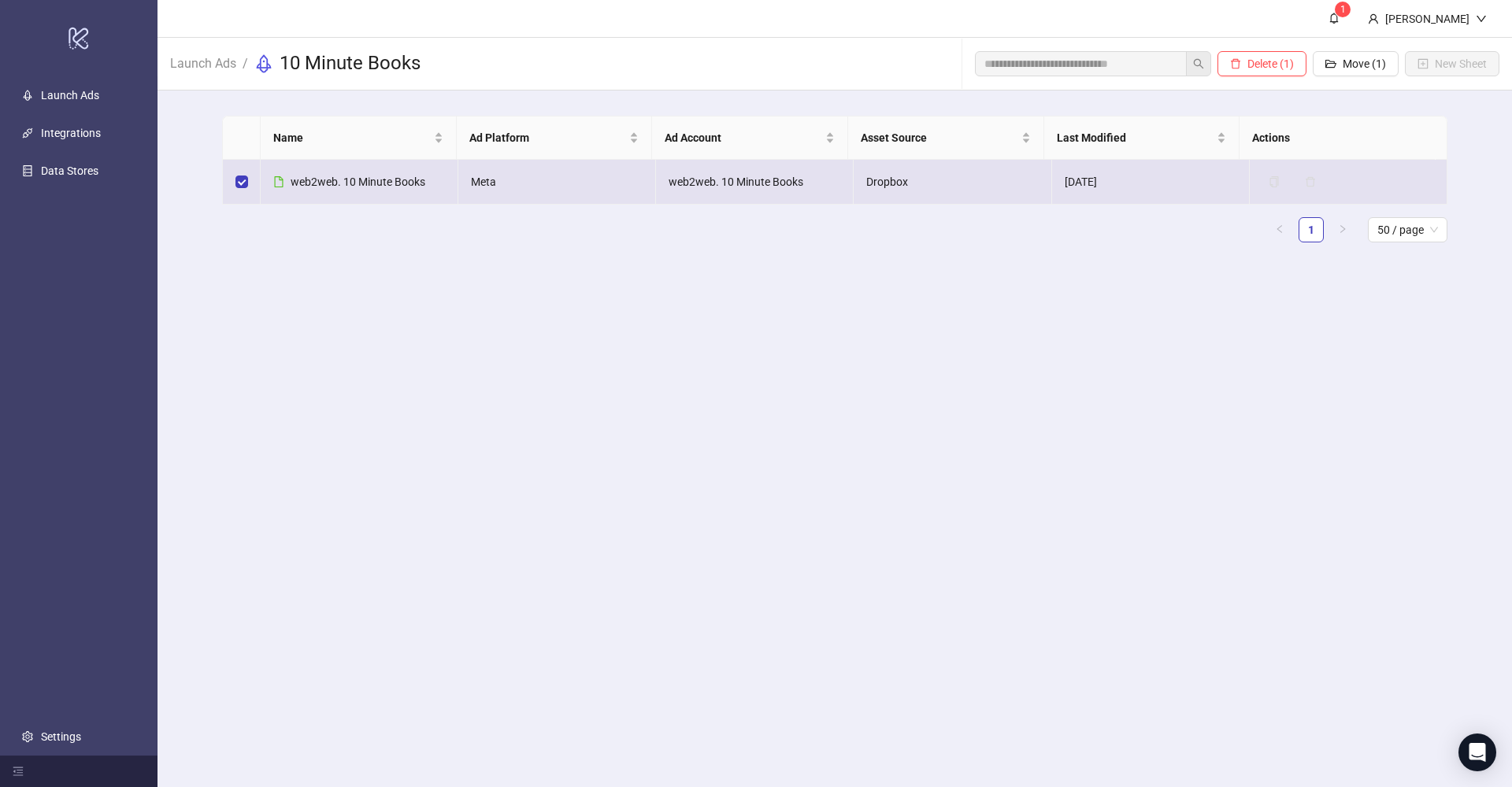
click at [319, 185] on span "web2web. 10 Minute Books" at bounding box center [358, 181] width 135 height 12
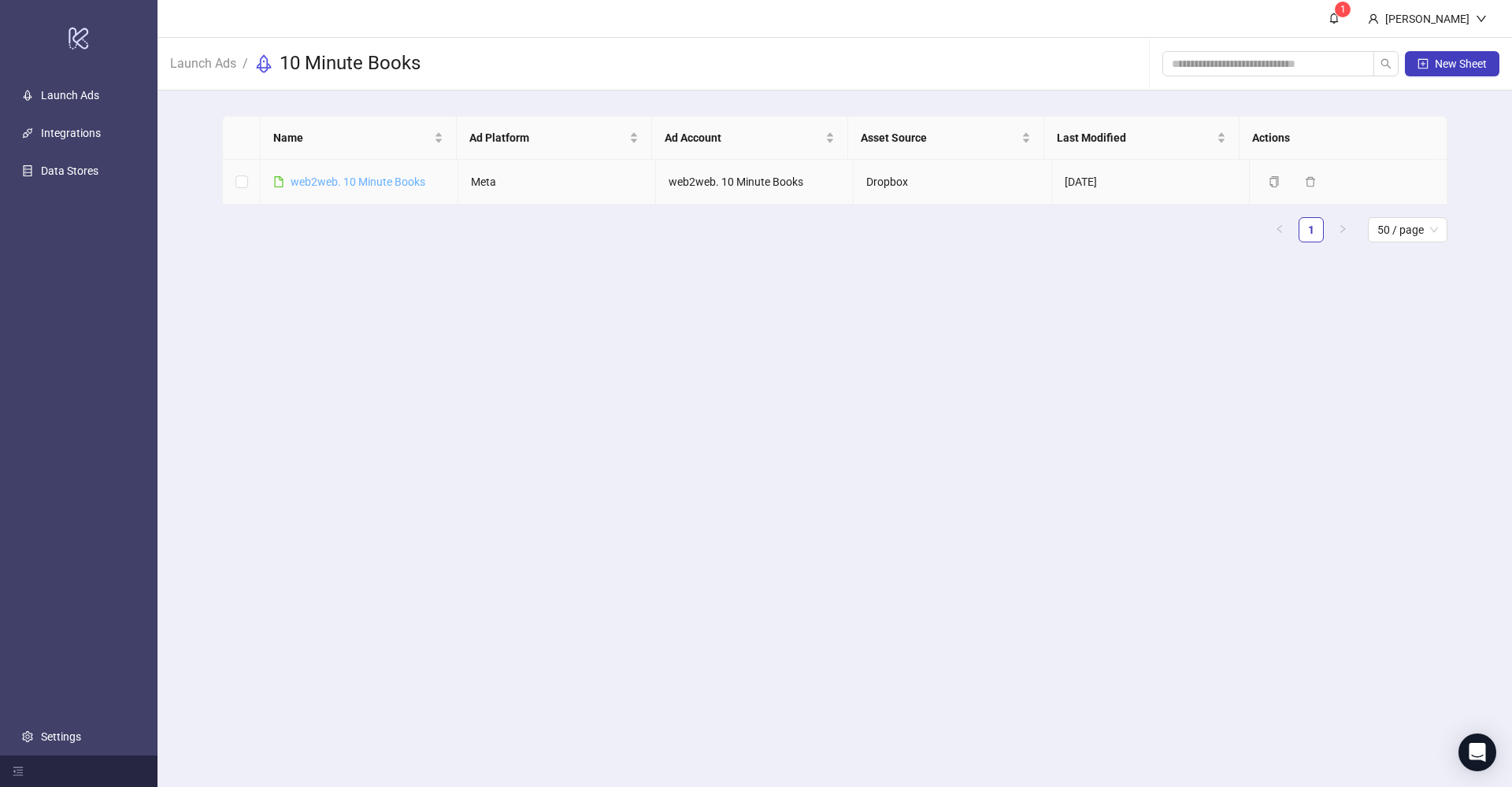
click at [328, 183] on link "web2web. 10 Minute Books" at bounding box center [358, 181] width 135 height 12
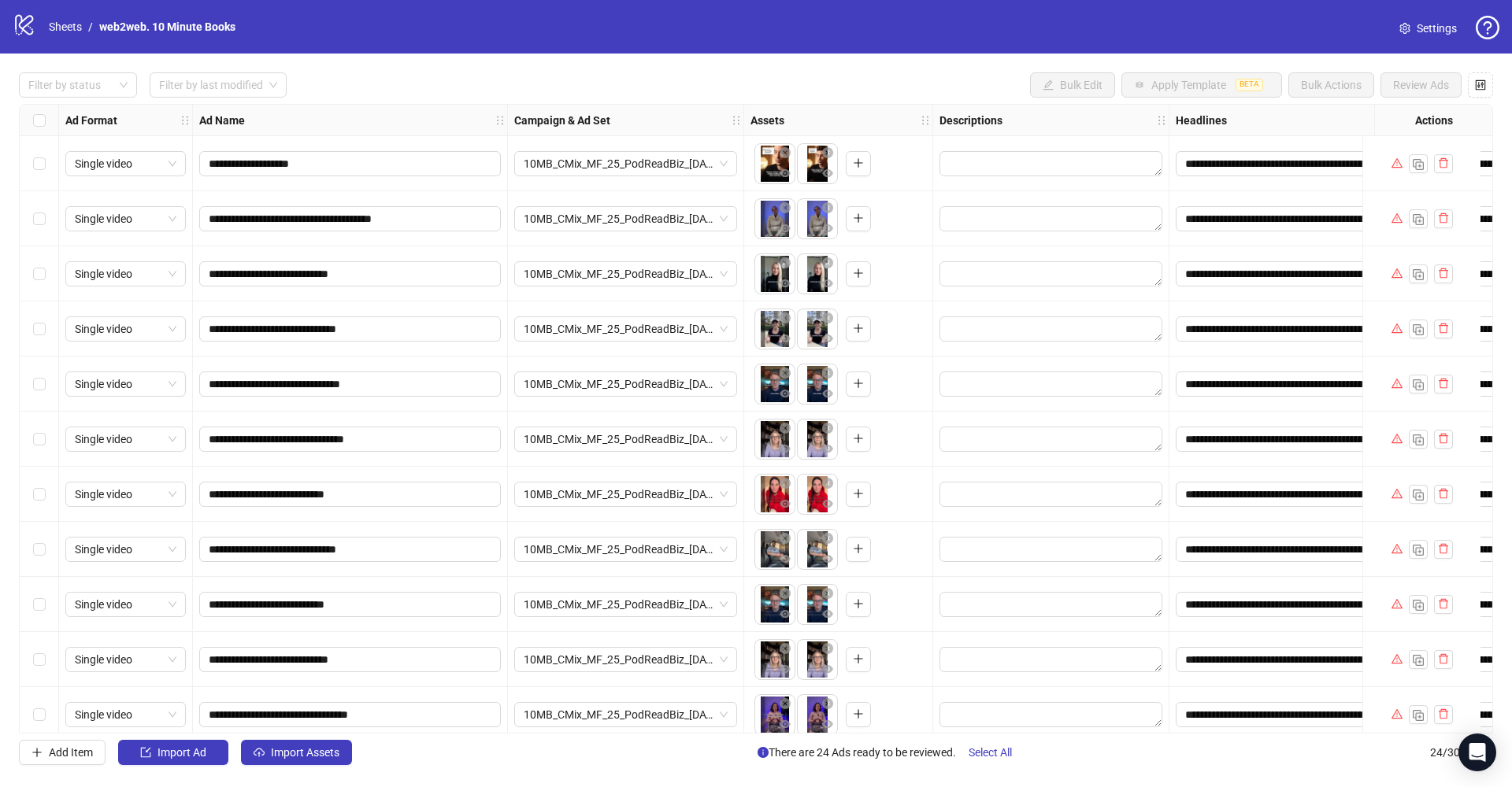
click at [1435, 27] on span "Settings" at bounding box center [1436, 28] width 40 height 17
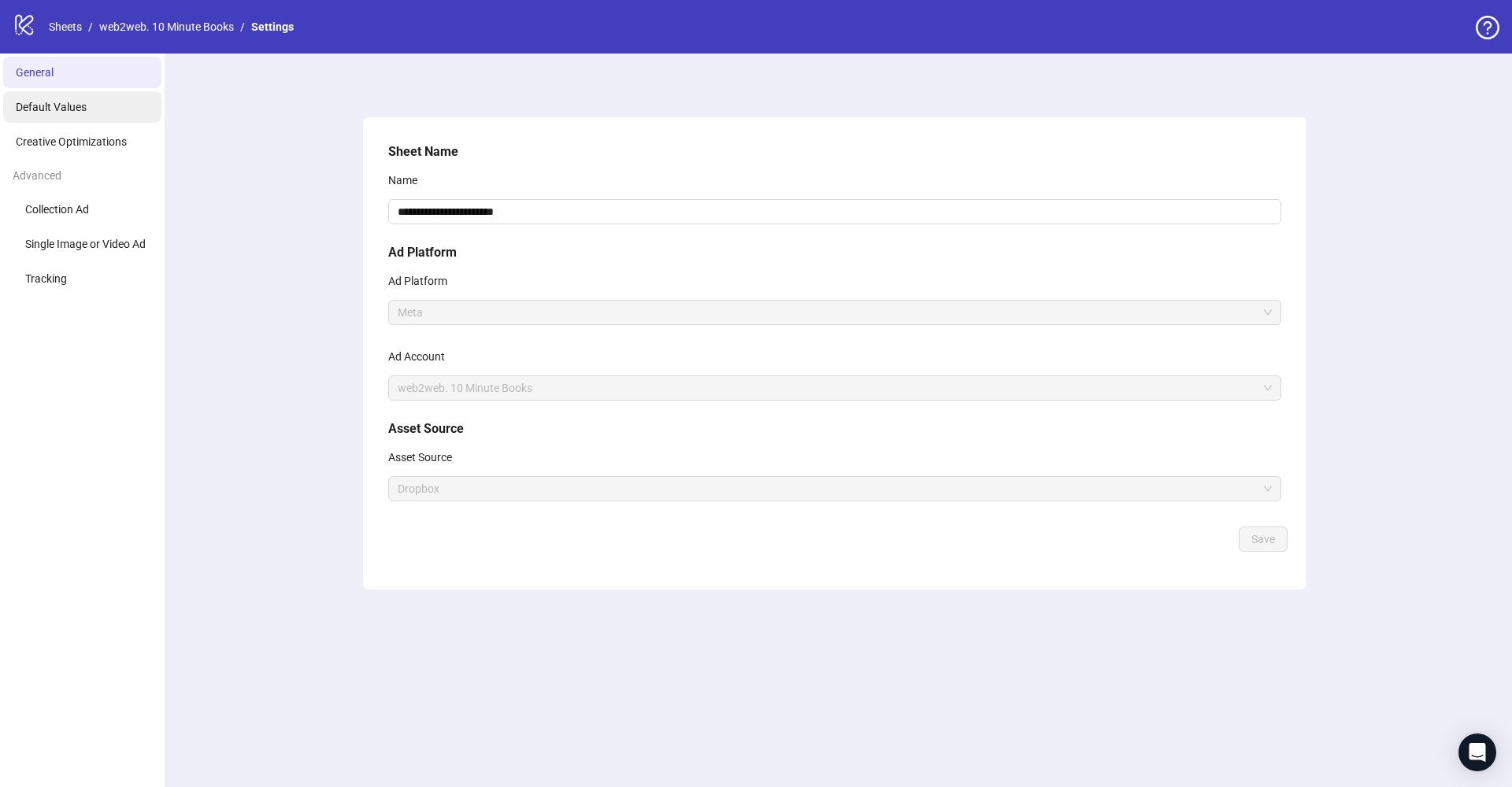
click at [98, 117] on li "Default Values" at bounding box center [82, 107] width 159 height 32
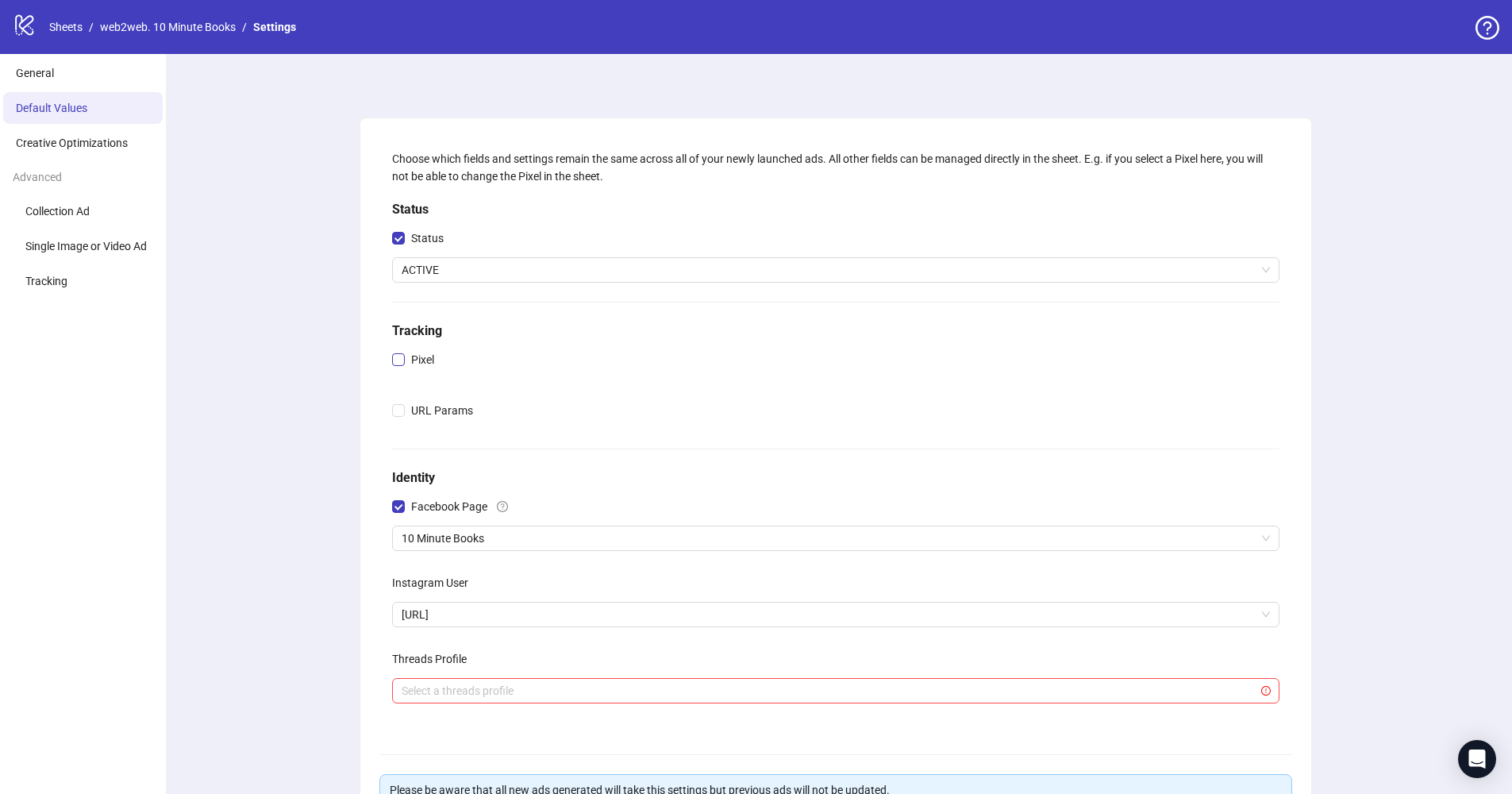
click at [406, 363] on span "Pixel" at bounding box center [423, 359] width 36 height 18
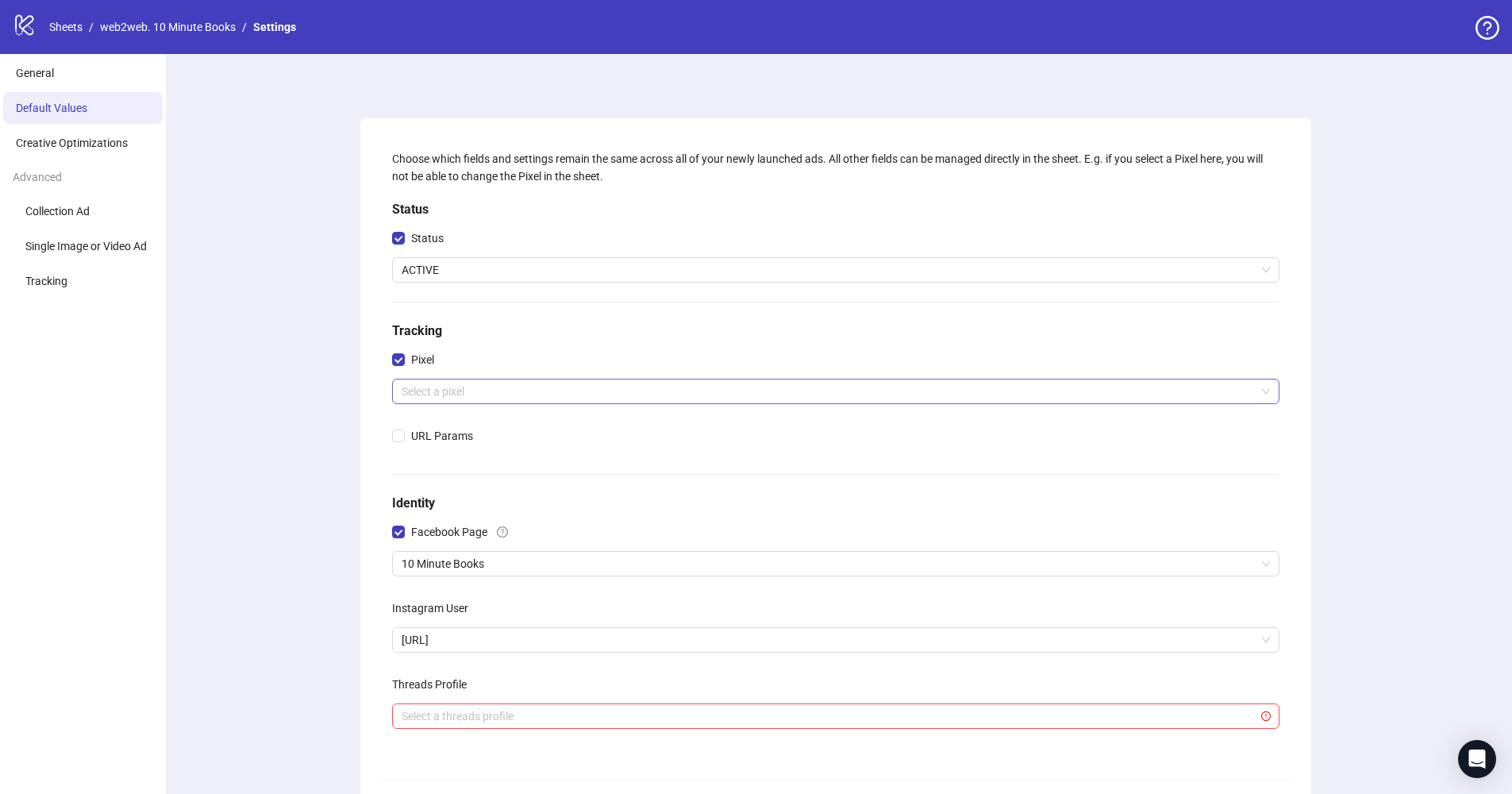
click at [444, 393] on input "search" at bounding box center [829, 391] width 854 height 23
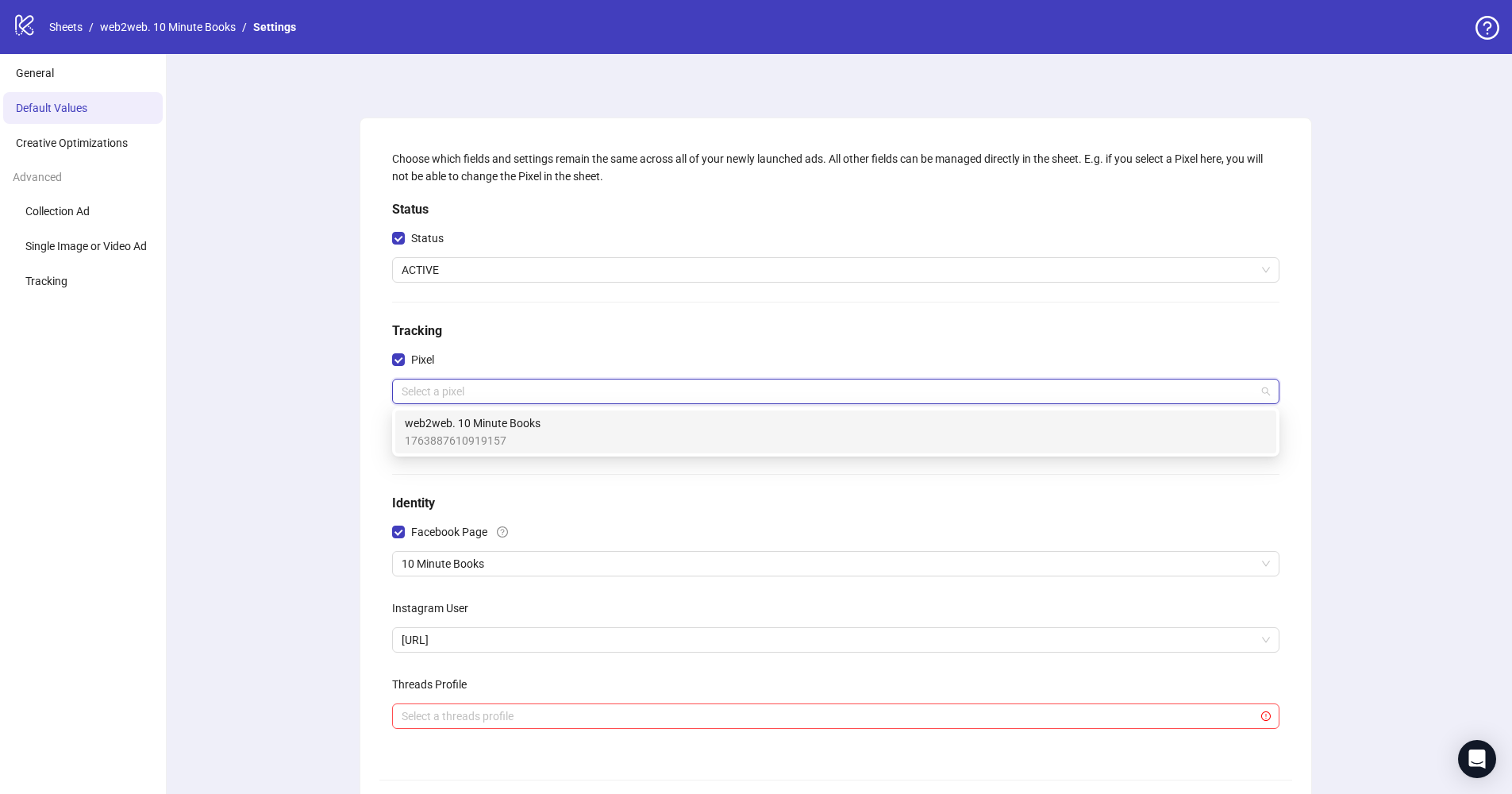
click at [454, 420] on span "web2web. 10 Minute Books" at bounding box center [473, 423] width 136 height 18
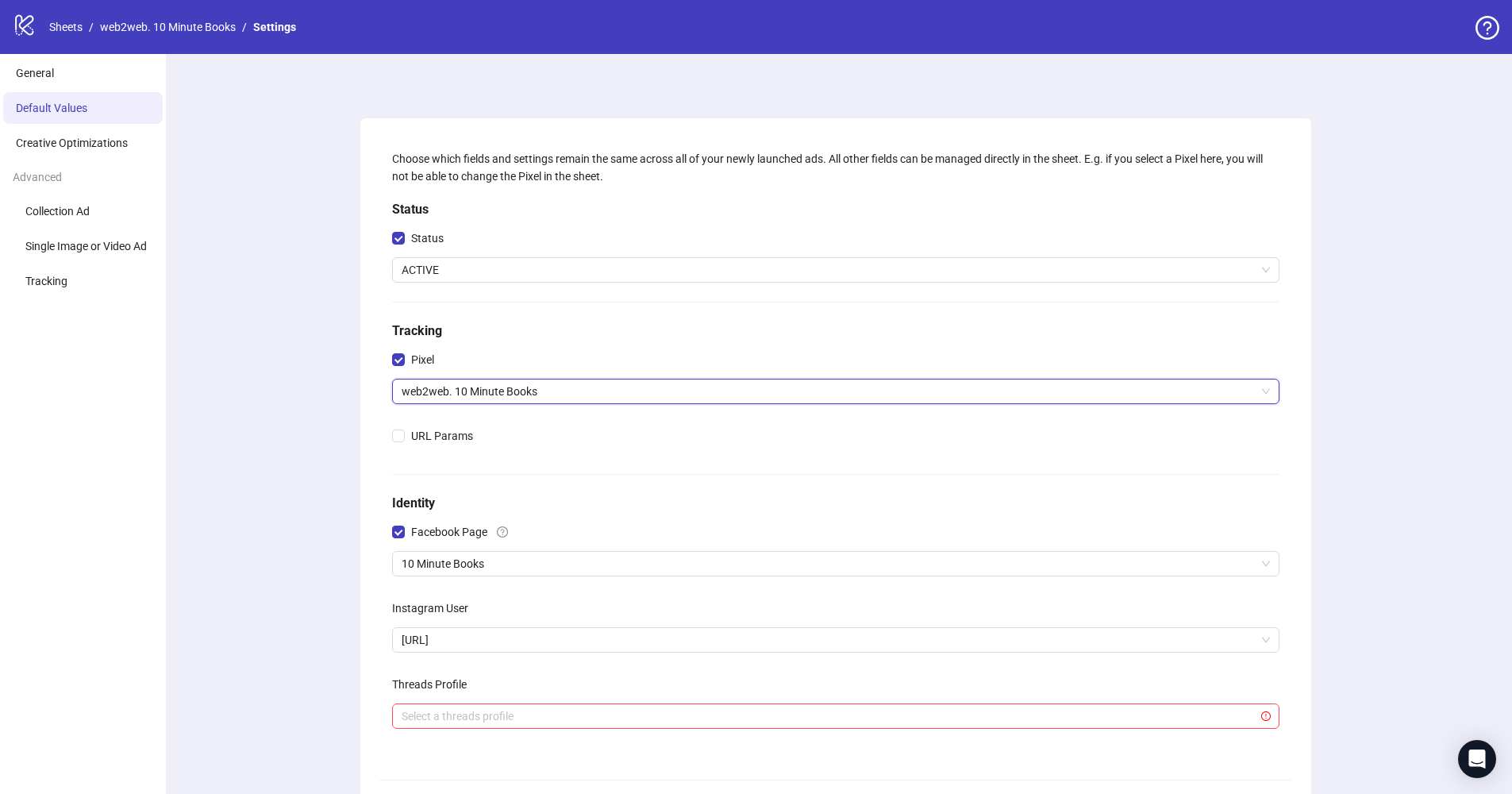
click at [277, 428] on div "Choose which fields and settings remain the same across all of your newly launc…" at bounding box center [836, 516] width 1354 height 925
click at [590, 721] on input "search" at bounding box center [829, 716] width 854 height 23
click at [322, 549] on div "Choose which fields and settings remain the same across all of your newly launc…" at bounding box center [836, 516] width 1354 height 925
click at [501, 714] on input "search" at bounding box center [829, 716] width 854 height 23
click at [251, 626] on div "Choose which fields and settings remain the same across all of your newly launc…" at bounding box center [836, 516] width 1354 height 925
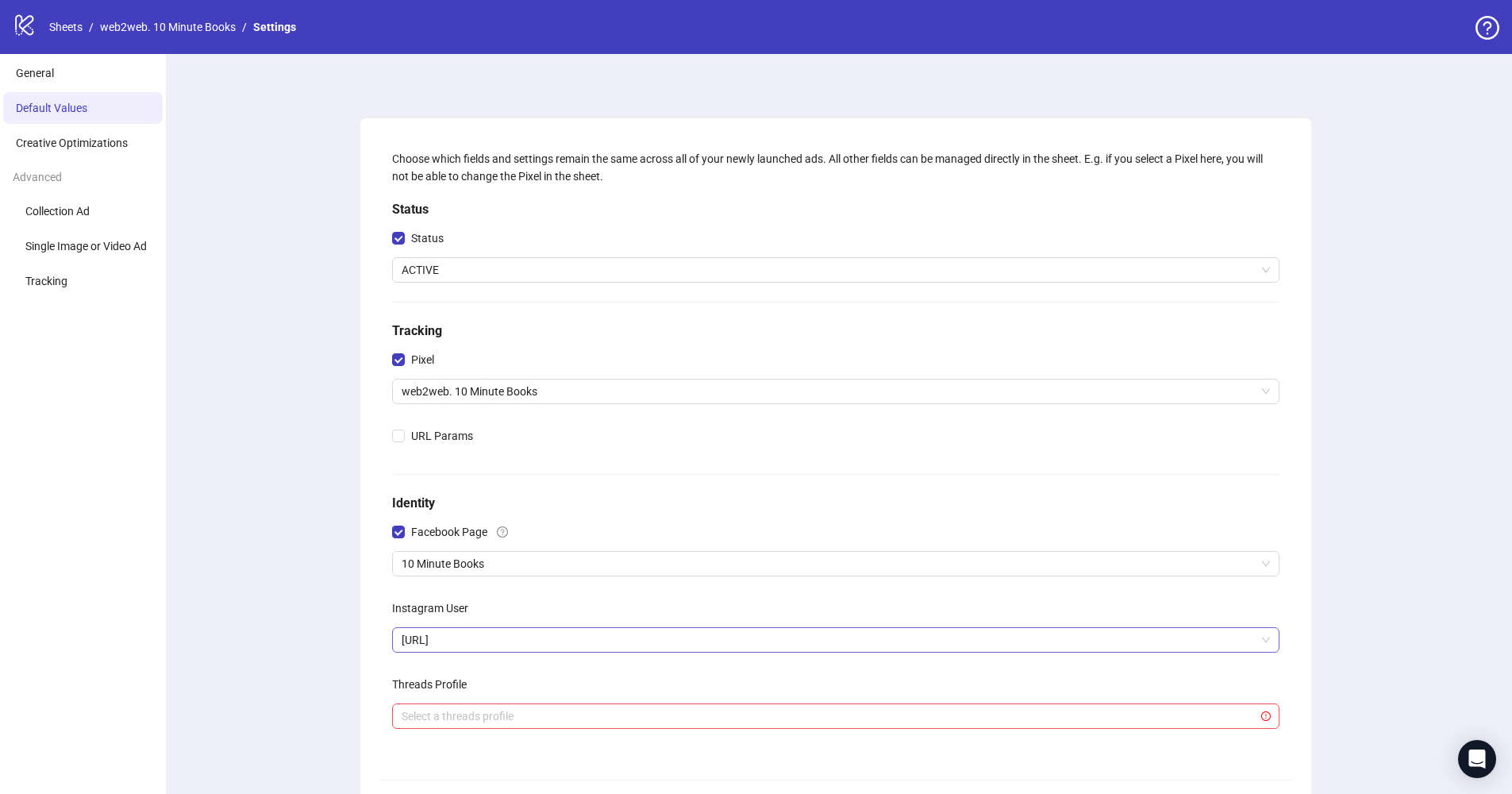
click at [486, 642] on span "[URL]" at bounding box center [836, 640] width 868 height 23
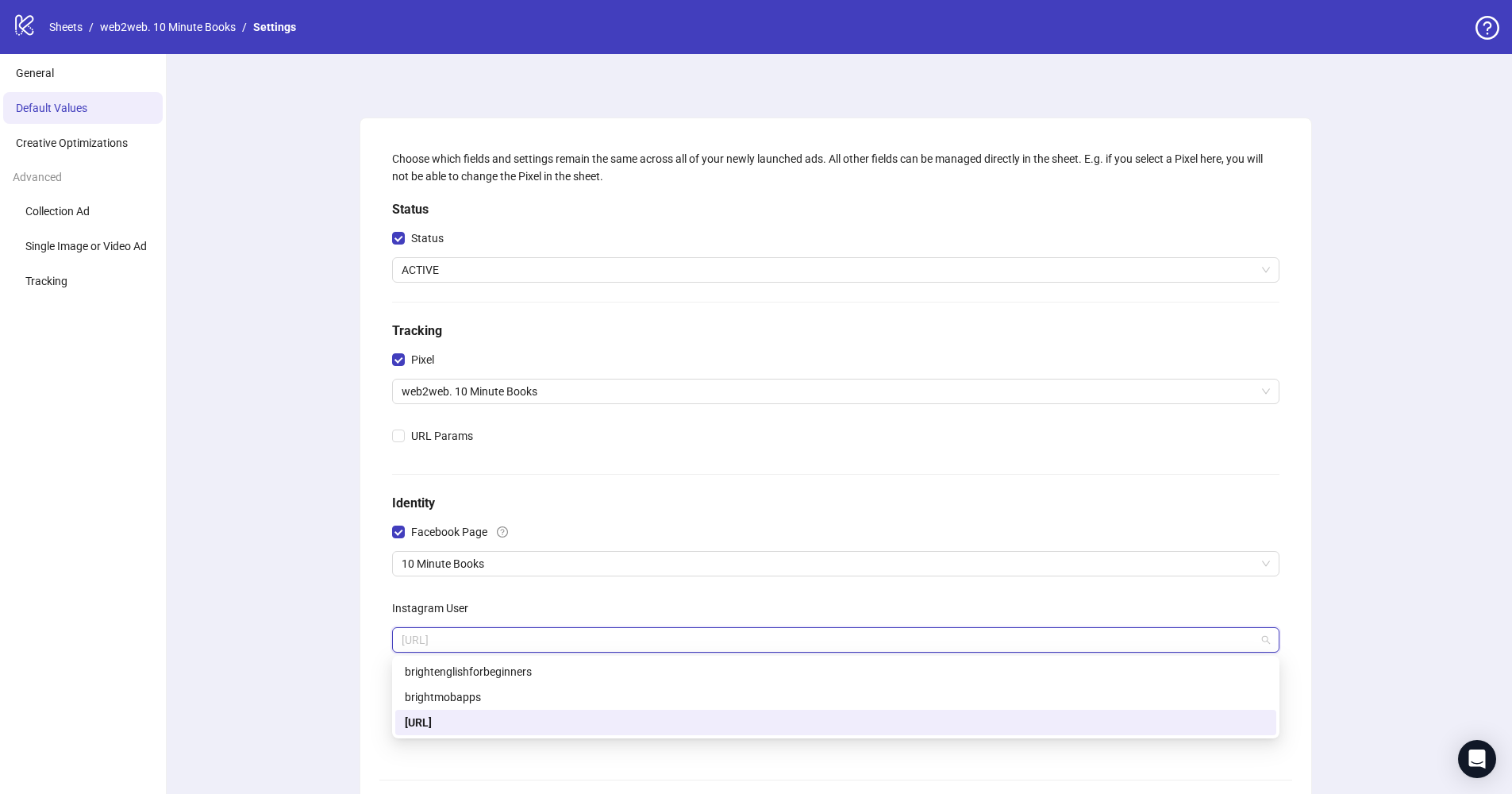
click at [462, 719] on div "[URL]" at bounding box center [836, 722] width 862 height 18
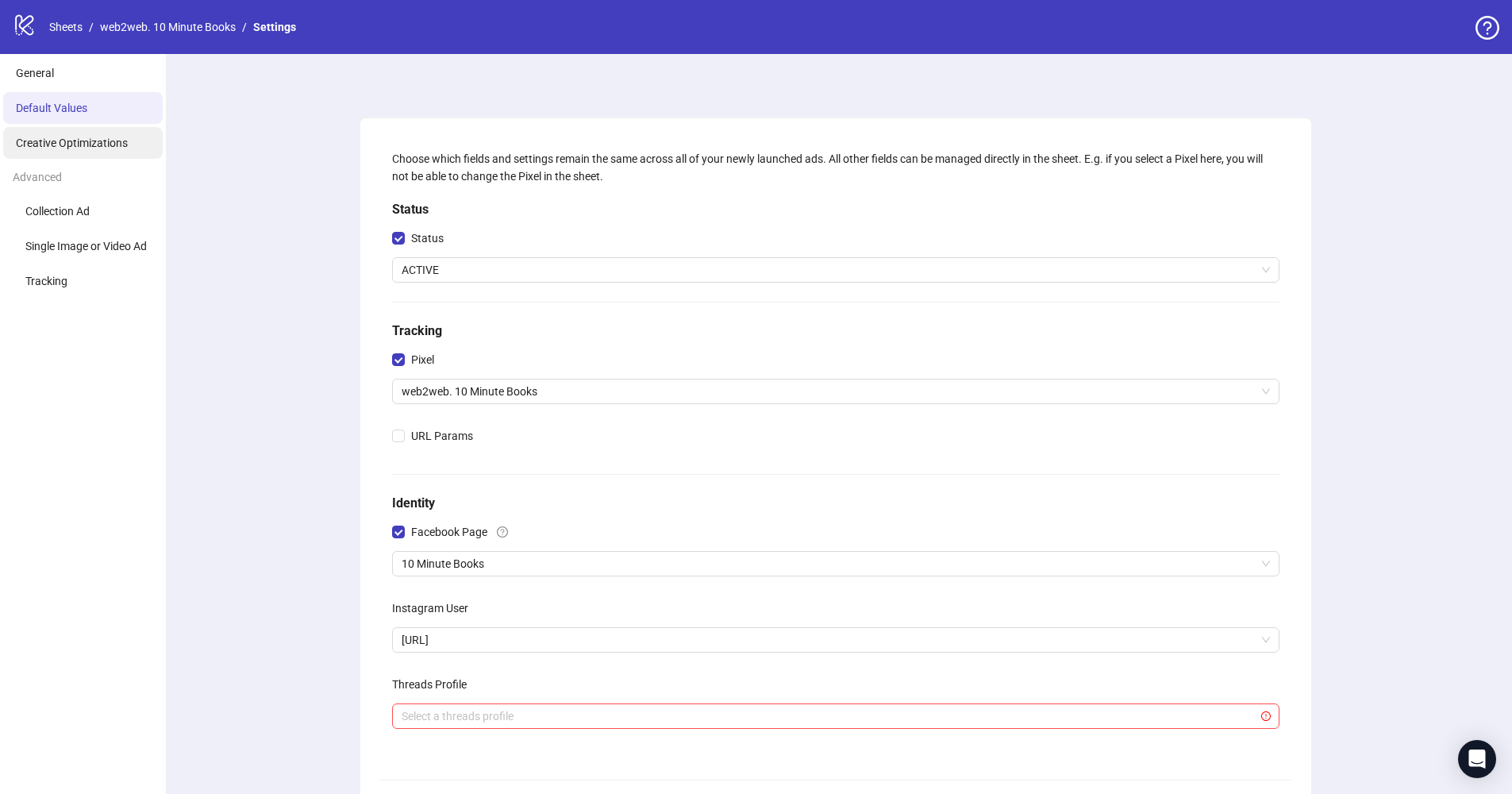
click at [68, 137] on span "Creative Optimizations" at bounding box center [72, 142] width 112 height 13
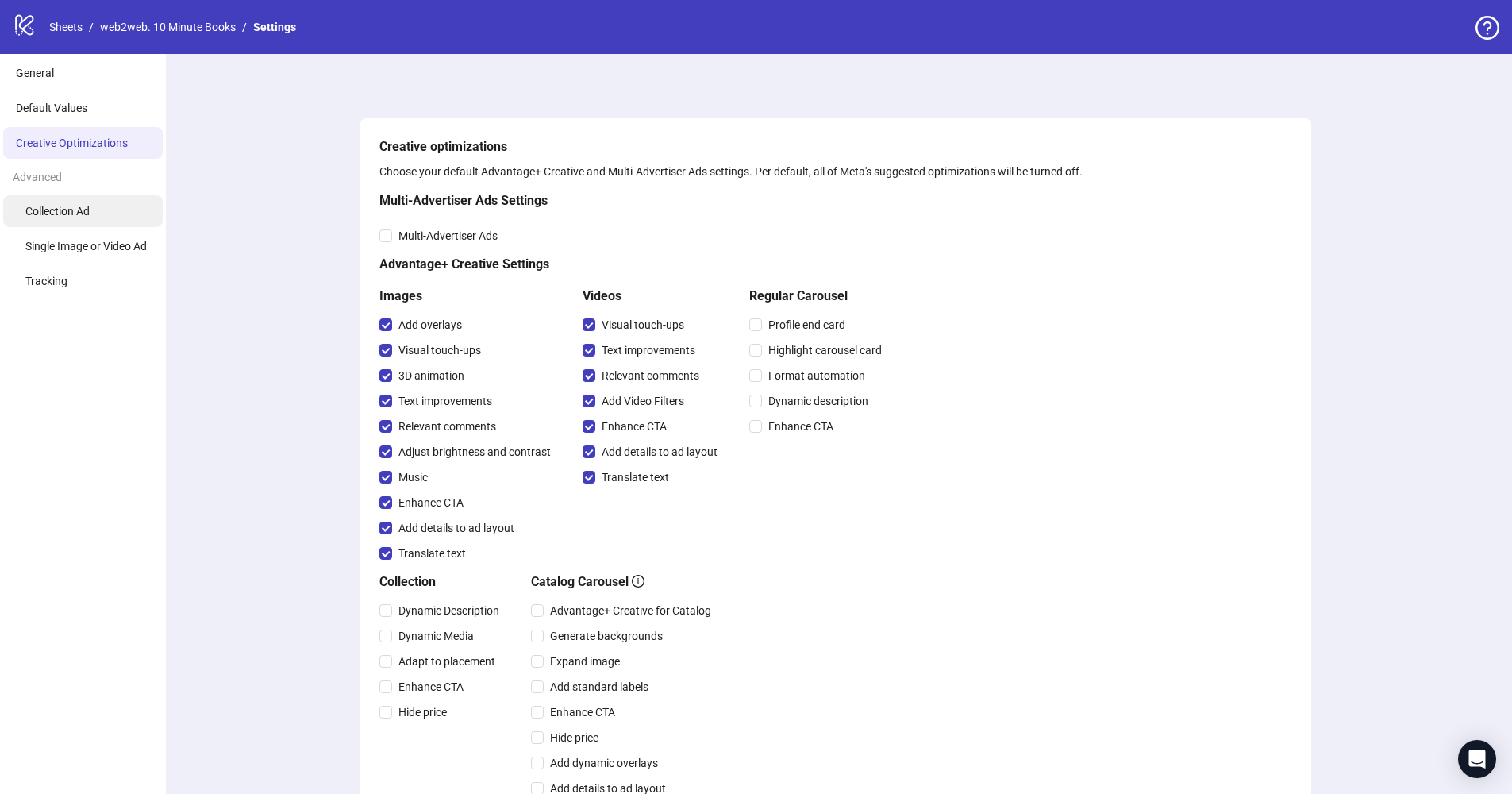
click at [91, 195] on li "Collection Ad" at bounding box center [83, 211] width 160 height 32
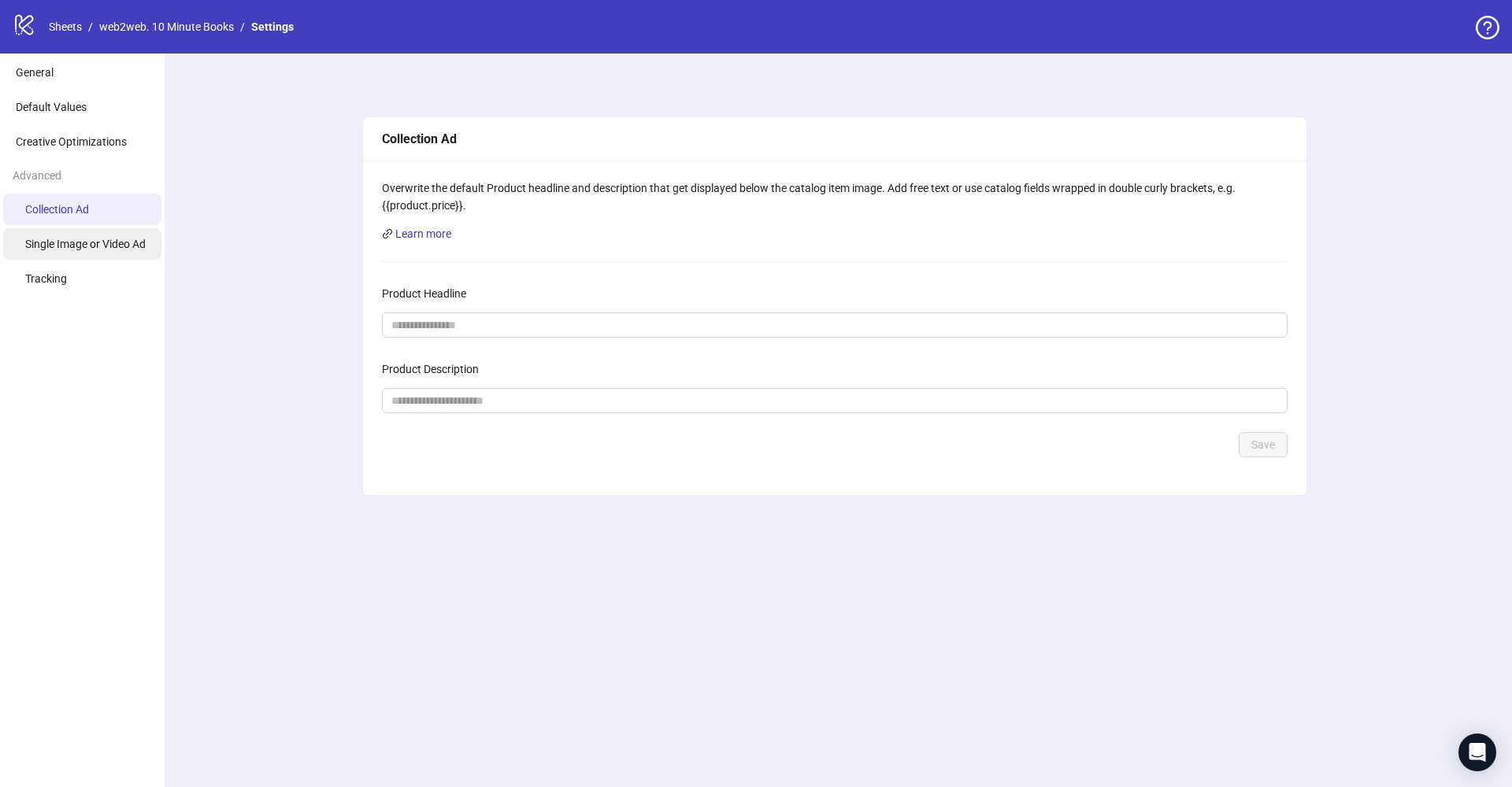
click at [110, 246] on span "Single Image or Video Ad" at bounding box center [85, 243] width 120 height 12
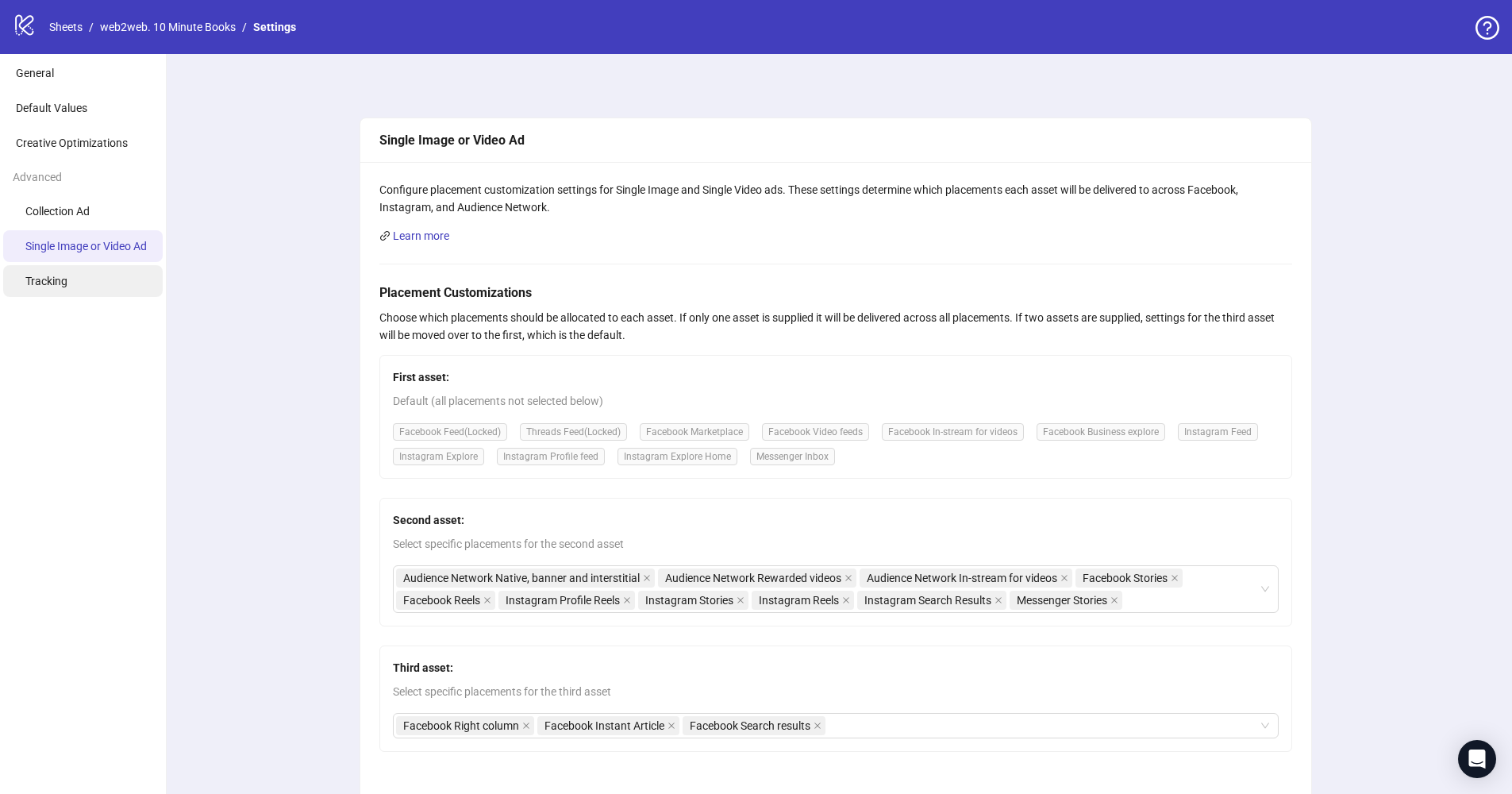
click at [98, 279] on li "Tracking" at bounding box center [83, 281] width 160 height 32
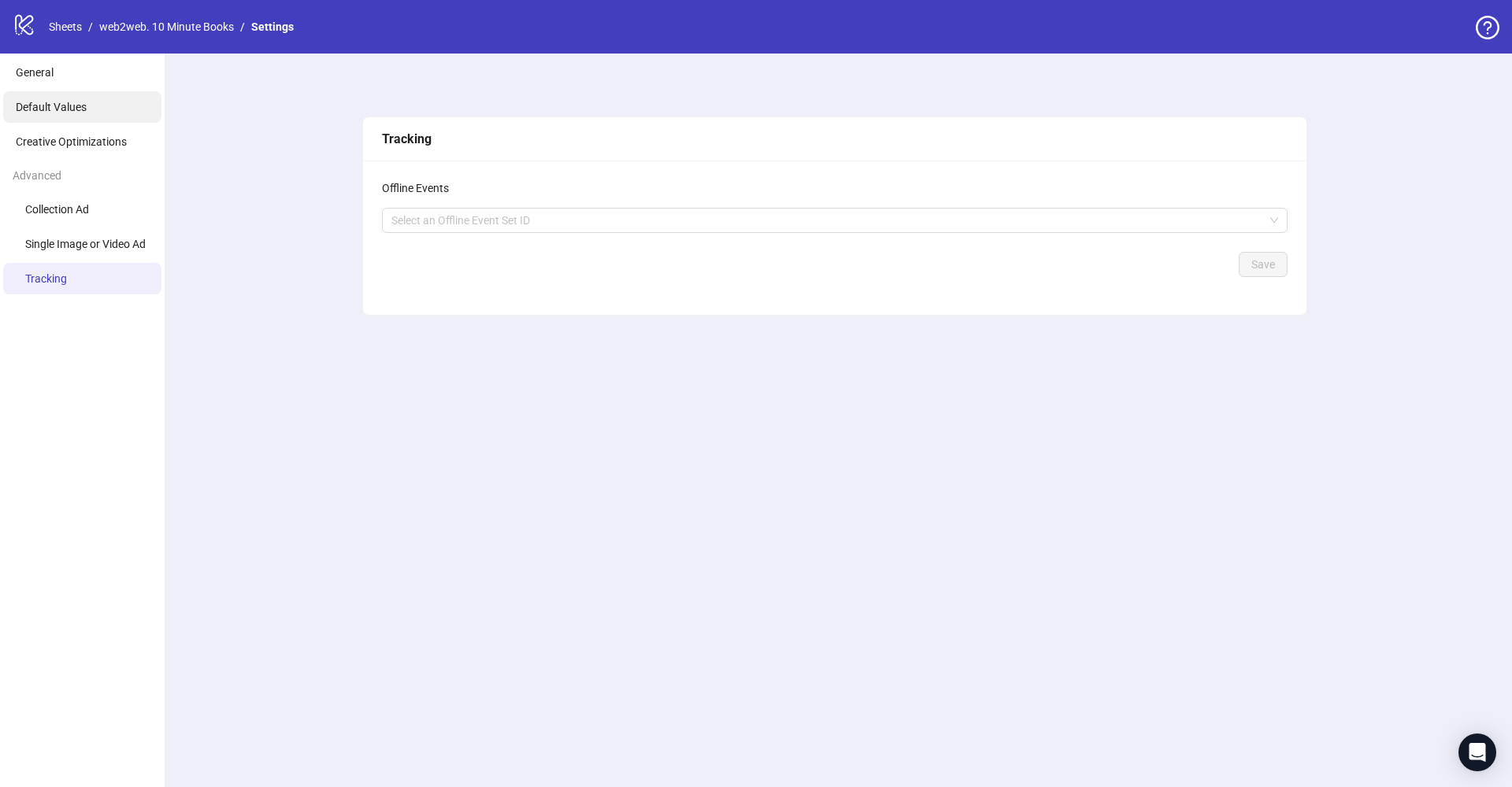
click at [75, 111] on span "Default Values" at bounding box center [51, 106] width 71 height 12
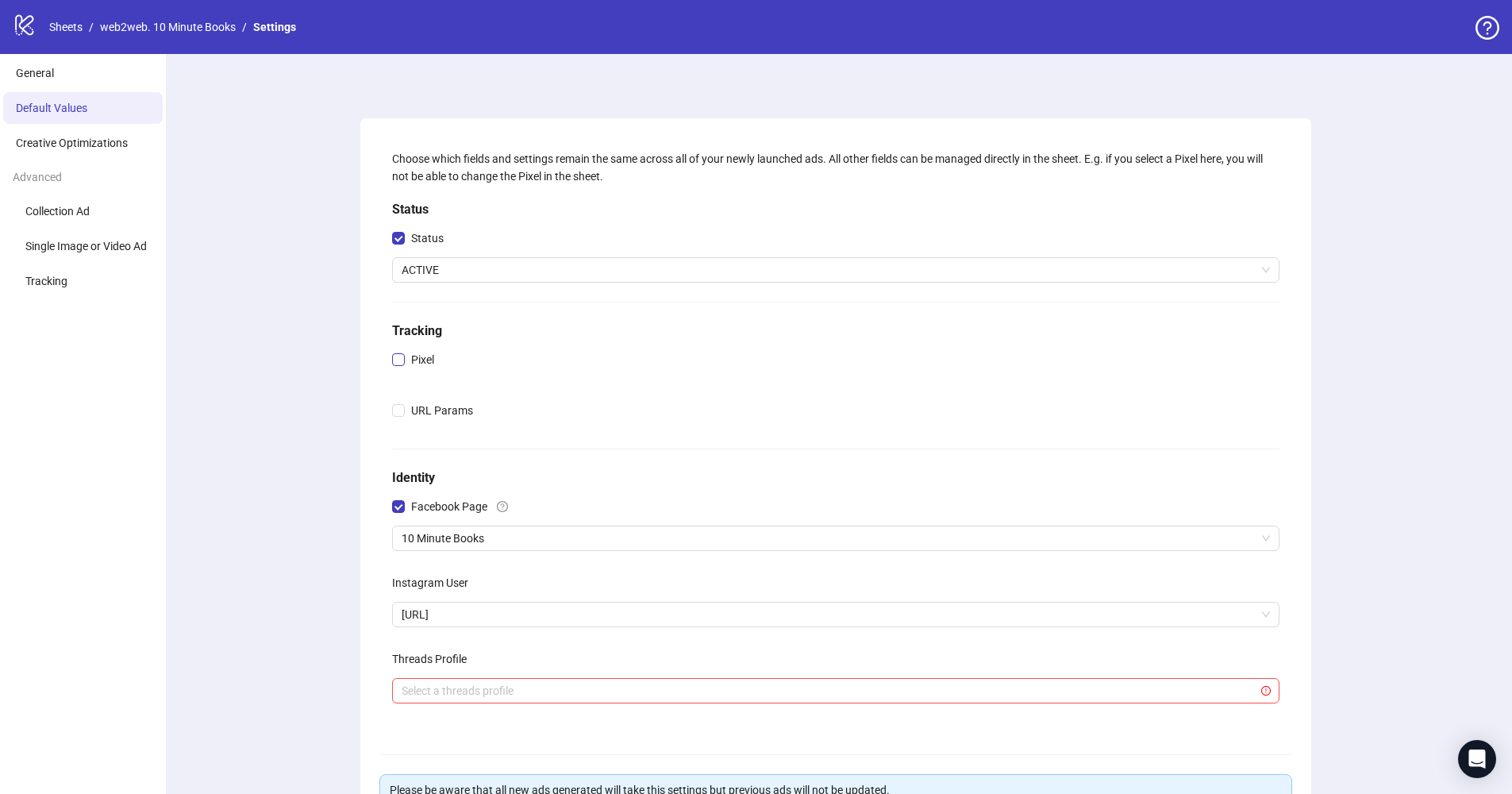
click at [422, 354] on span "Pixel" at bounding box center [423, 359] width 36 height 18
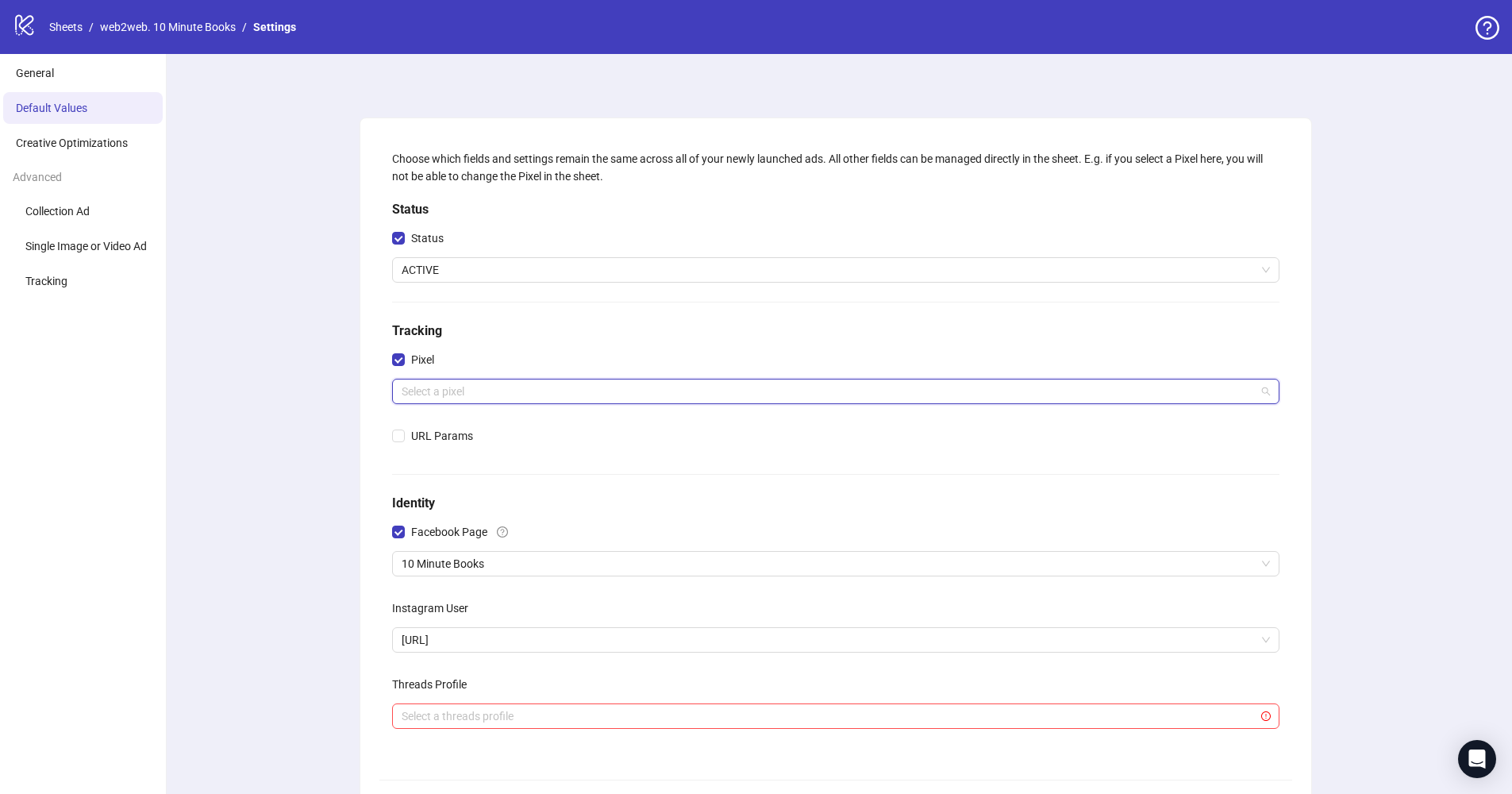
click at [450, 391] on input "search" at bounding box center [829, 391] width 854 height 23
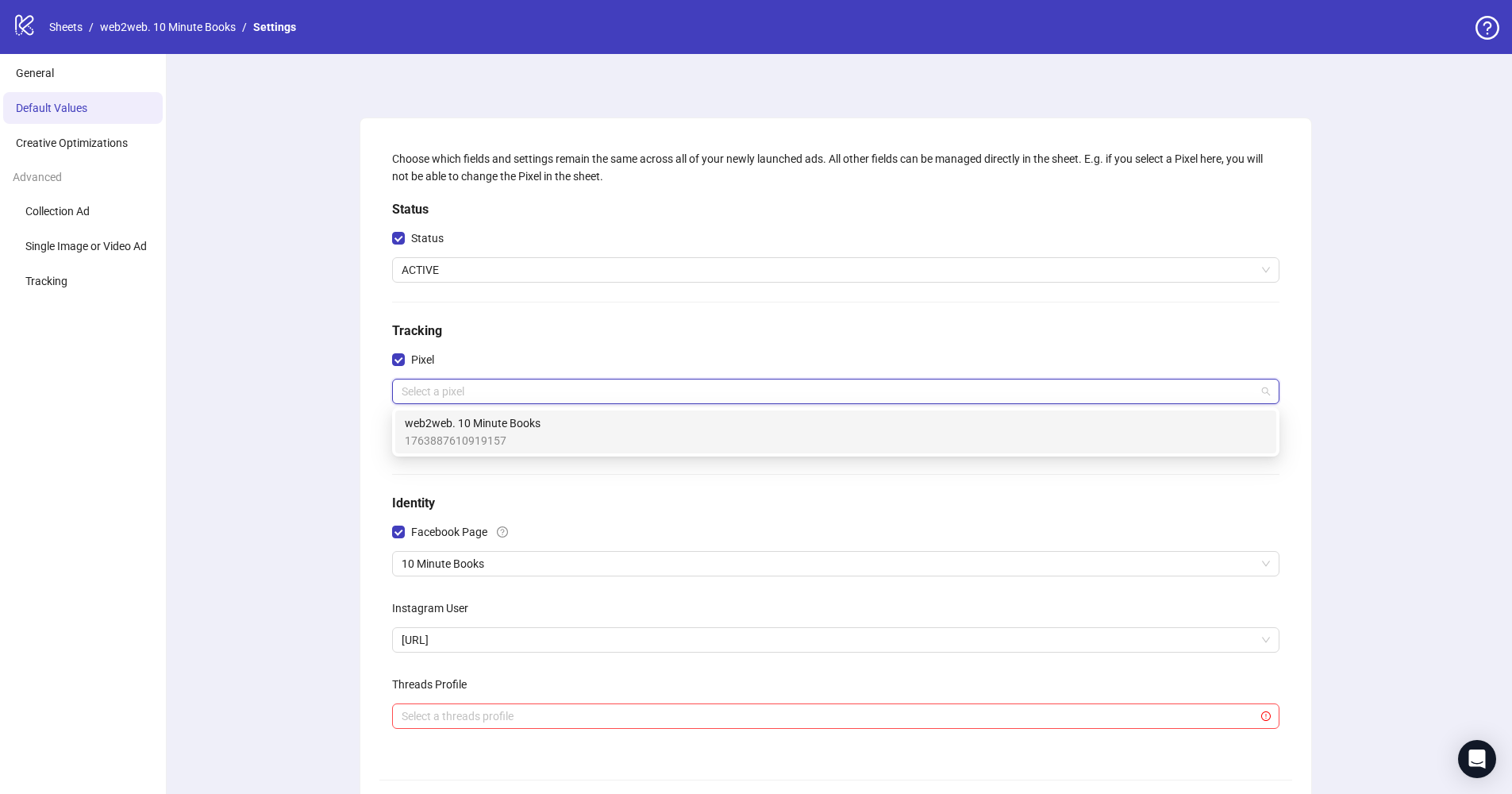
click at [460, 423] on span "web2web. 10 Minute Books" at bounding box center [473, 423] width 136 height 18
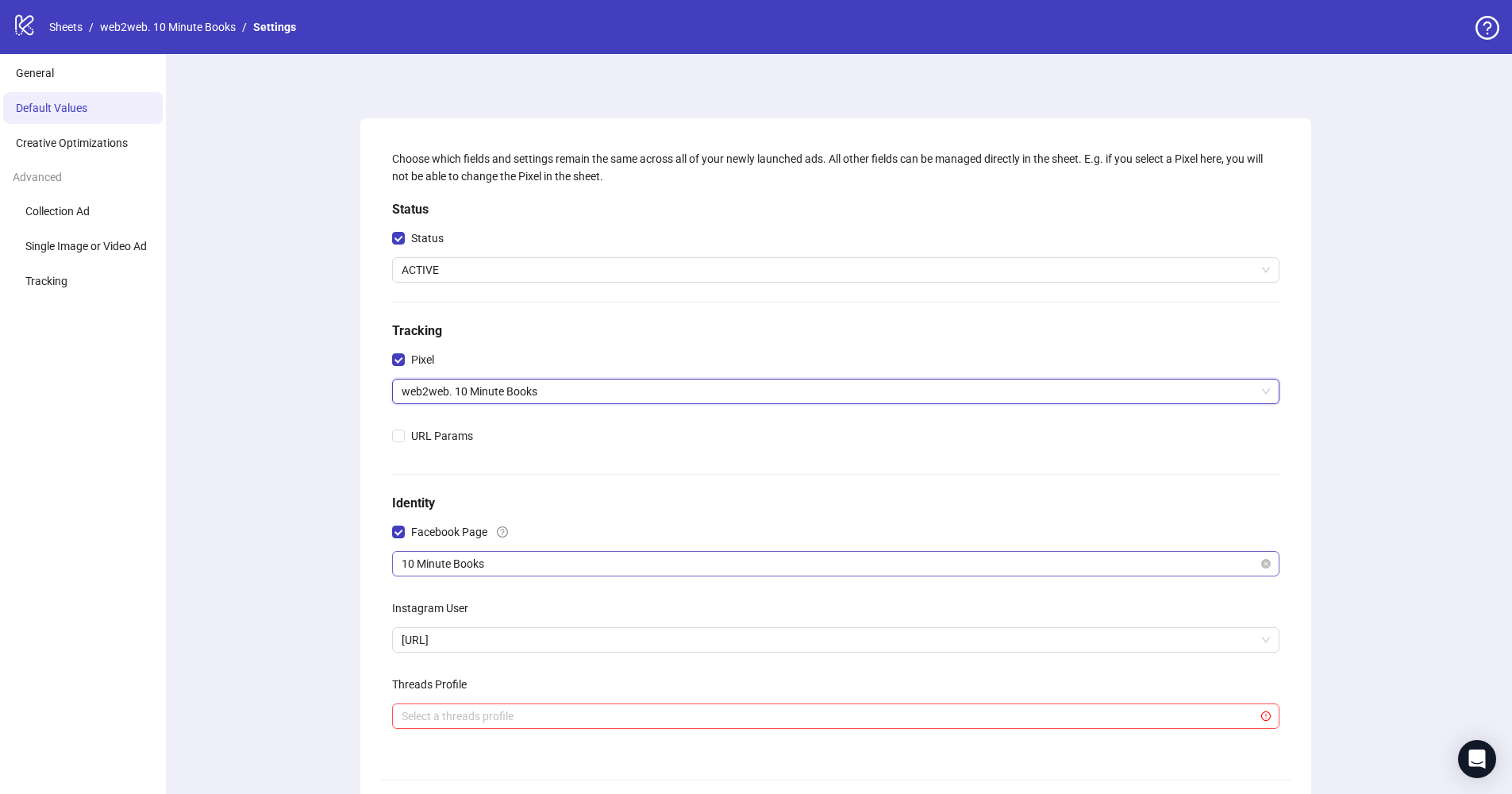
scroll to position [184, 0]
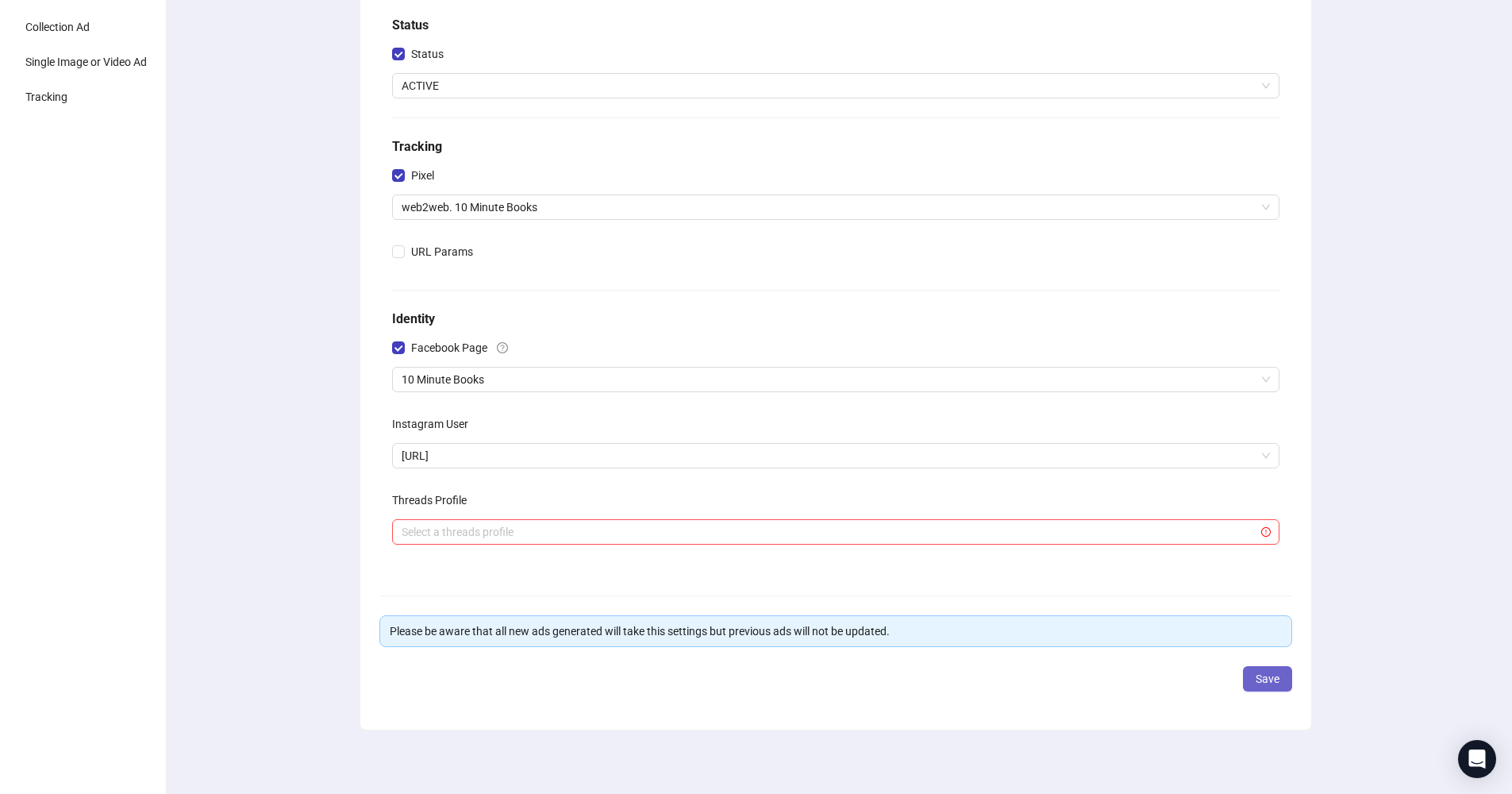
click at [1252, 678] on button "Save" at bounding box center [1268, 679] width 49 height 25
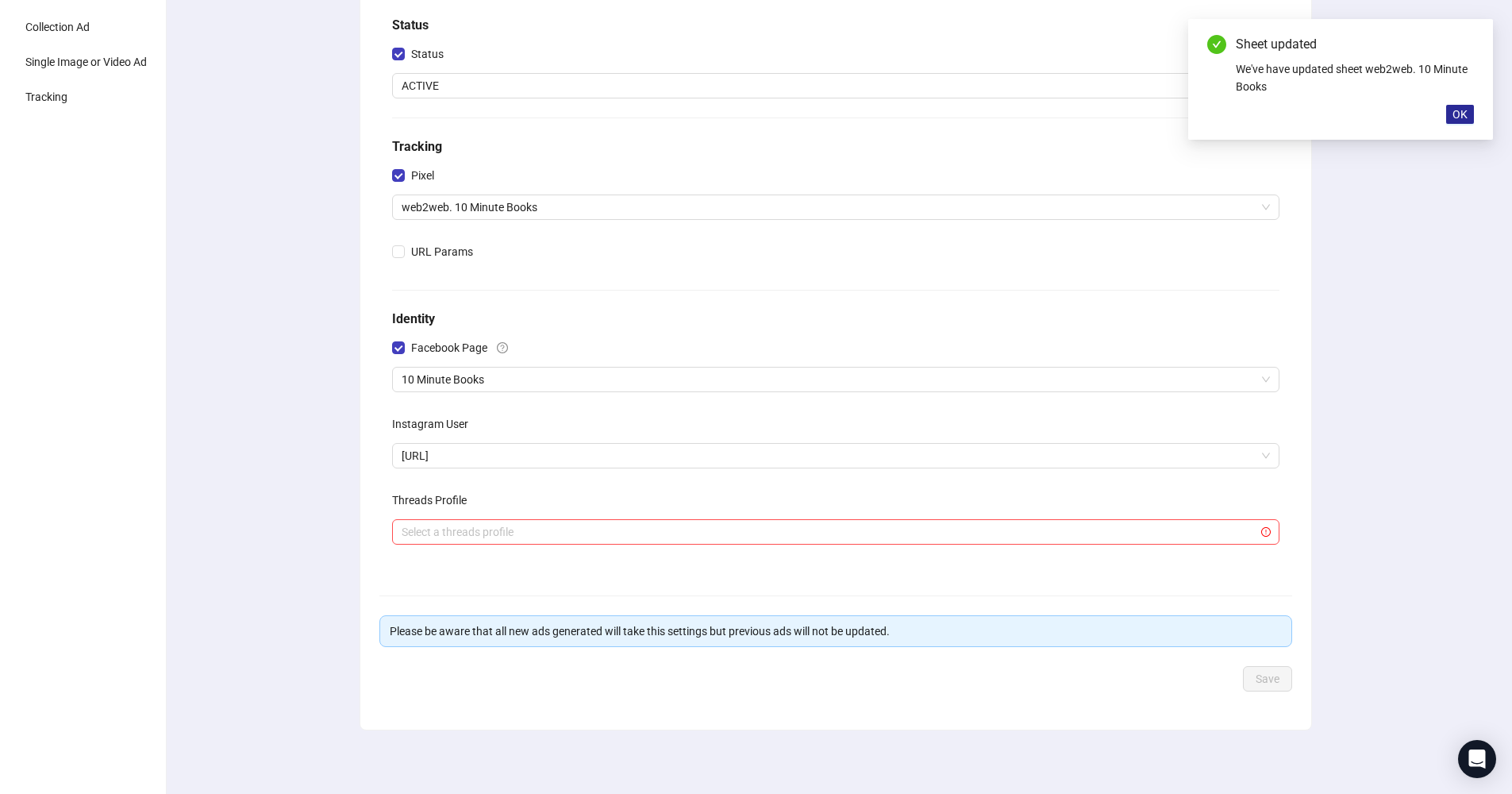
click at [1458, 116] on span "OK" at bounding box center [1460, 114] width 15 height 13
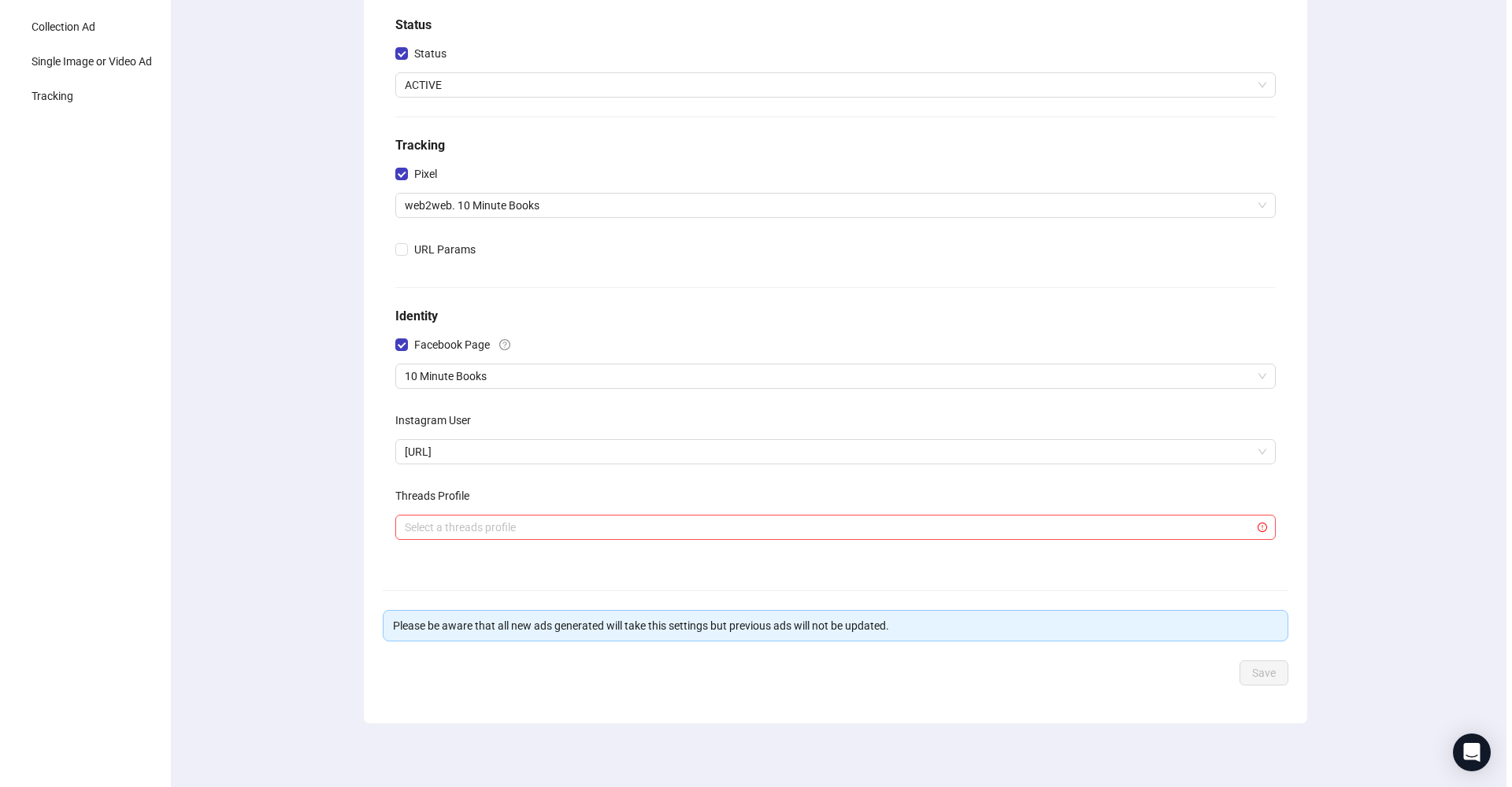
scroll to position [0, 0]
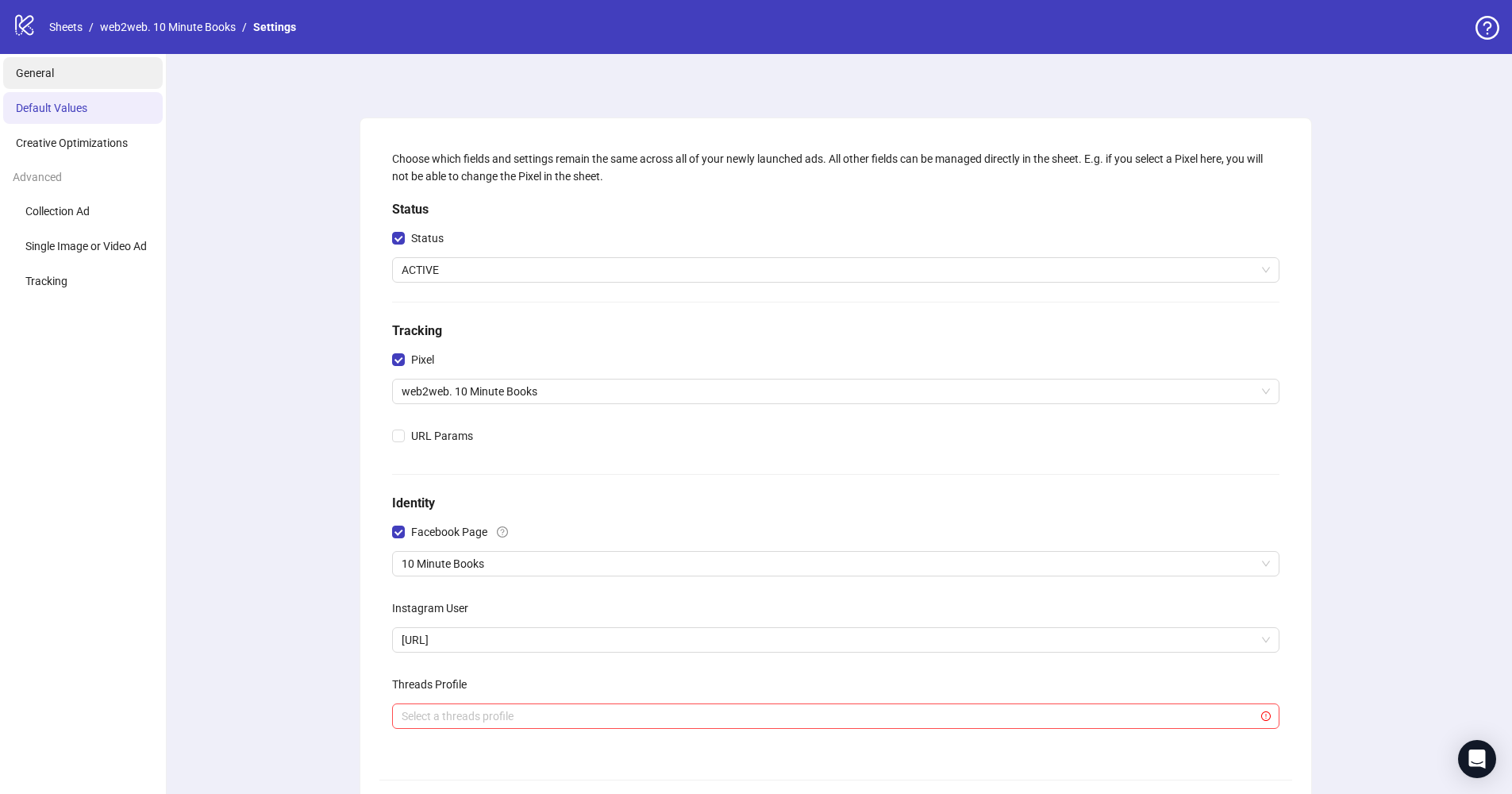
click at [82, 81] on li "General" at bounding box center [83, 73] width 160 height 32
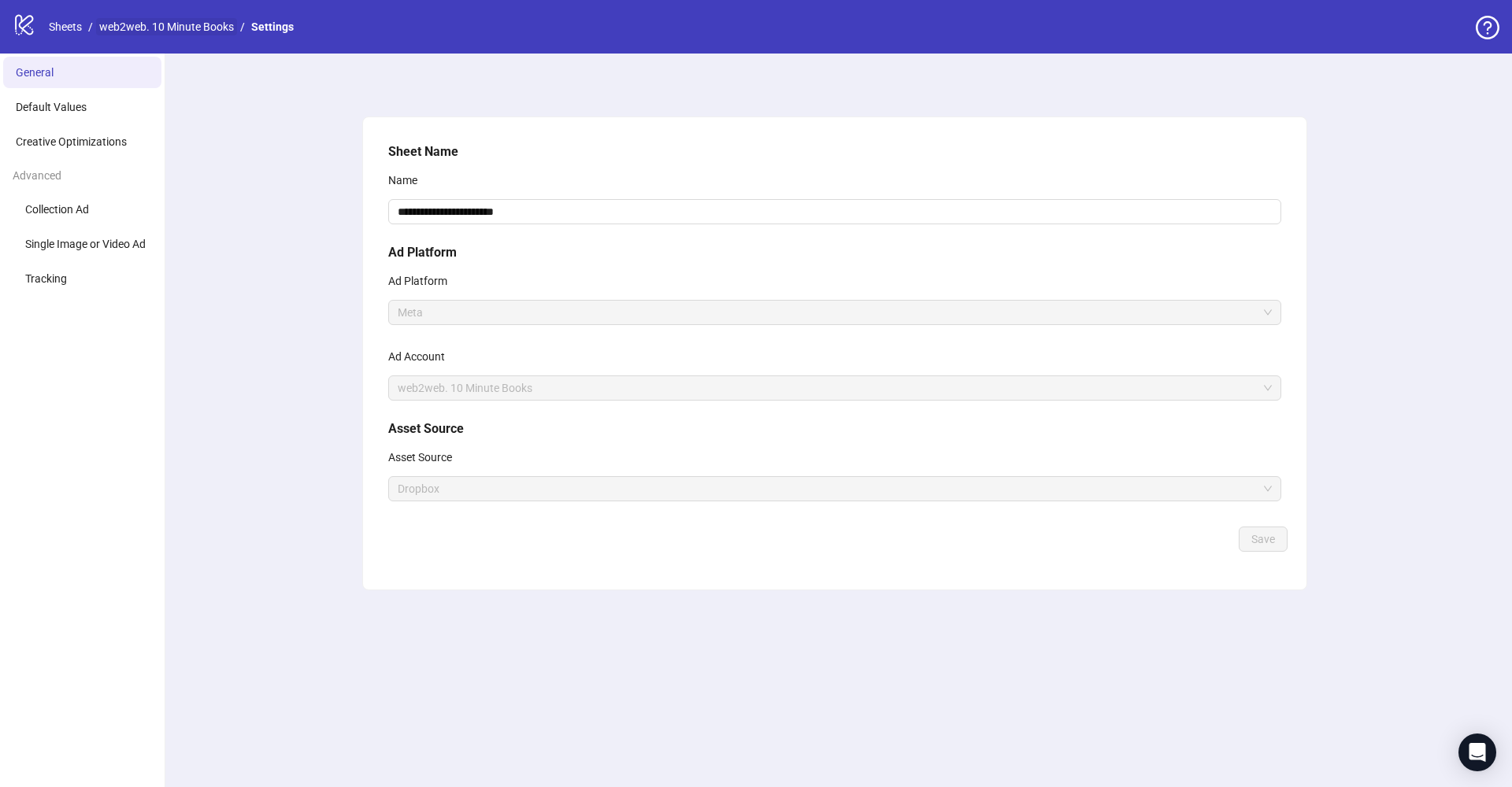
click at [135, 26] on link "web2web. 10 Minute Books" at bounding box center [167, 27] width 141 height 17
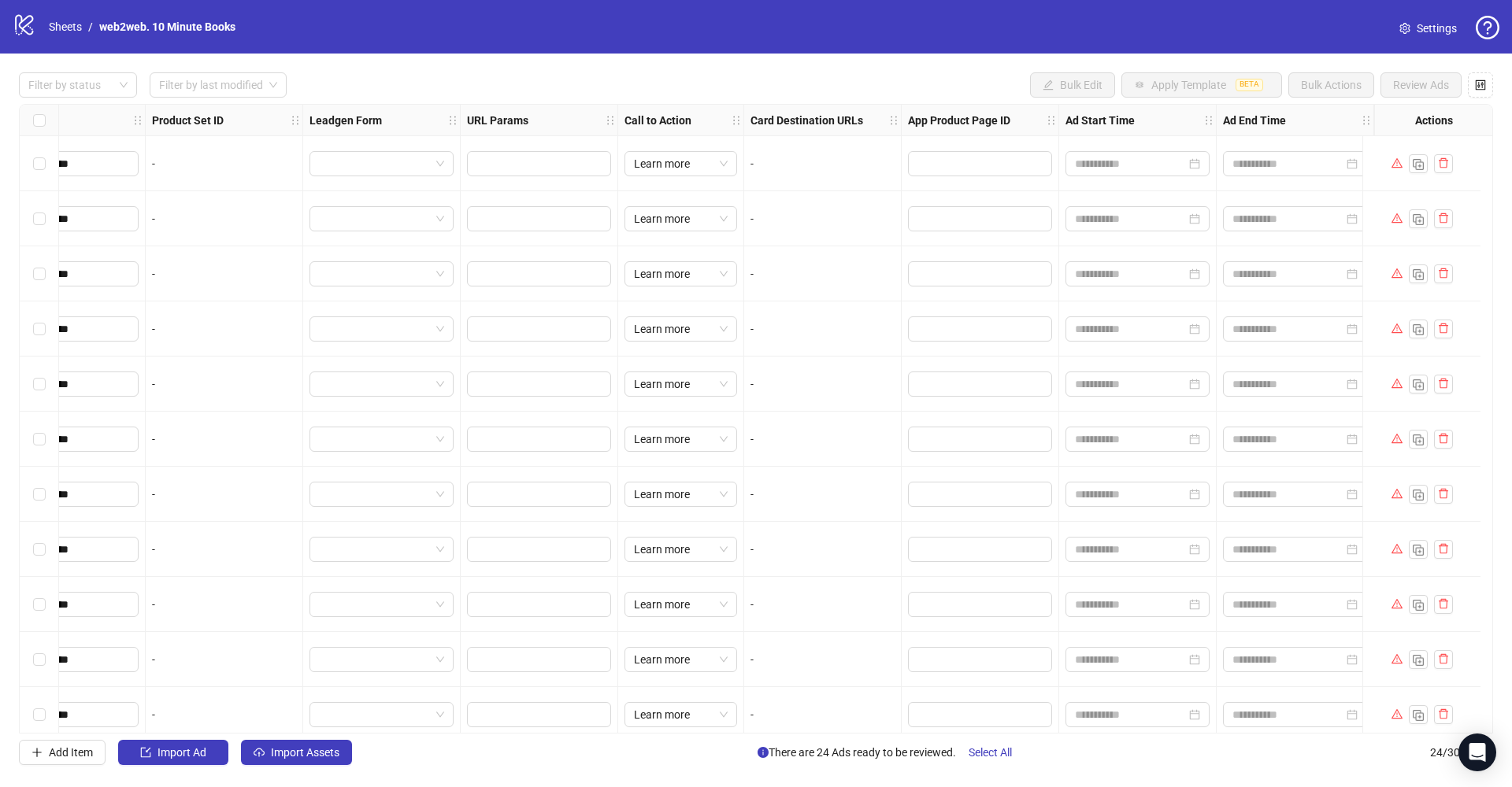
click at [1407, 33] on icon "setting" at bounding box center [1404, 27] width 11 height 11
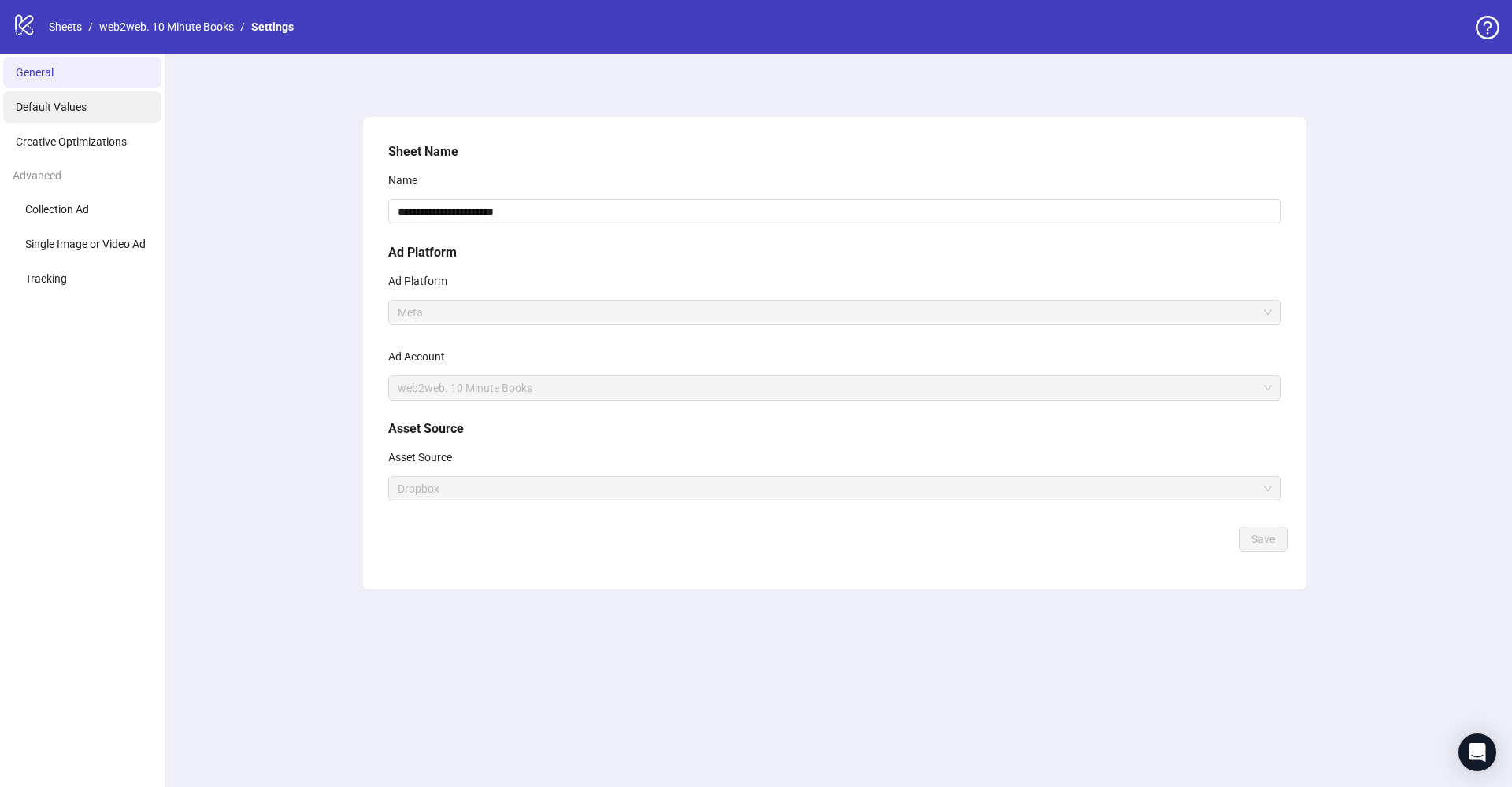
click at [95, 114] on li "Default Values" at bounding box center [82, 107] width 159 height 32
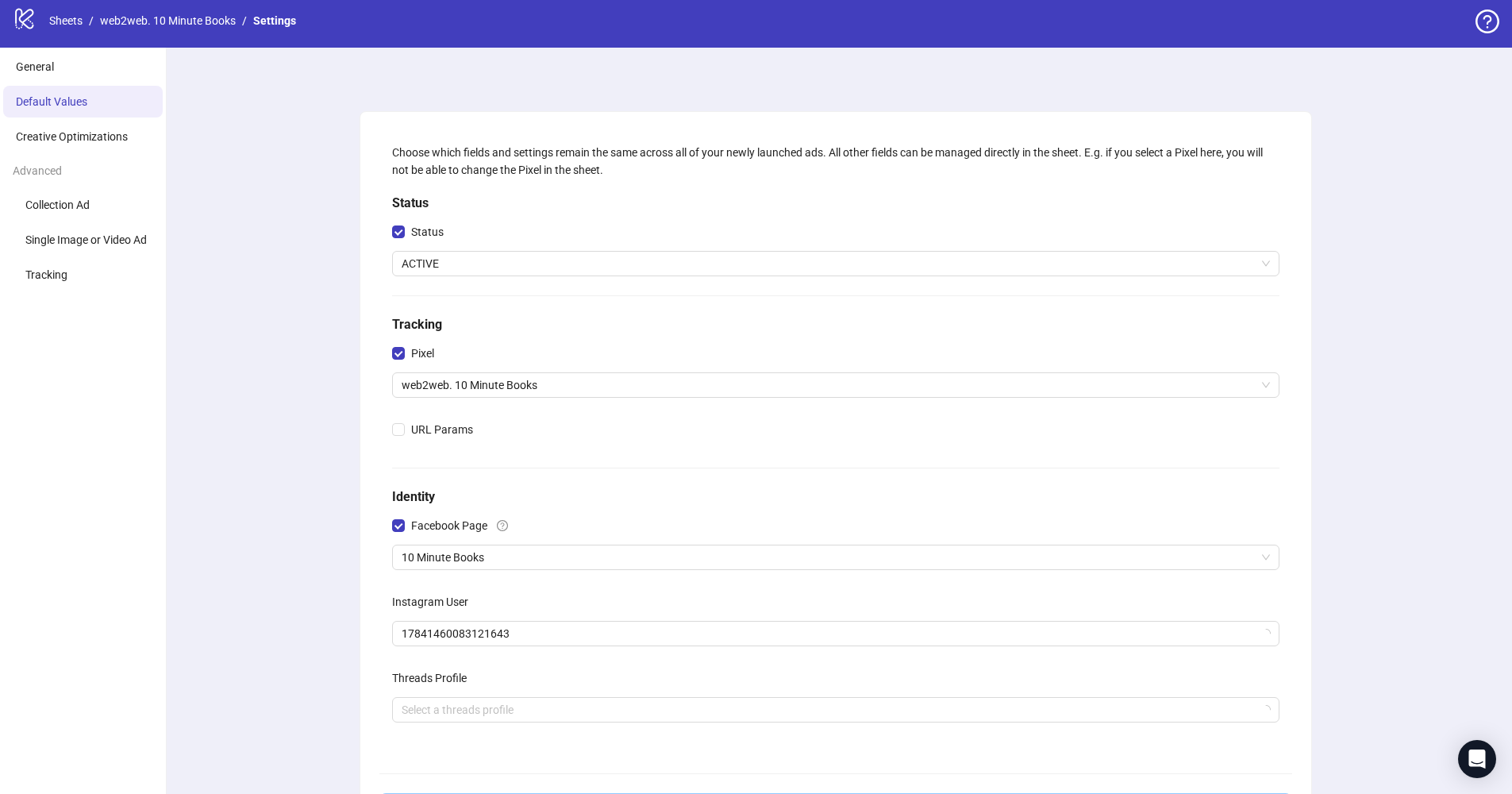
scroll to position [184, 0]
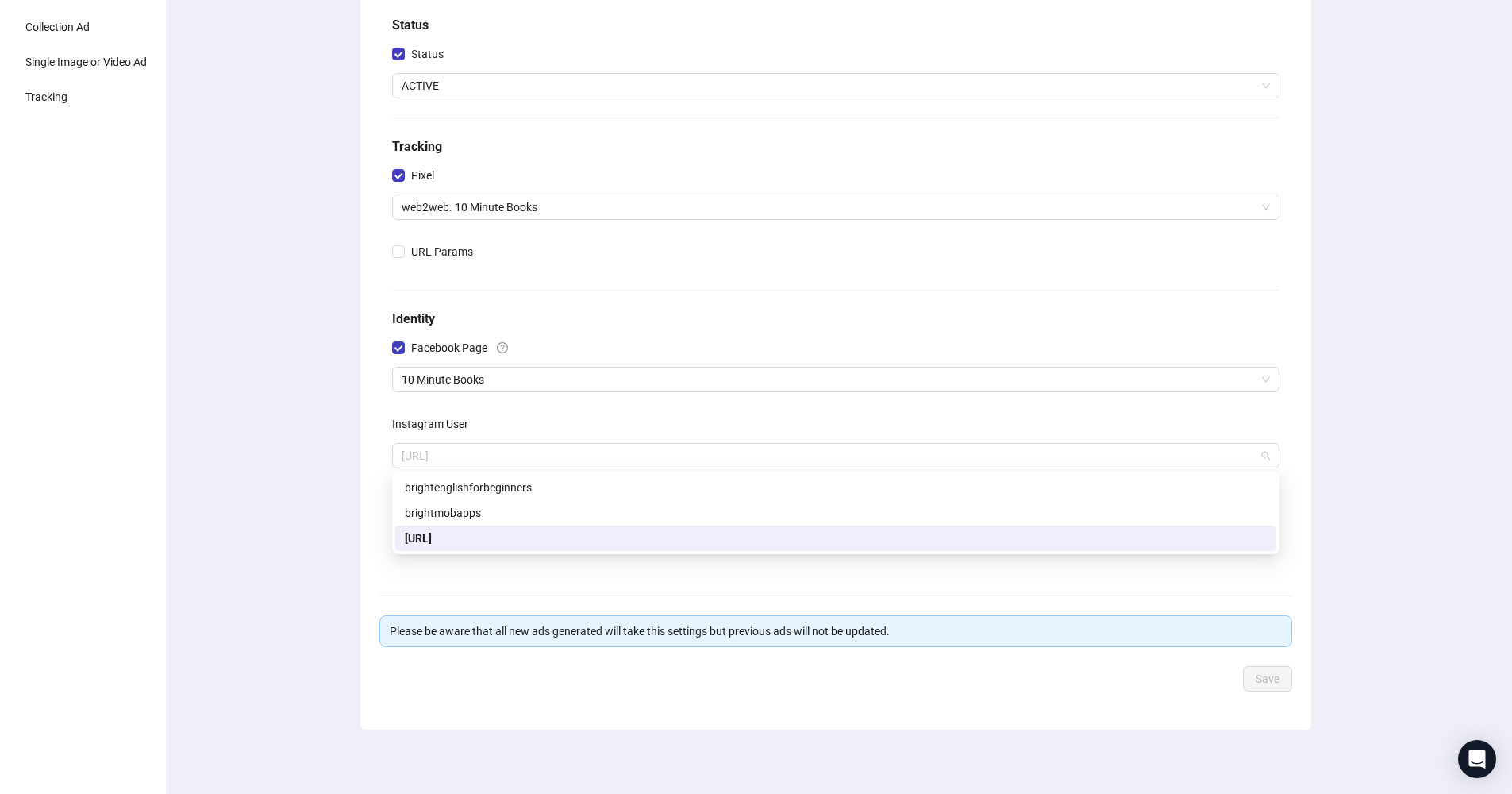
drag, startPoint x: 510, startPoint y: 462, endPoint x: 306, endPoint y: 448, distance: 204.5
click at [306, 448] on div "Choose which fields and settings remain the same across all of your newly launc…" at bounding box center [836, 332] width 1354 height 925
click at [506, 456] on span "[URL]" at bounding box center [836, 456] width 868 height 23
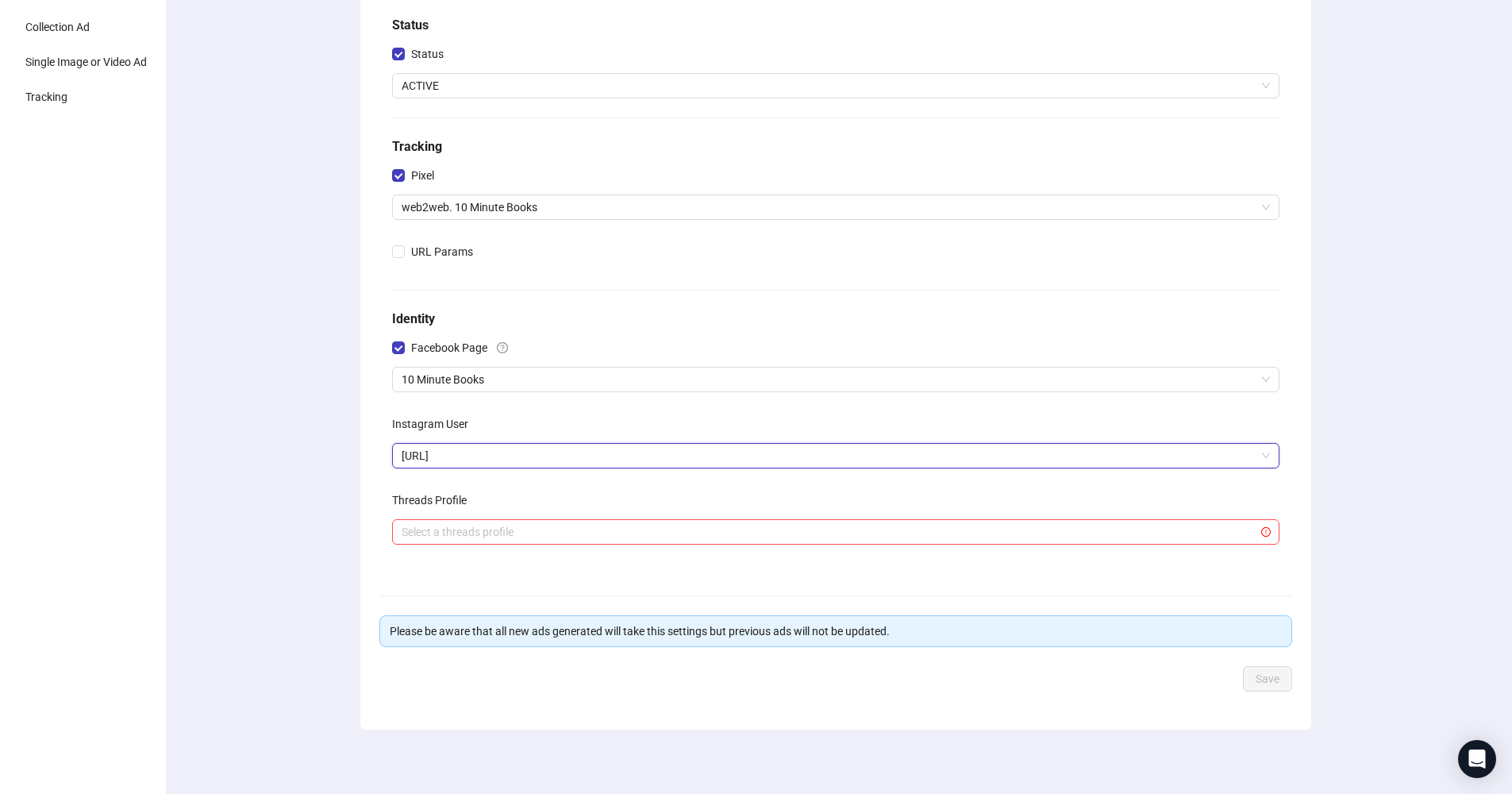
click at [511, 461] on span "[URL]" at bounding box center [836, 456] width 868 height 23
click at [290, 431] on div "Choose which fields and settings remain the same across all of your newly launc…" at bounding box center [836, 332] width 1354 height 925
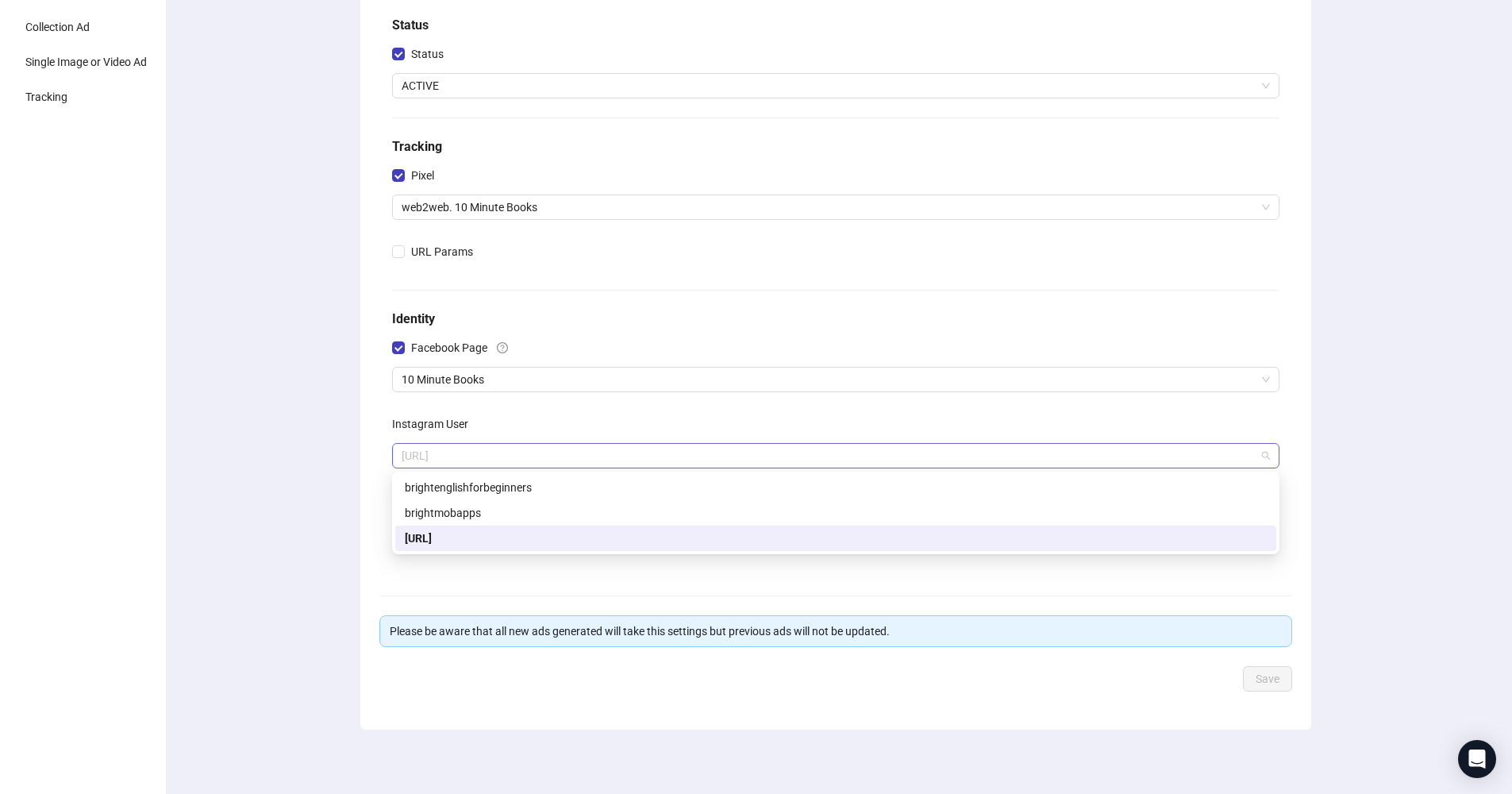
drag, startPoint x: 414, startPoint y: 451, endPoint x: 560, endPoint y: 461, distance: 146.3
click at [560, 461] on span "[URL]" at bounding box center [836, 456] width 868 height 23
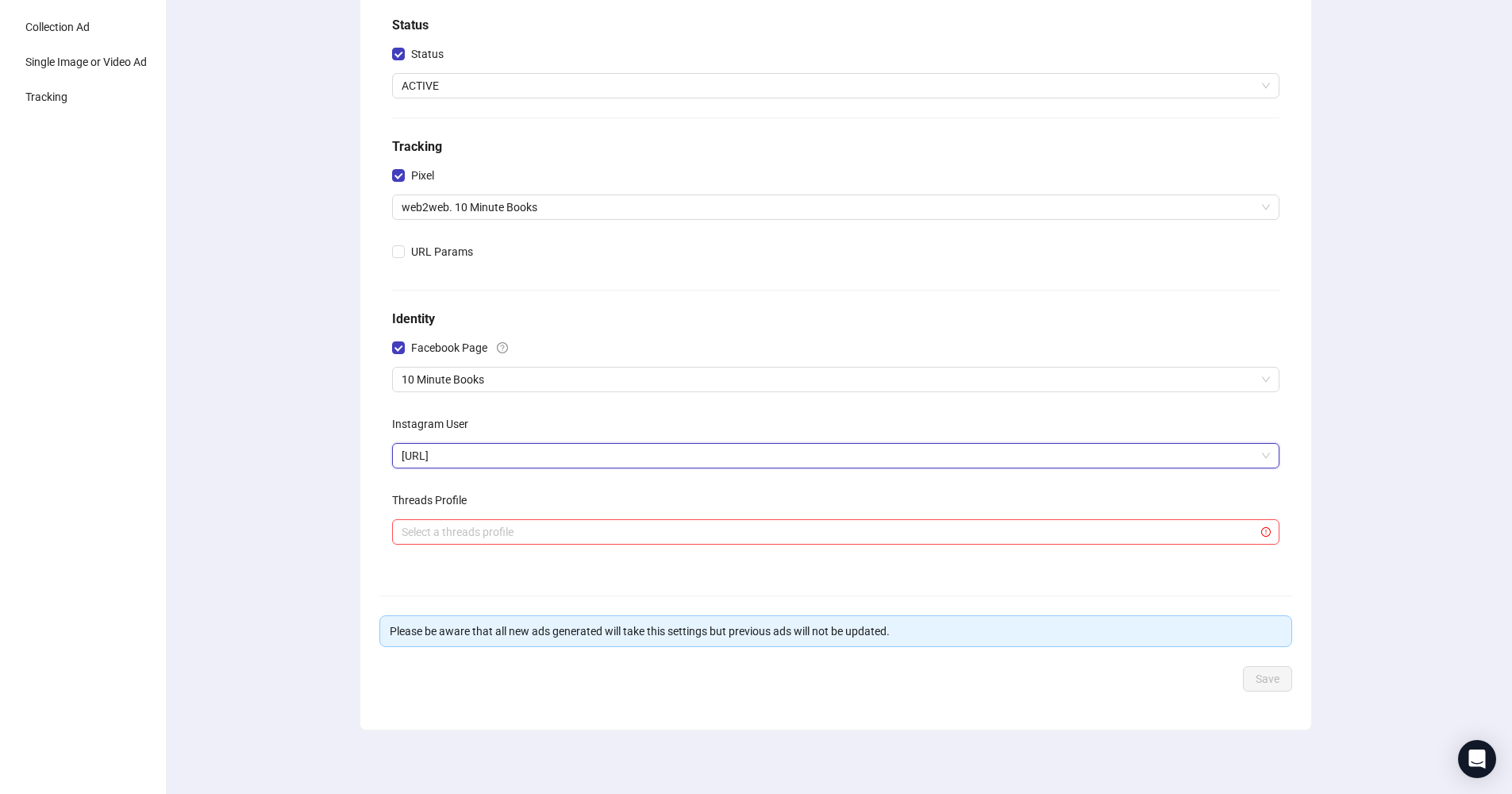
click at [559, 461] on span "[URL]" at bounding box center [836, 456] width 868 height 23
drag, startPoint x: 987, startPoint y: 485, endPoint x: 415, endPoint y: 459, distance: 572.6
click at [415, 458] on div "Choose which fields and settings remain the same across all of your newly launc…" at bounding box center [836, 265] width 900 height 611
click at [455, 456] on span "[URL]" at bounding box center [836, 456] width 868 height 23
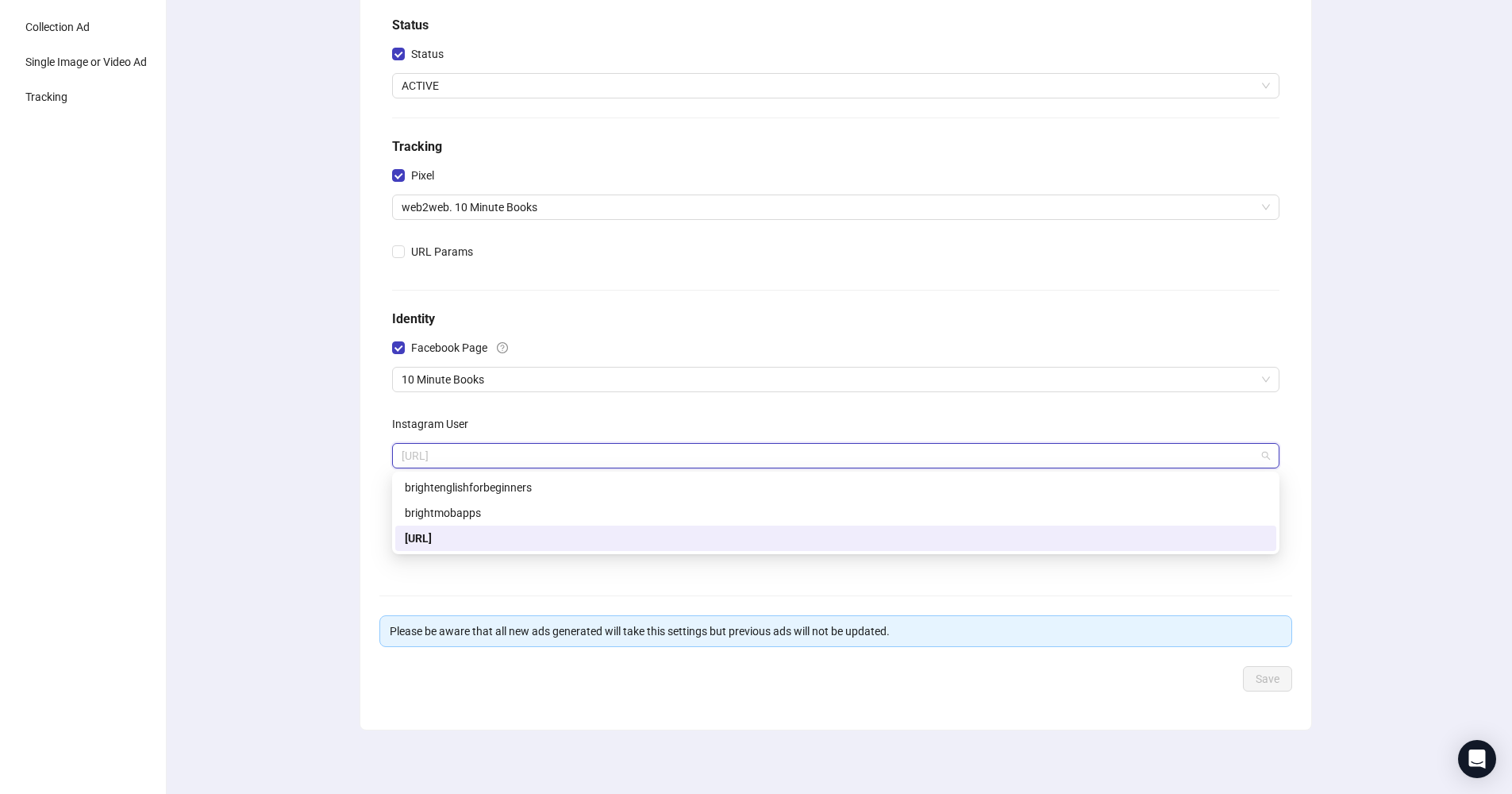
click at [242, 401] on div "Choose which fields and settings remain the same across all of your newly launc…" at bounding box center [836, 332] width 1354 height 925
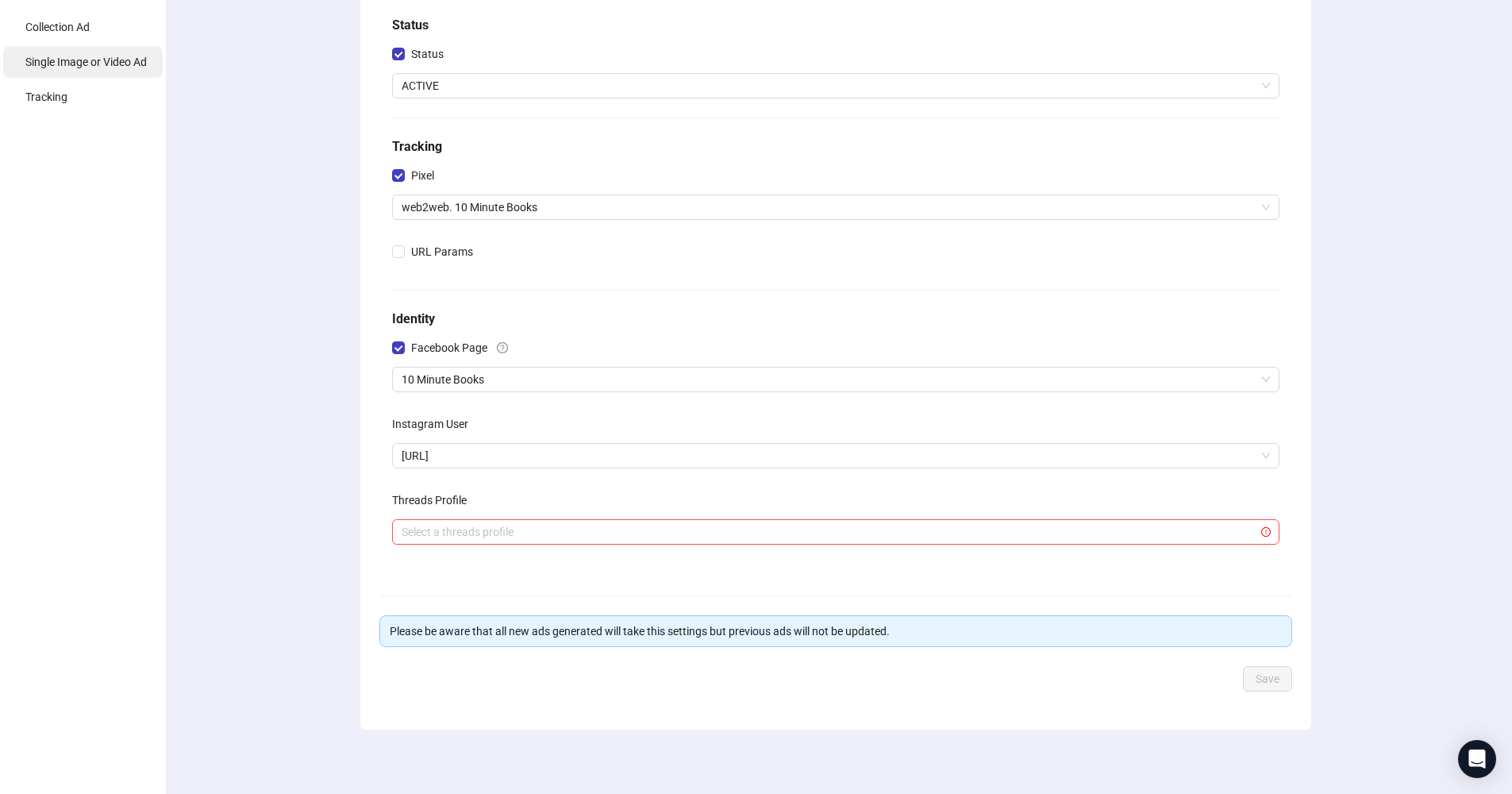
click at [127, 68] on span "Single Image or Video Ad" at bounding box center [85, 61] width 121 height 13
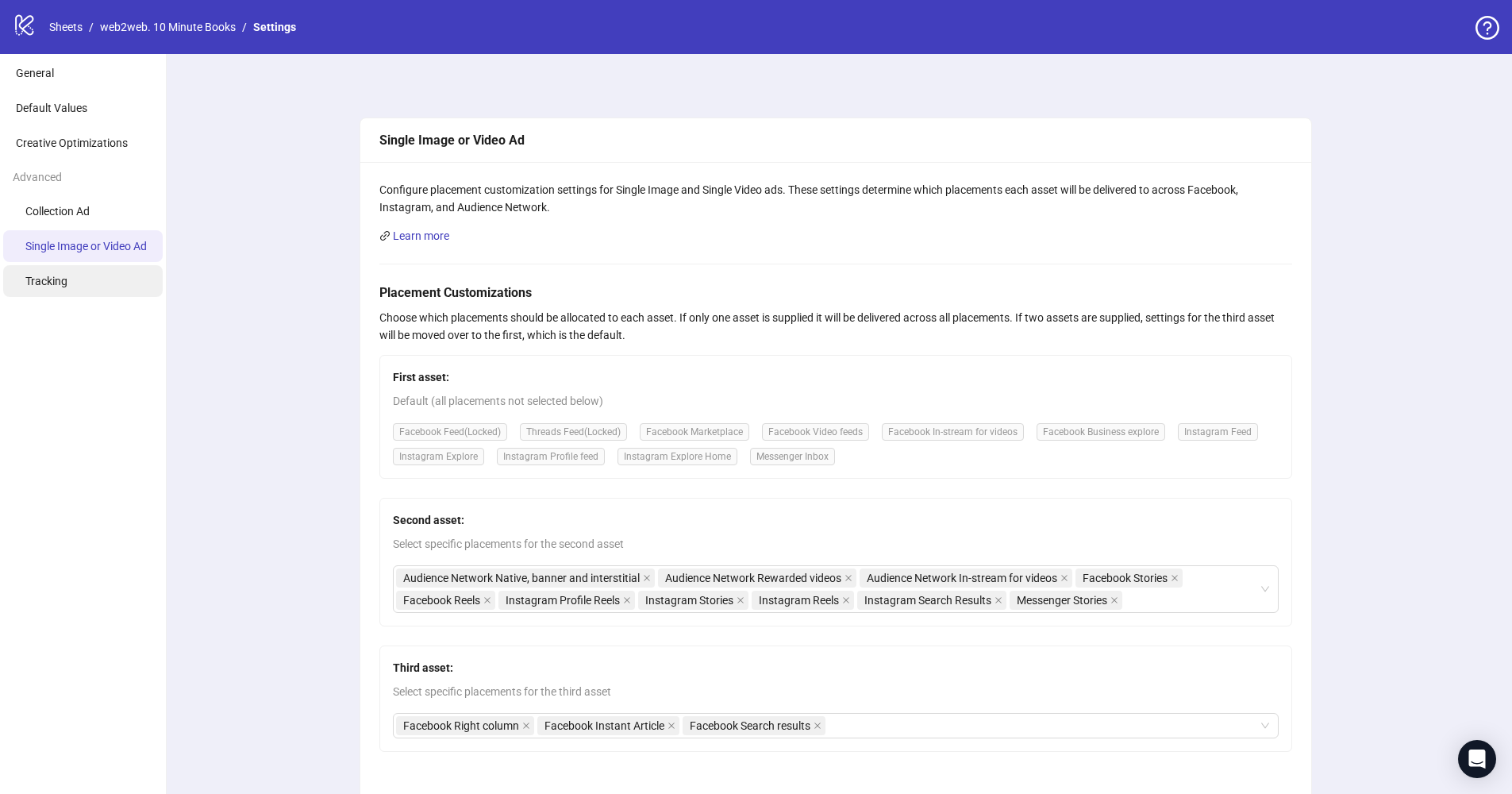
click at [90, 284] on li "Tracking" at bounding box center [83, 281] width 160 height 32
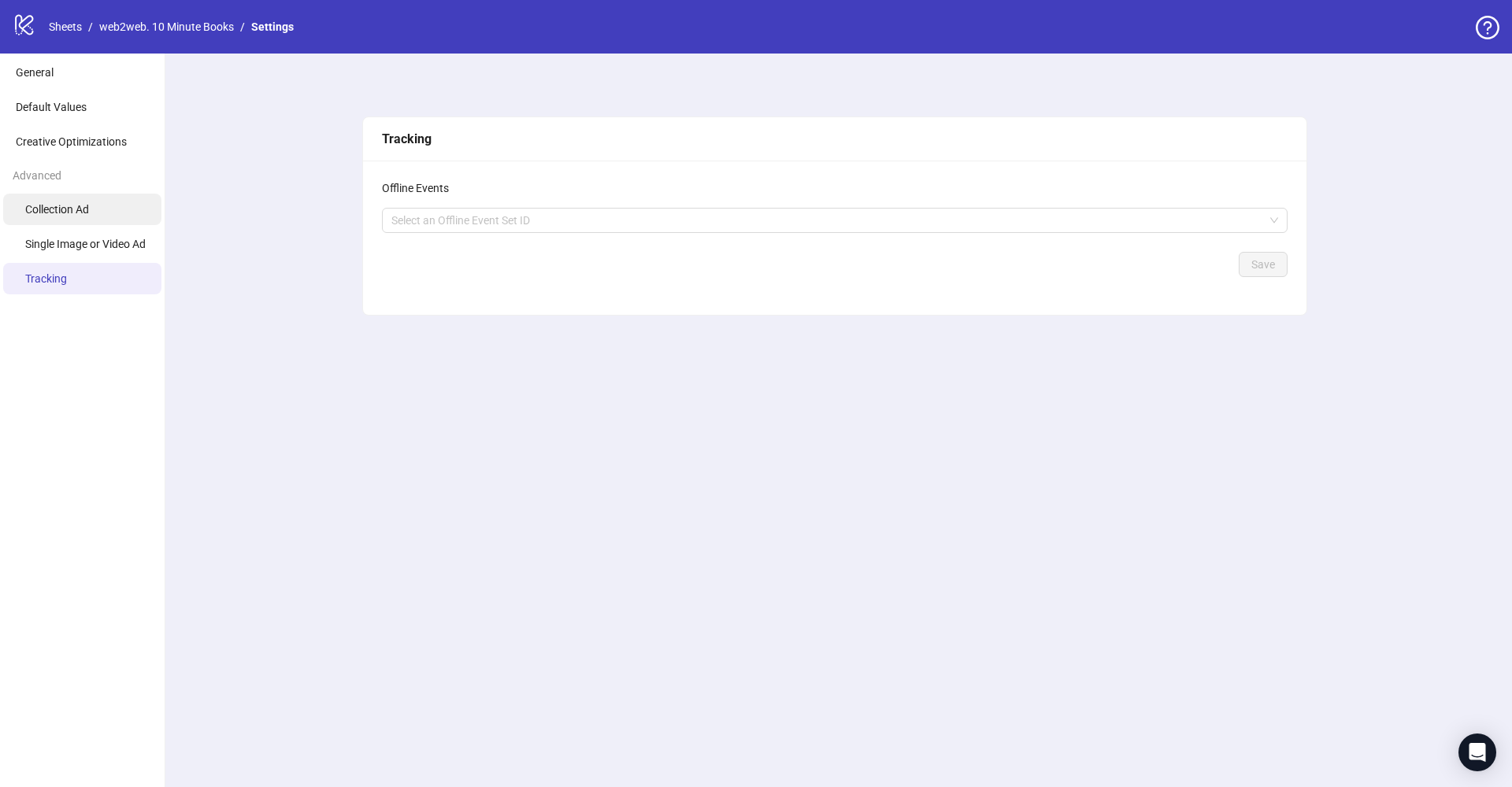
click at [84, 198] on li "Collection Ad" at bounding box center [82, 209] width 159 height 32
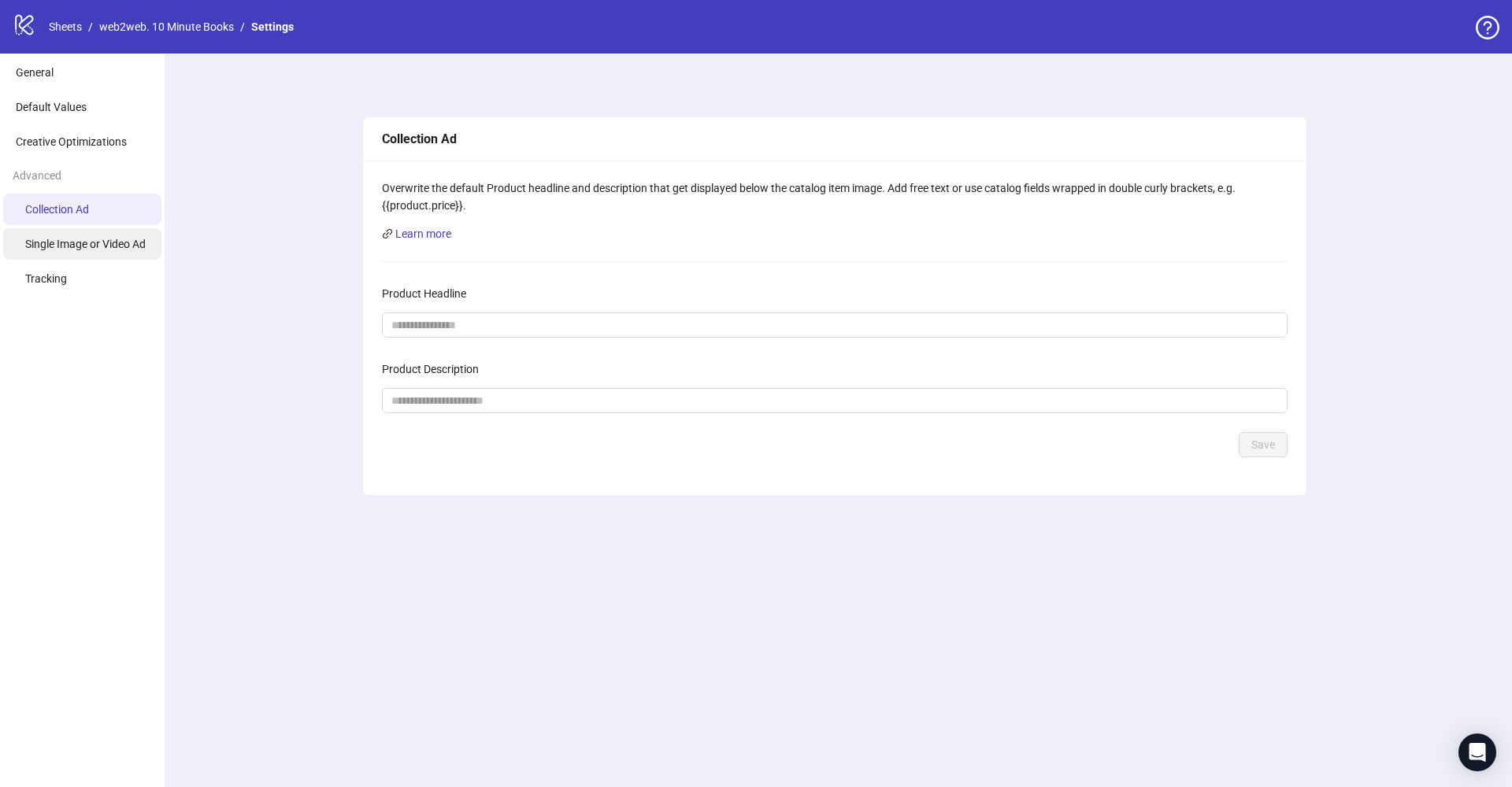
click at [89, 236] on li "Single Image or Video Ad" at bounding box center [82, 244] width 159 height 32
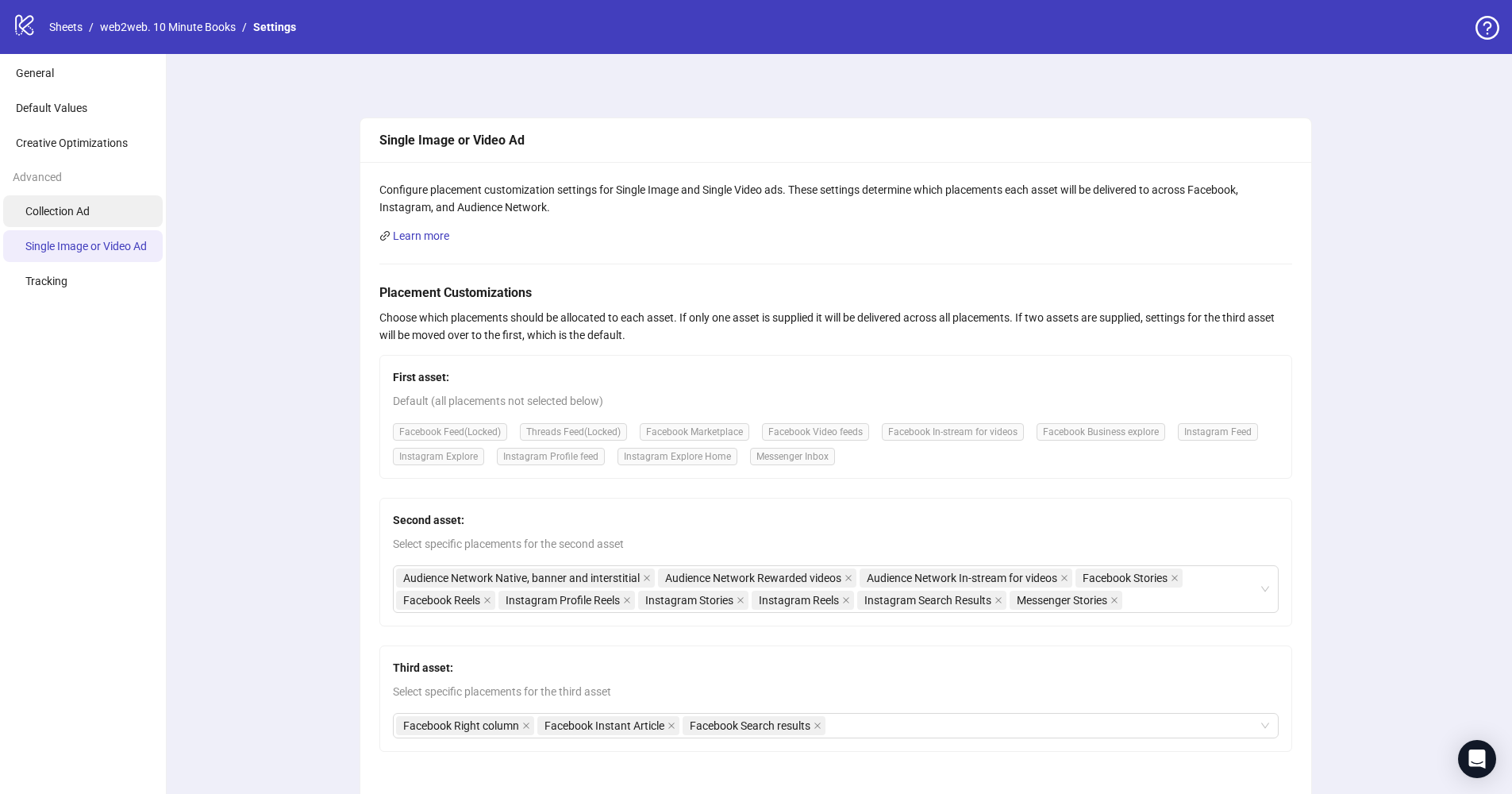
click at [69, 215] on span "Collection Ad" at bounding box center [57, 211] width 64 height 13
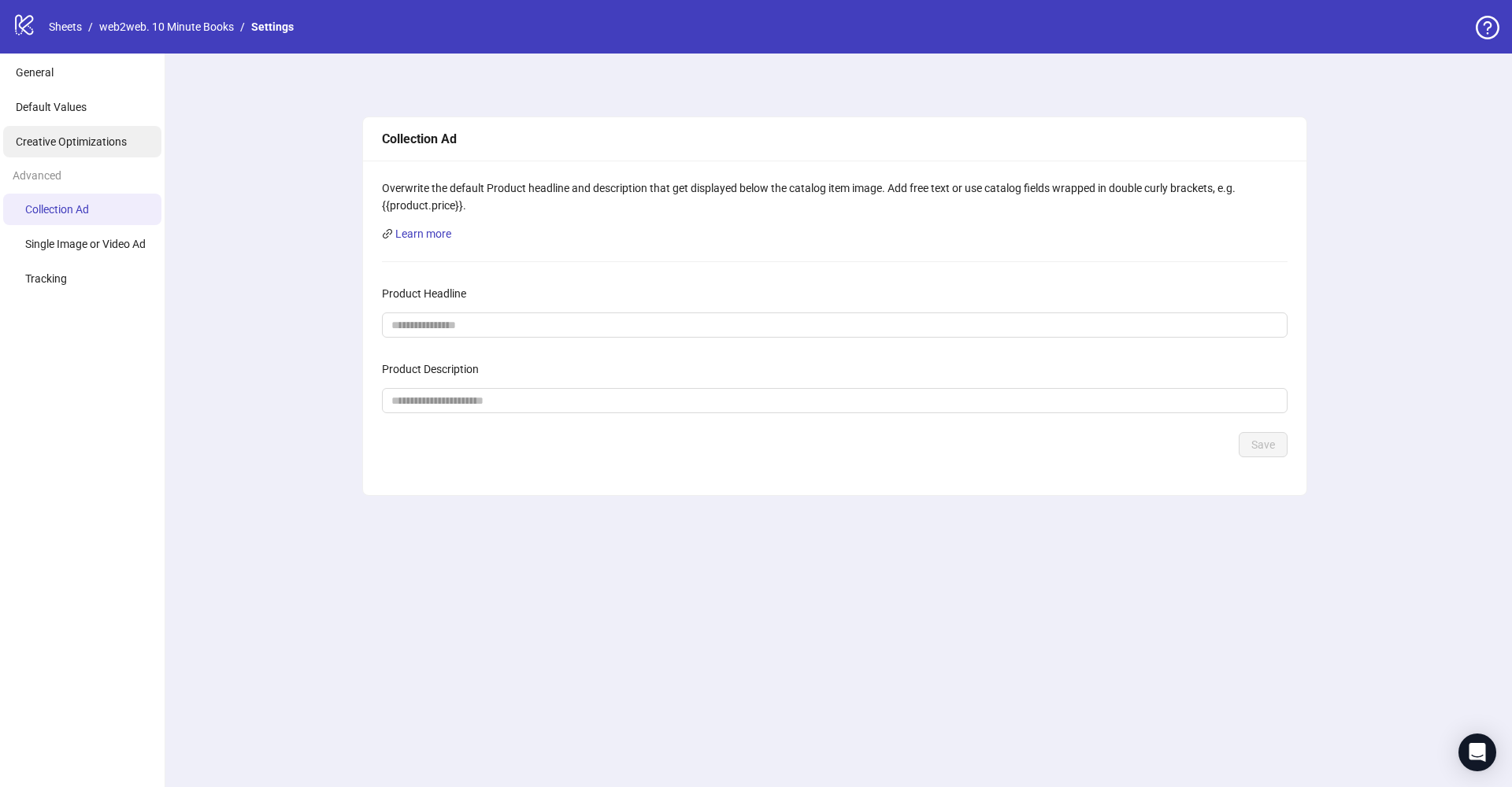
click at [81, 136] on span "Creative Optimizations" at bounding box center [71, 141] width 111 height 12
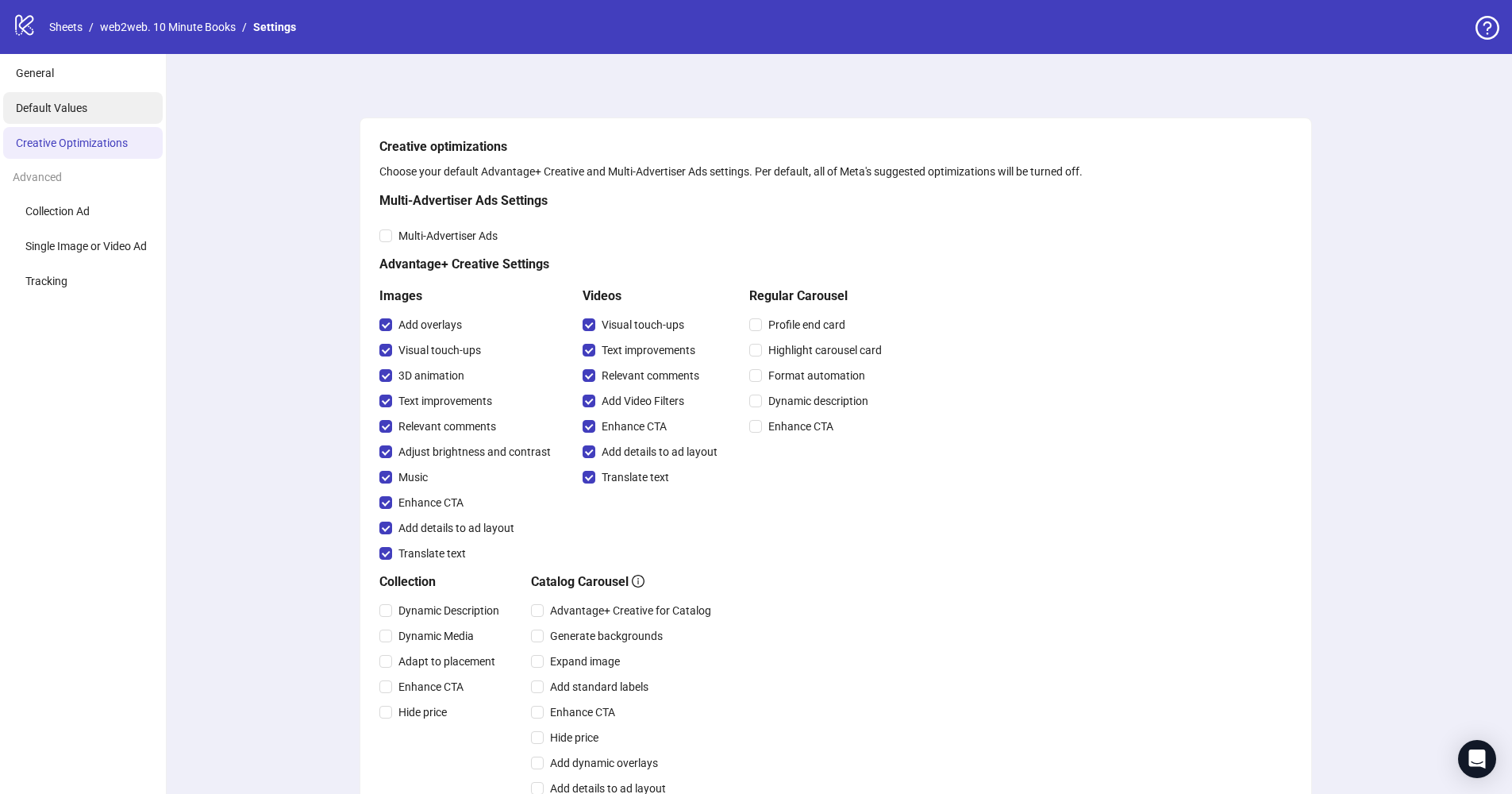
click at [91, 117] on li "Default Values" at bounding box center [83, 108] width 160 height 32
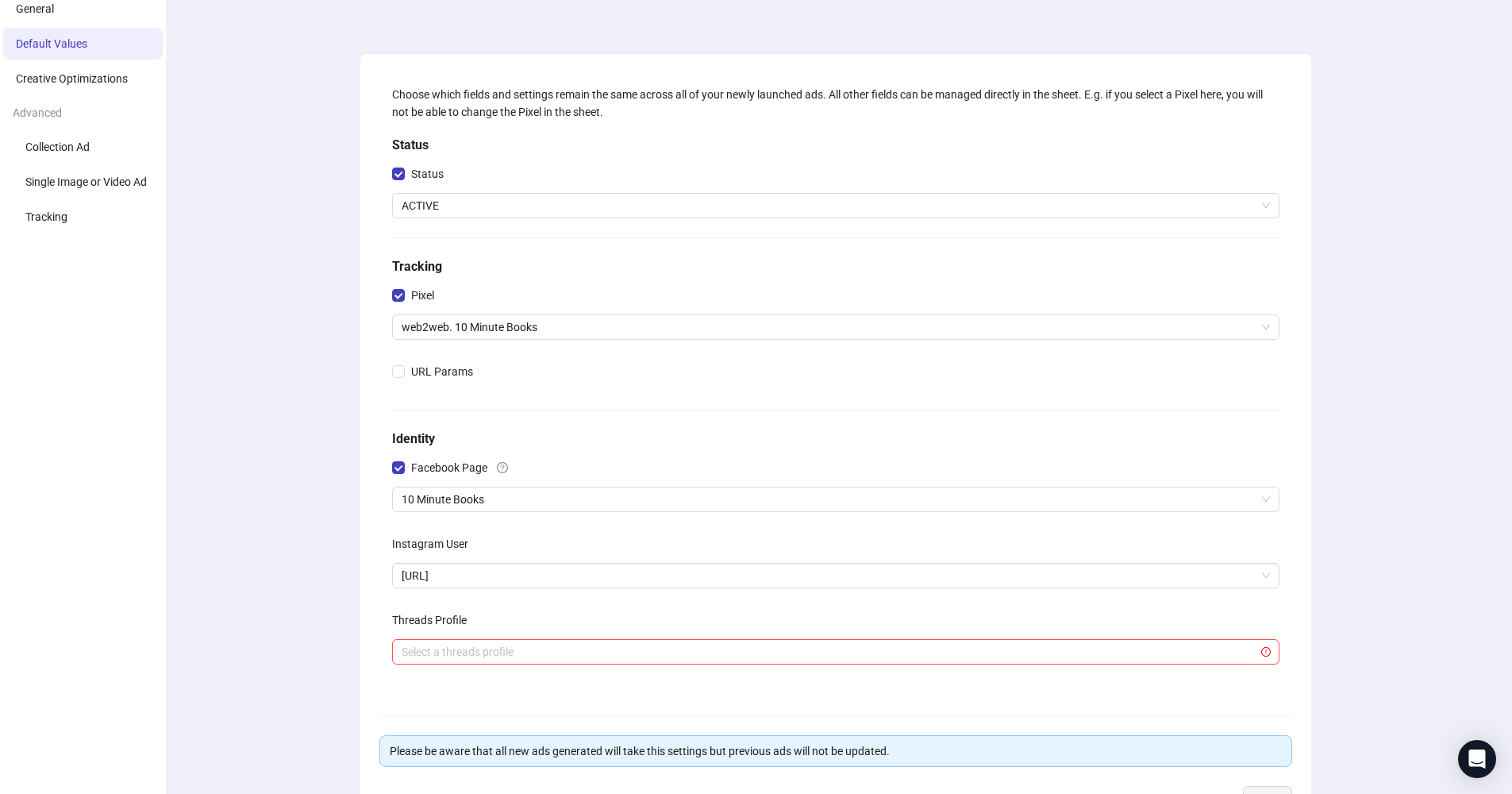
scroll to position [152, 0]
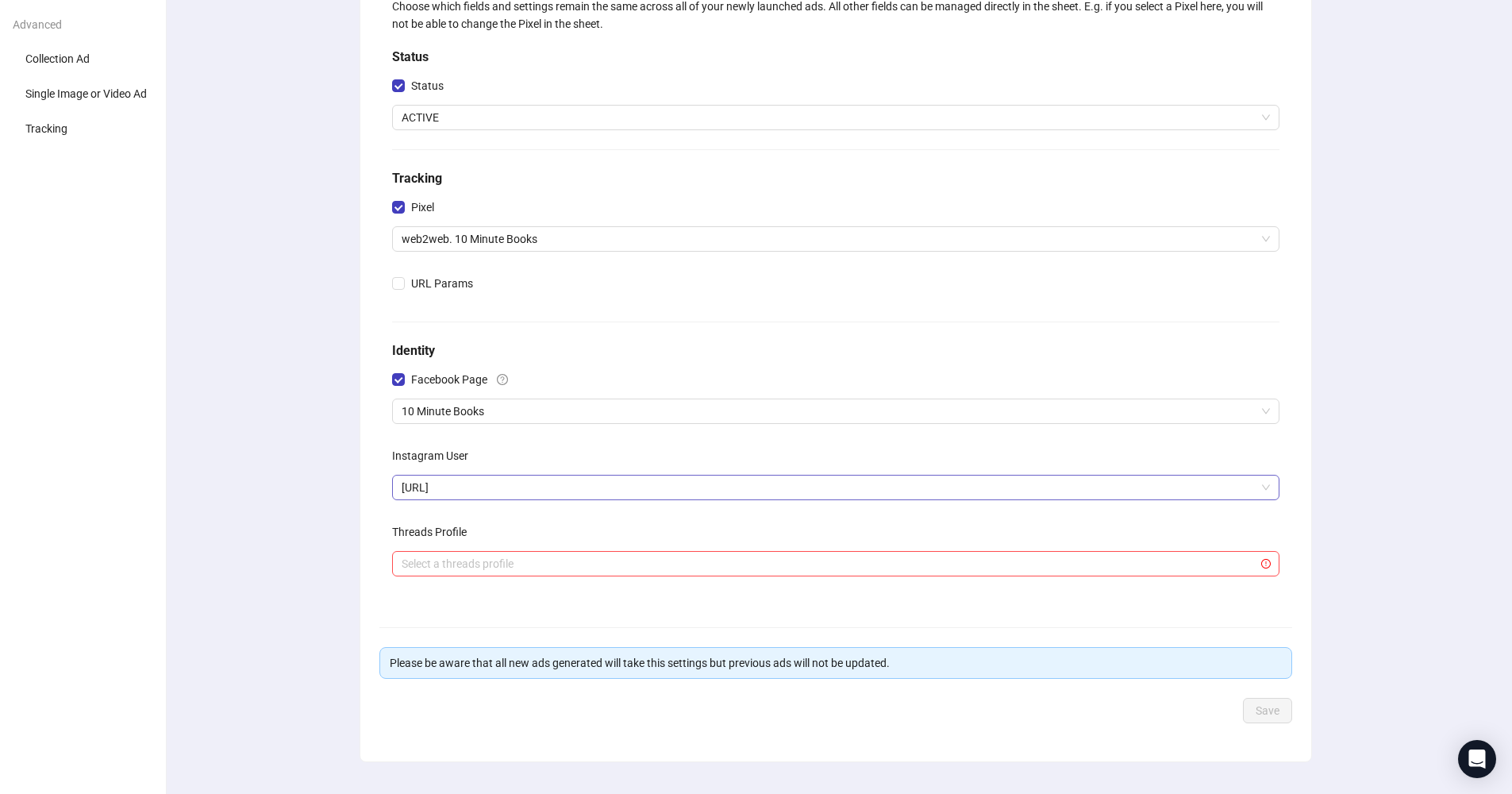
click at [489, 483] on span "[URL]" at bounding box center [836, 487] width 868 height 23
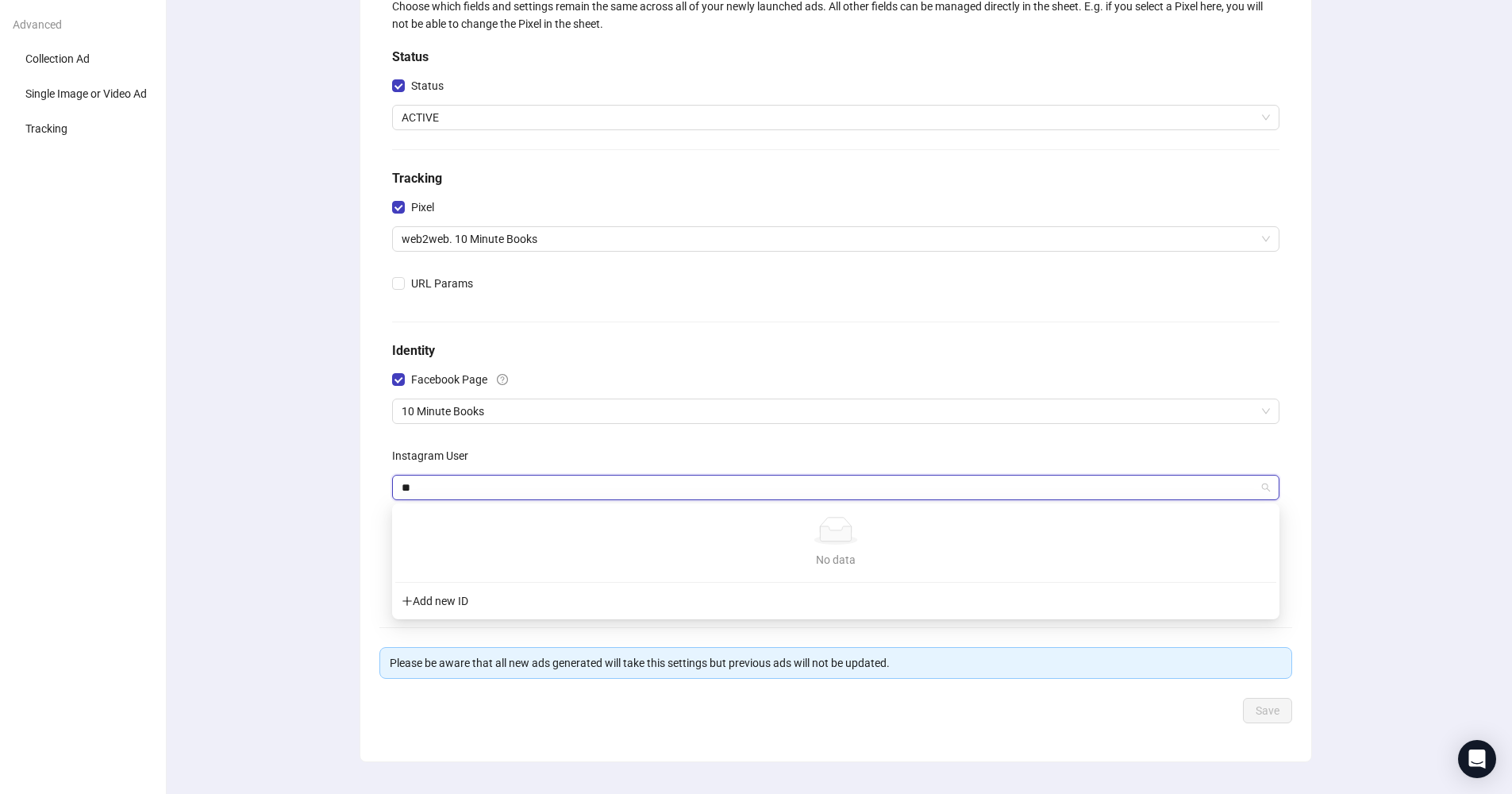
type input "*"
type input "****"
click at [435, 498] on input "****" at bounding box center [829, 487] width 854 height 23
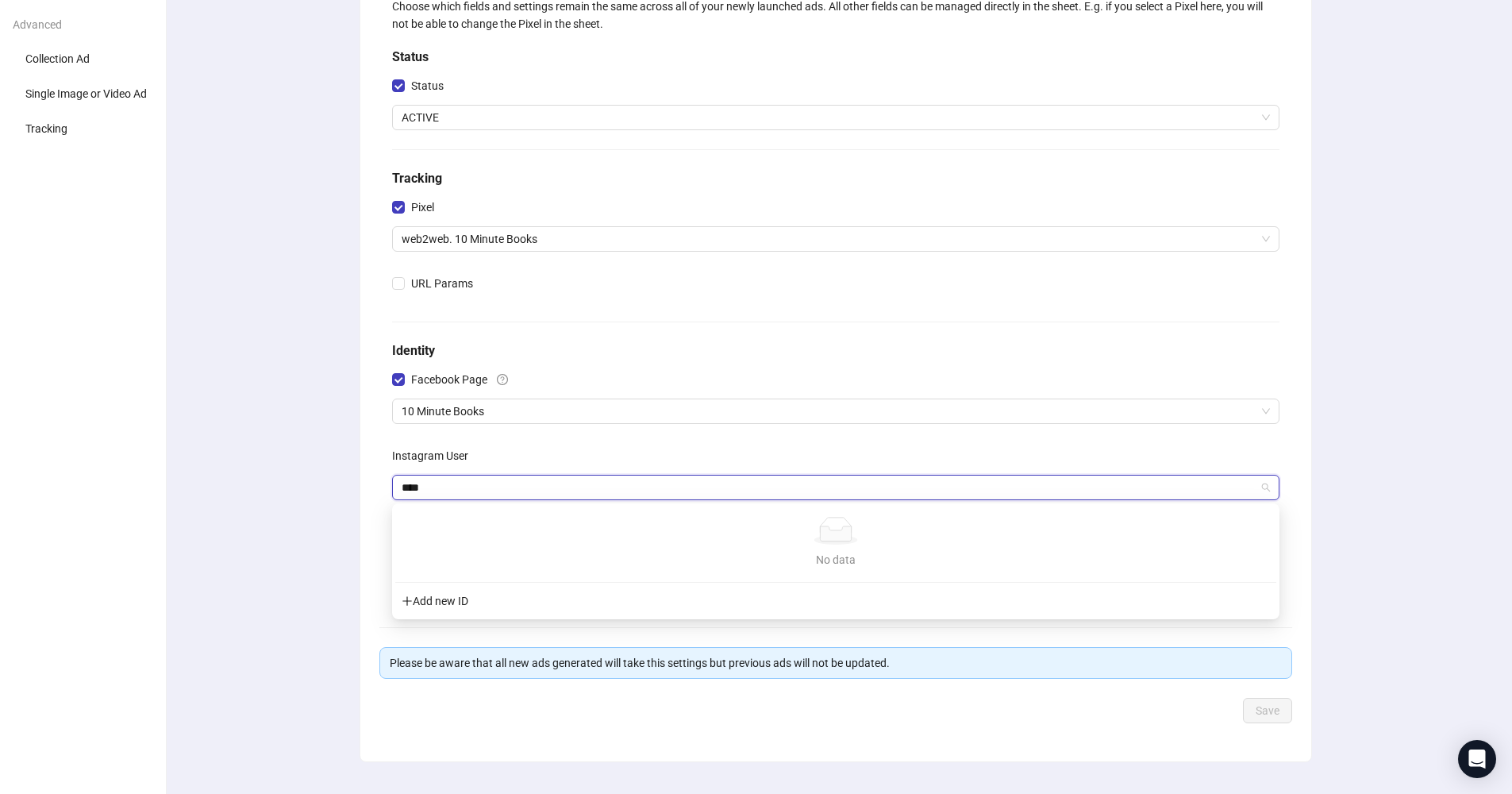
click at [437, 492] on input "****" at bounding box center [829, 487] width 854 height 23
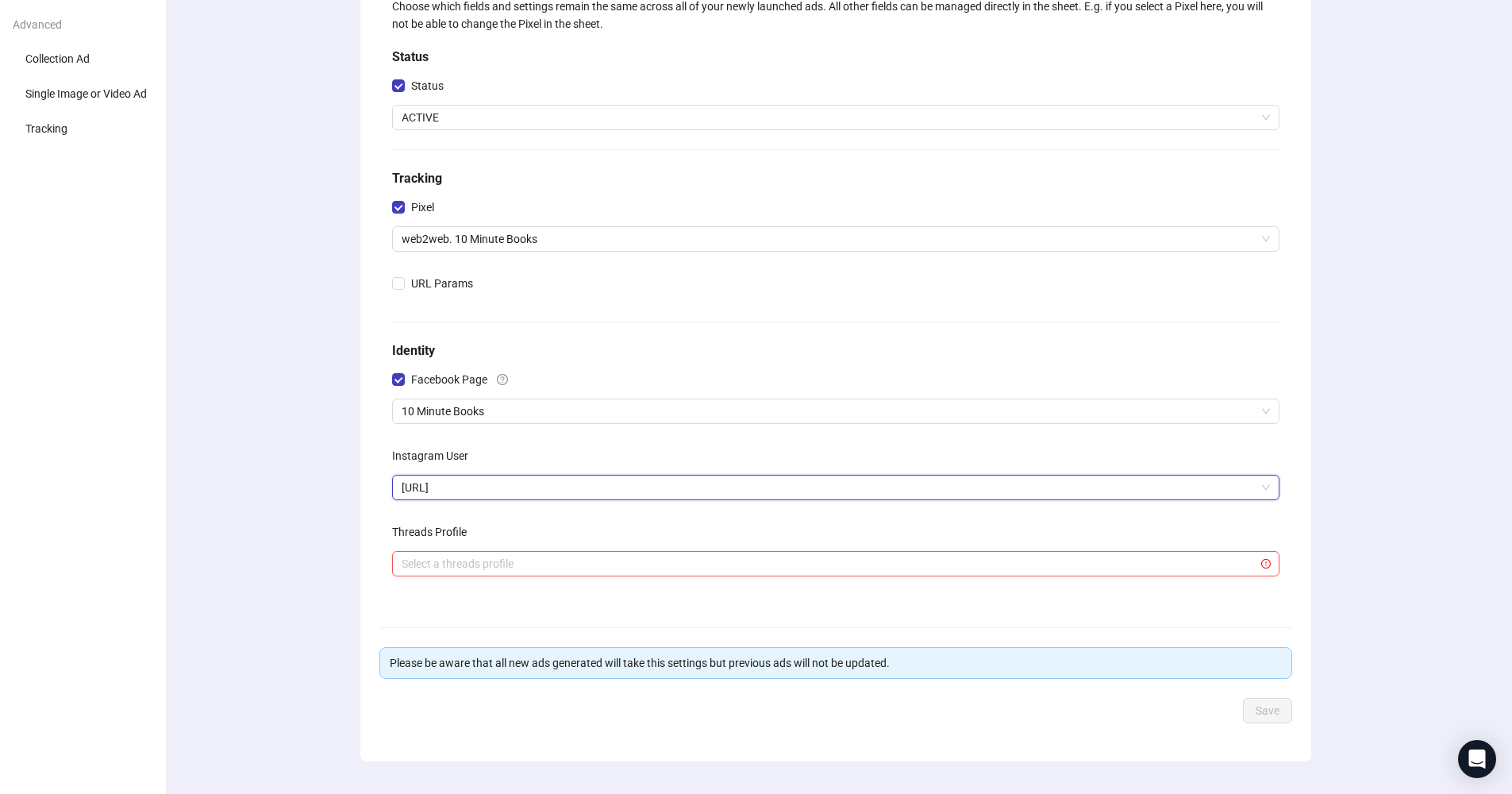
click at [349, 515] on div "Choose which fields and settings remain the same across all of your newly launc…" at bounding box center [836, 363] width 1354 height 925
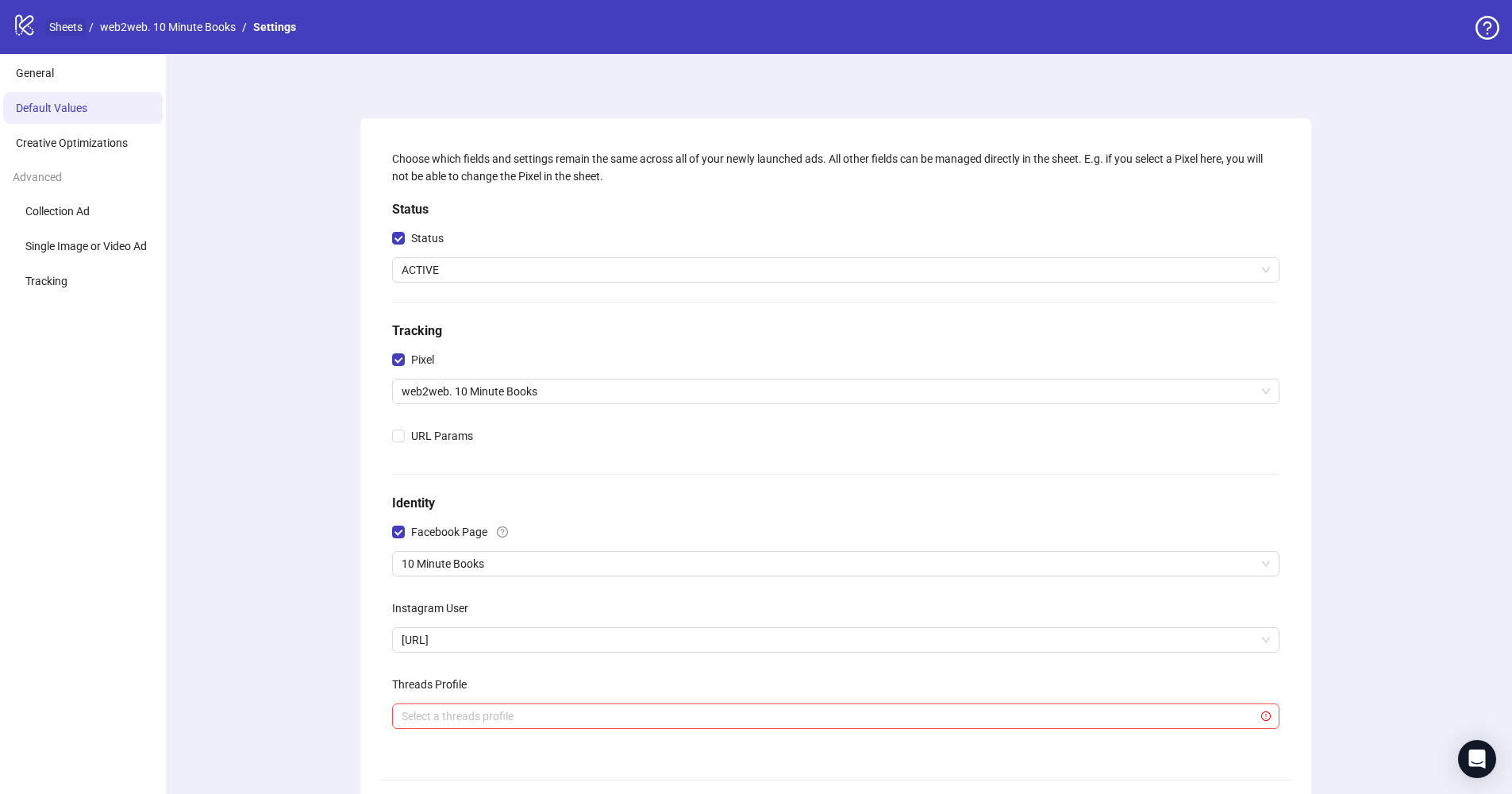
click at [63, 27] on link "Sheets" at bounding box center [65, 27] width 39 height 18
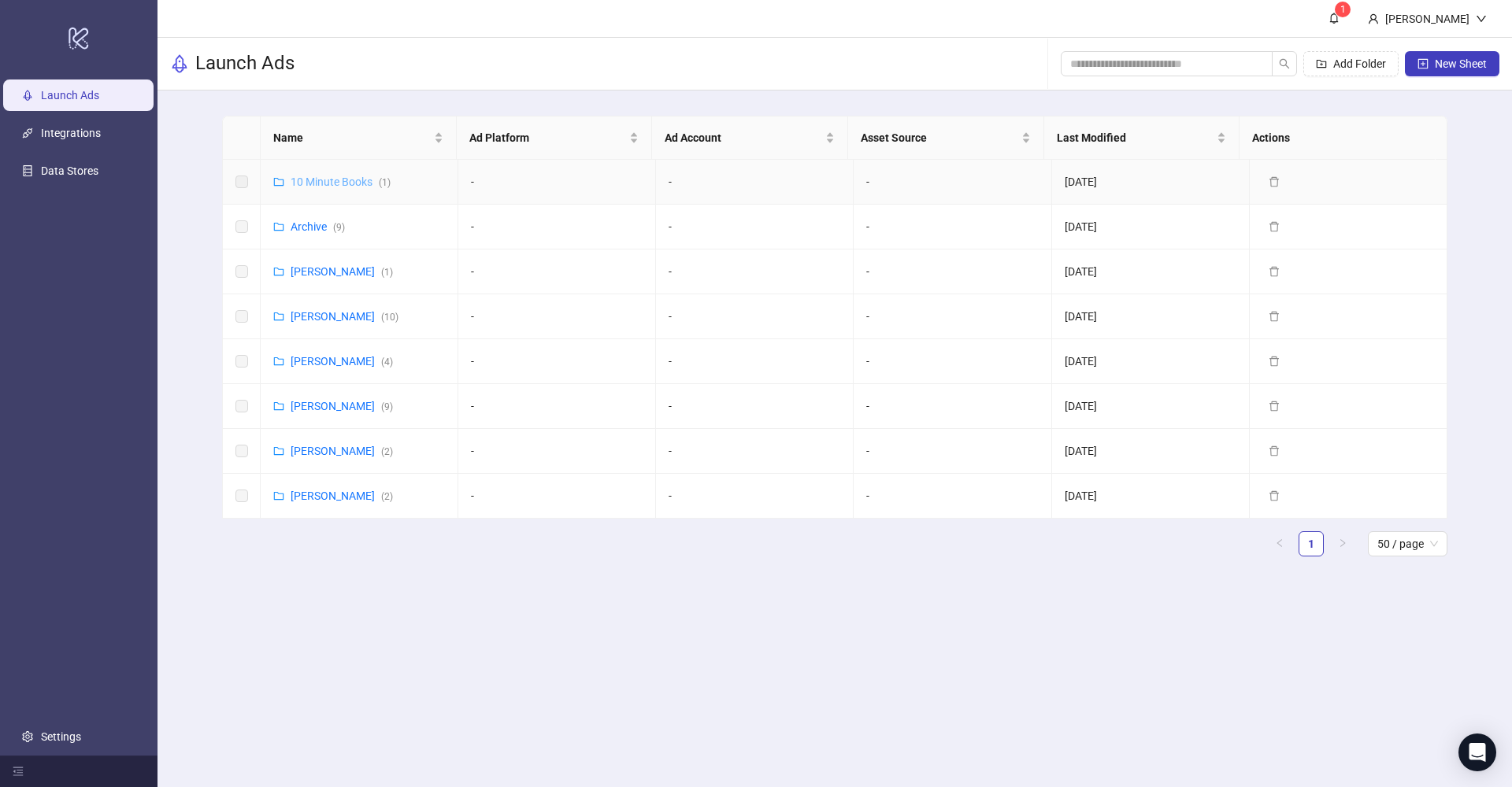
click at [337, 183] on link "10 Minute Books ( 1 )" at bounding box center [340, 181] width 100 height 12
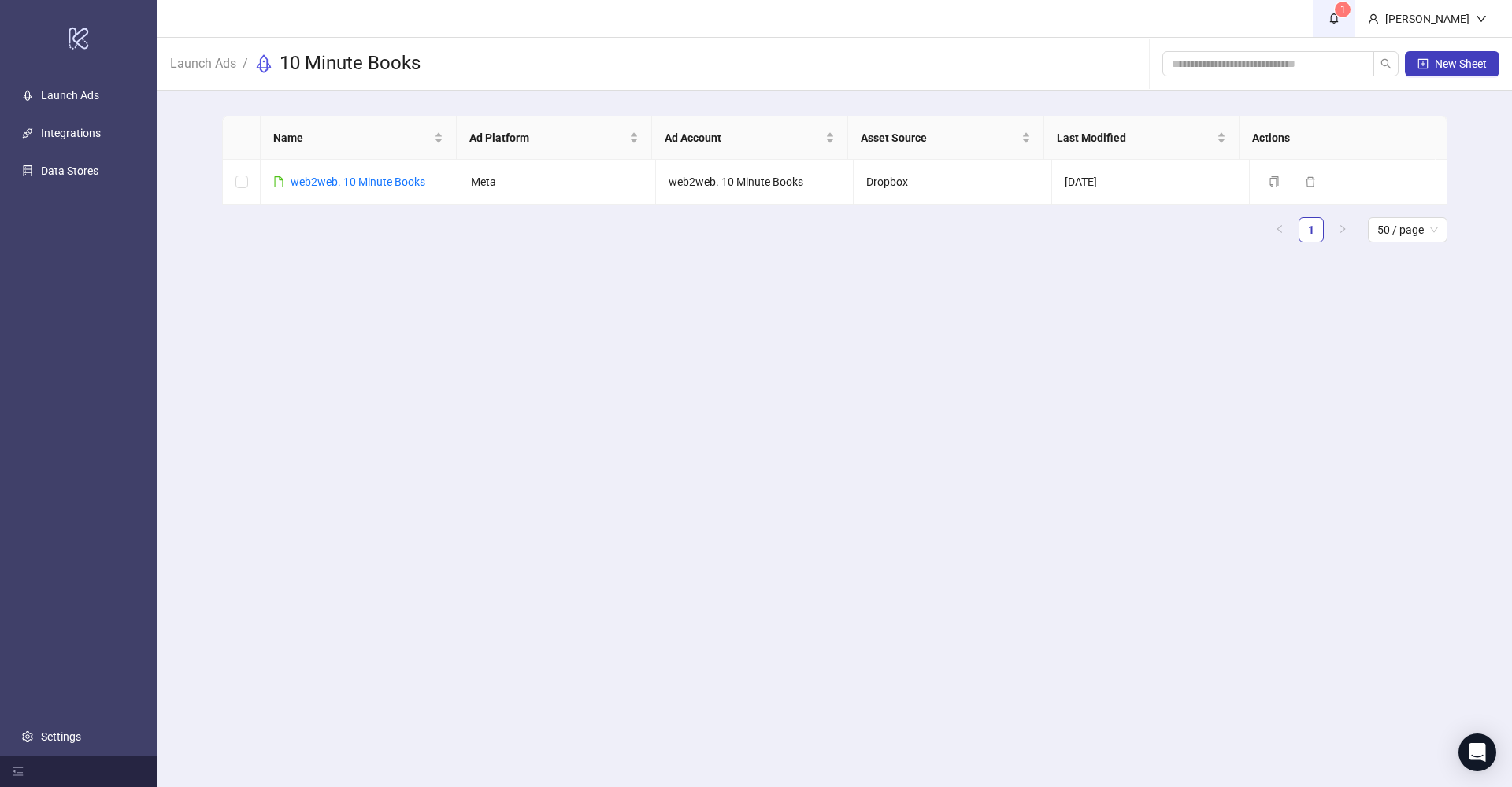
click at [1345, 11] on sup "1" at bounding box center [1342, 9] width 16 height 16
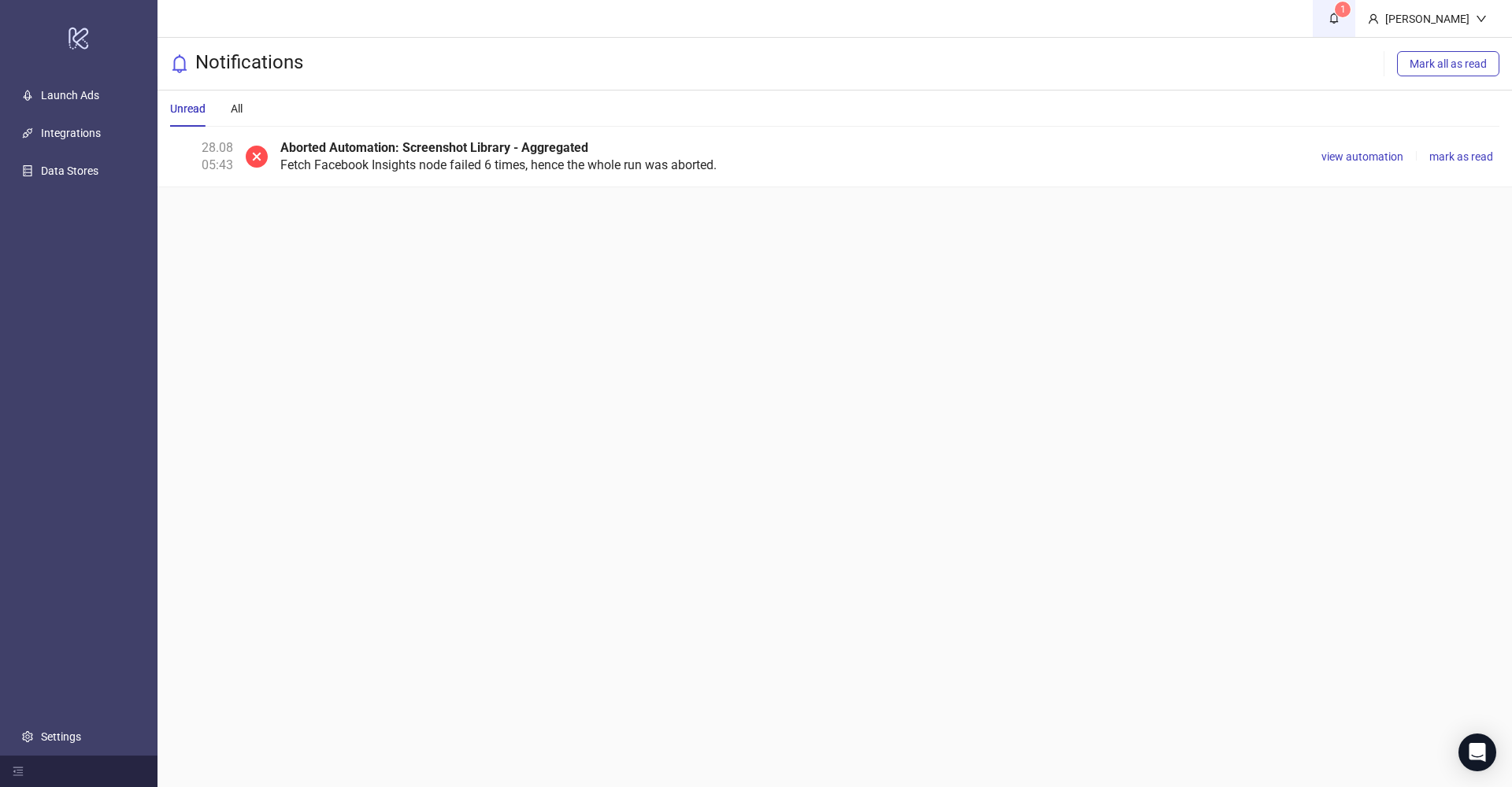
click at [1334, 22] on icon "bell" at bounding box center [1333, 17] width 11 height 11
